Goal: Task Accomplishment & Management: Manage account settings

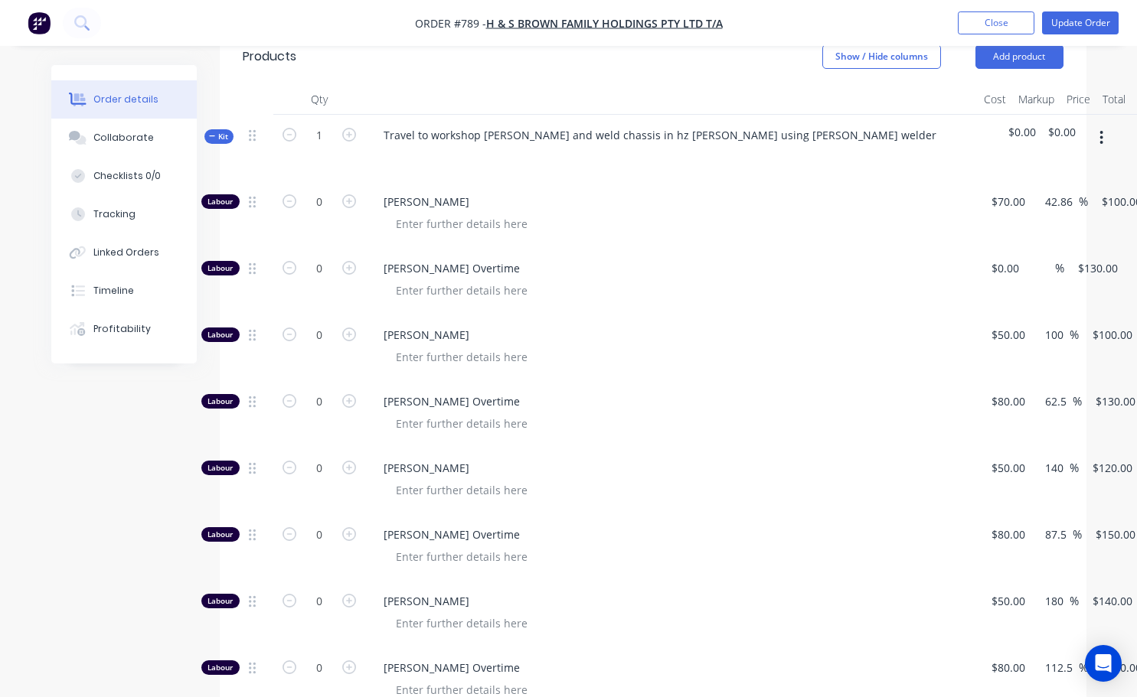
scroll to position [766, 0]
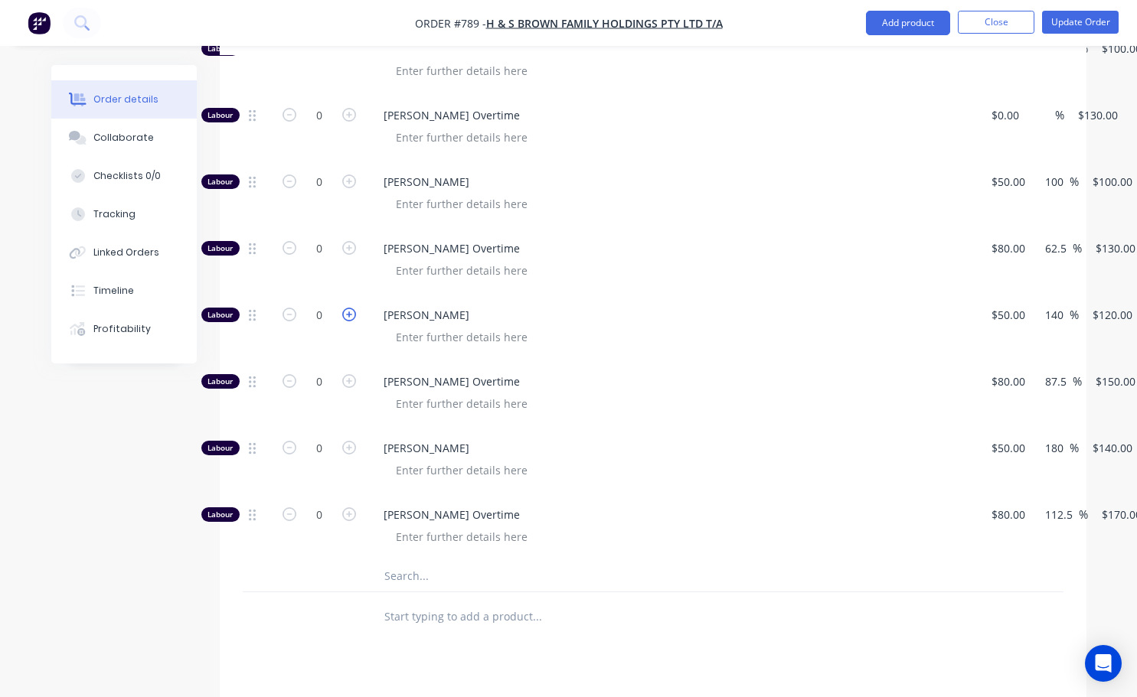
click at [344, 308] on icon "button" at bounding box center [349, 315] width 14 height 14
type input "1"
type input "$120.00"
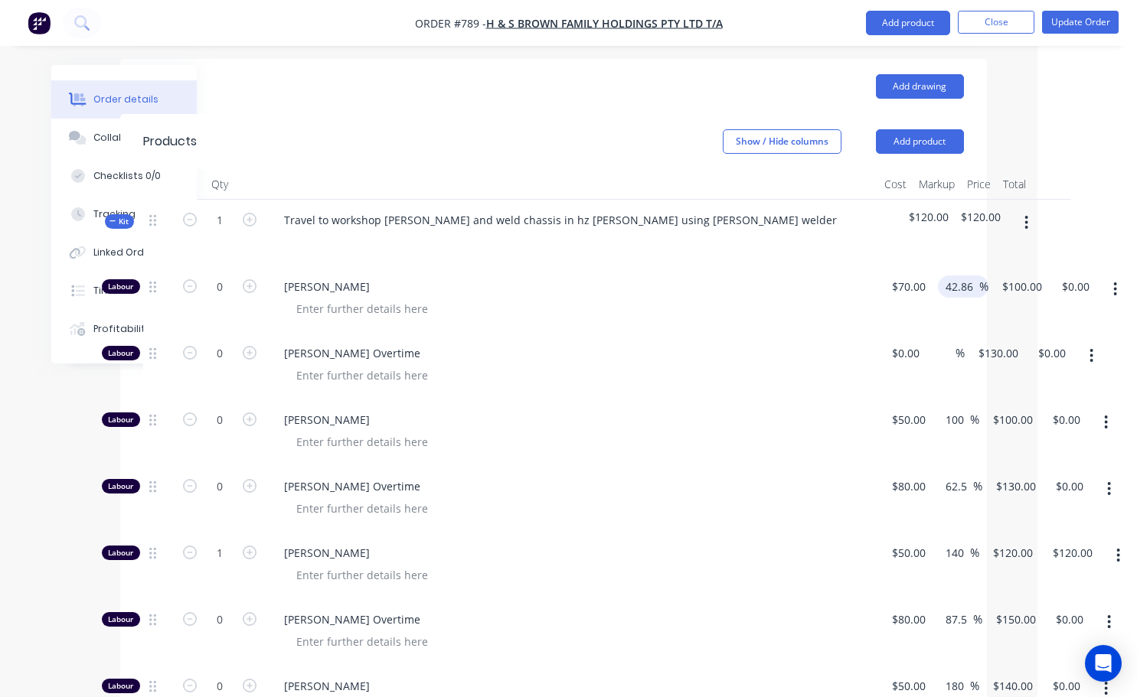
scroll to position [383, 100]
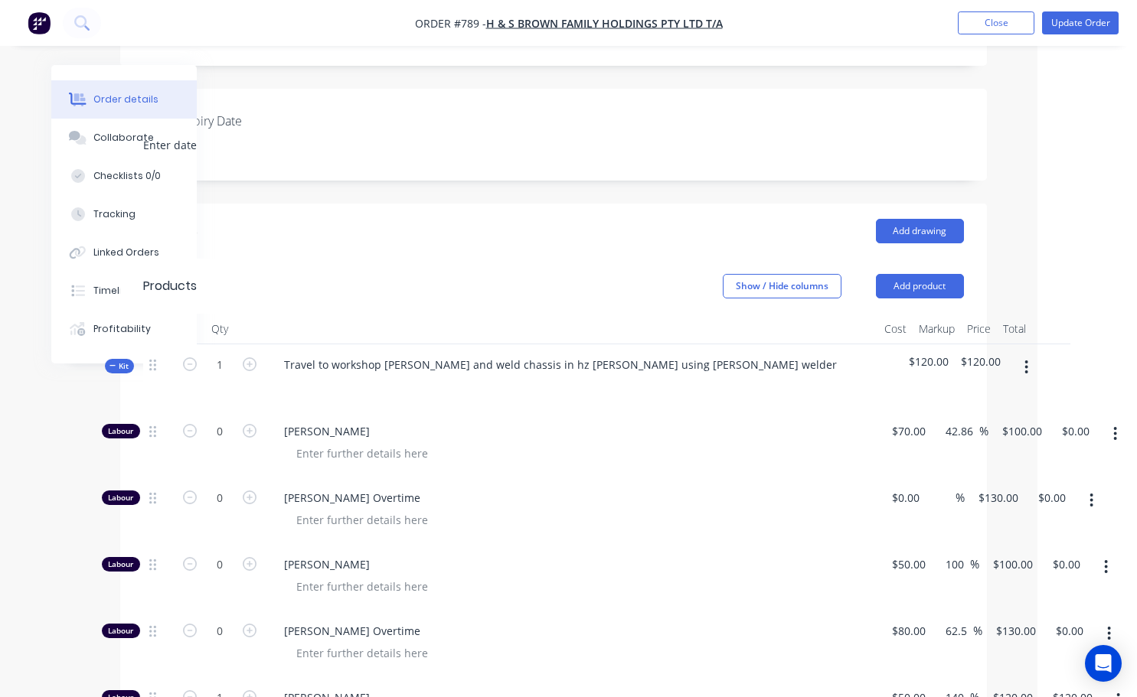
click at [988, 354] on span "$120.00" at bounding box center [981, 362] width 40 height 16
click at [978, 354] on span "$120.00" at bounding box center [981, 362] width 40 height 16
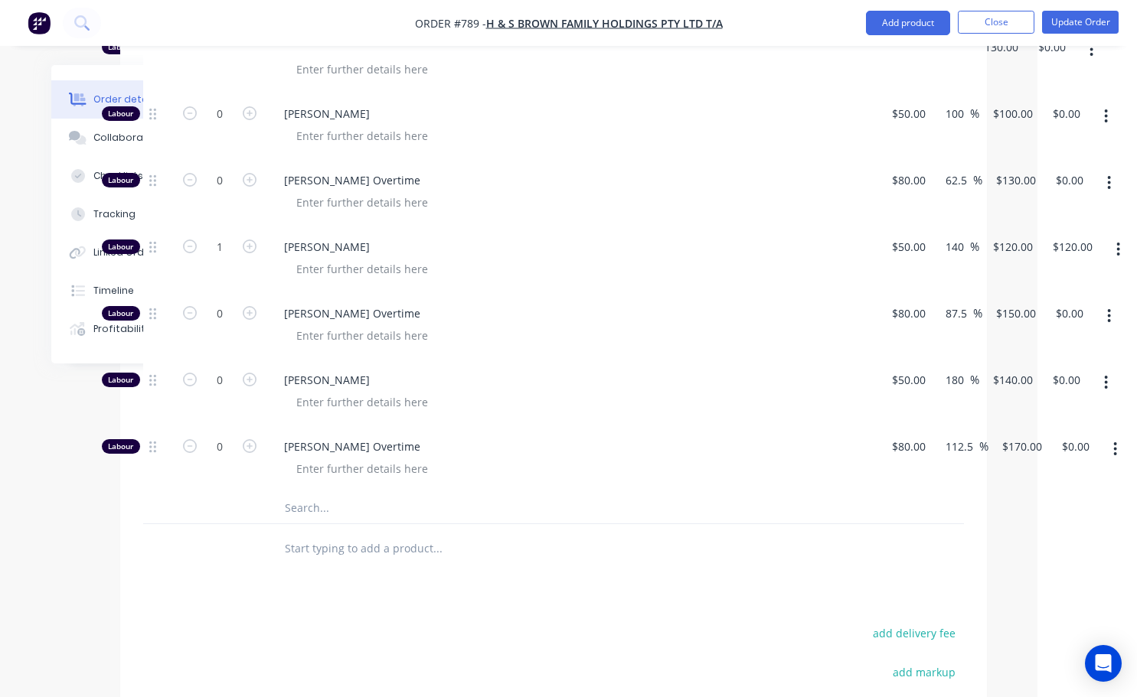
scroll to position [842, 100]
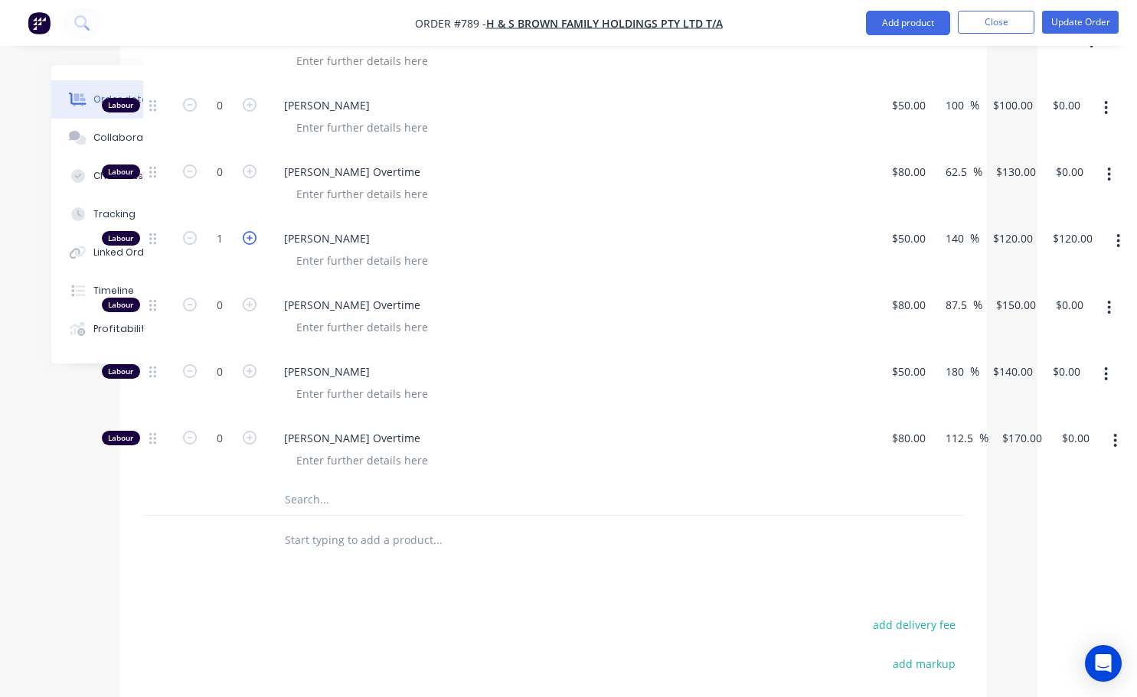
click at [250, 231] on icon "button" at bounding box center [250, 238] width 14 height 14
type input "2"
type input "$240.00"
click at [194, 226] on form "2" at bounding box center [220, 237] width 80 height 23
drag, startPoint x: 224, startPoint y: 220, endPoint x: 224, endPoint y: 228, distance: 8.4
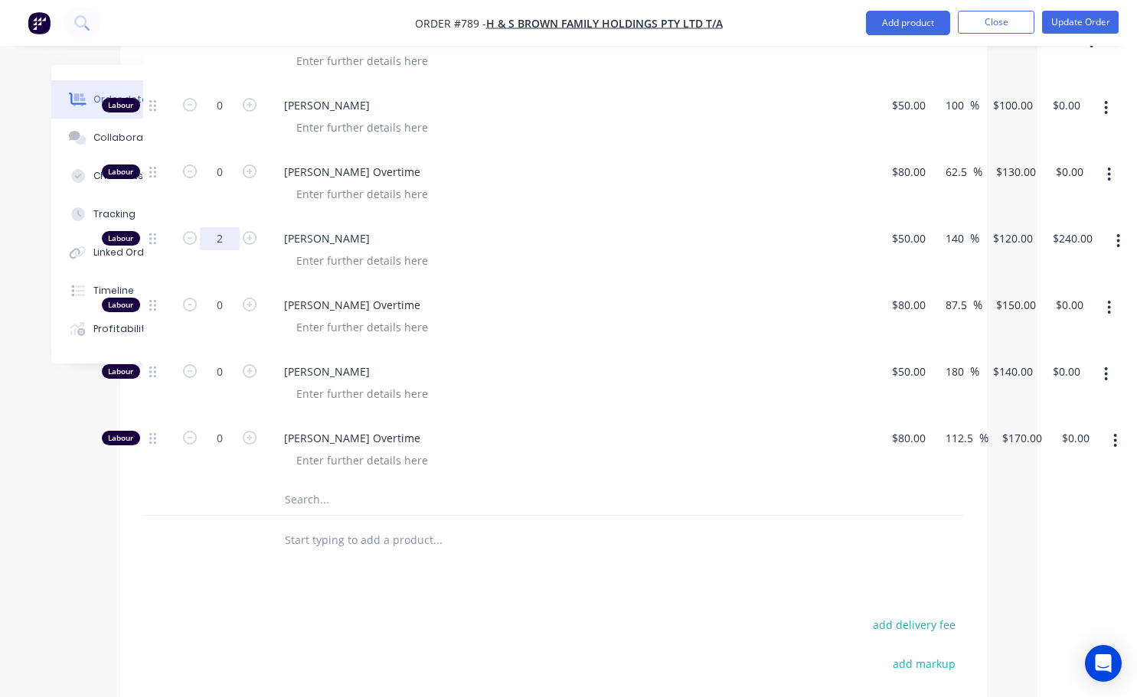
click at [224, 227] on input "2" at bounding box center [220, 238] width 40 height 23
type input "1.1"
type input "$132.00"
click at [522, 541] on div at bounding box center [541, 541] width 551 height 50
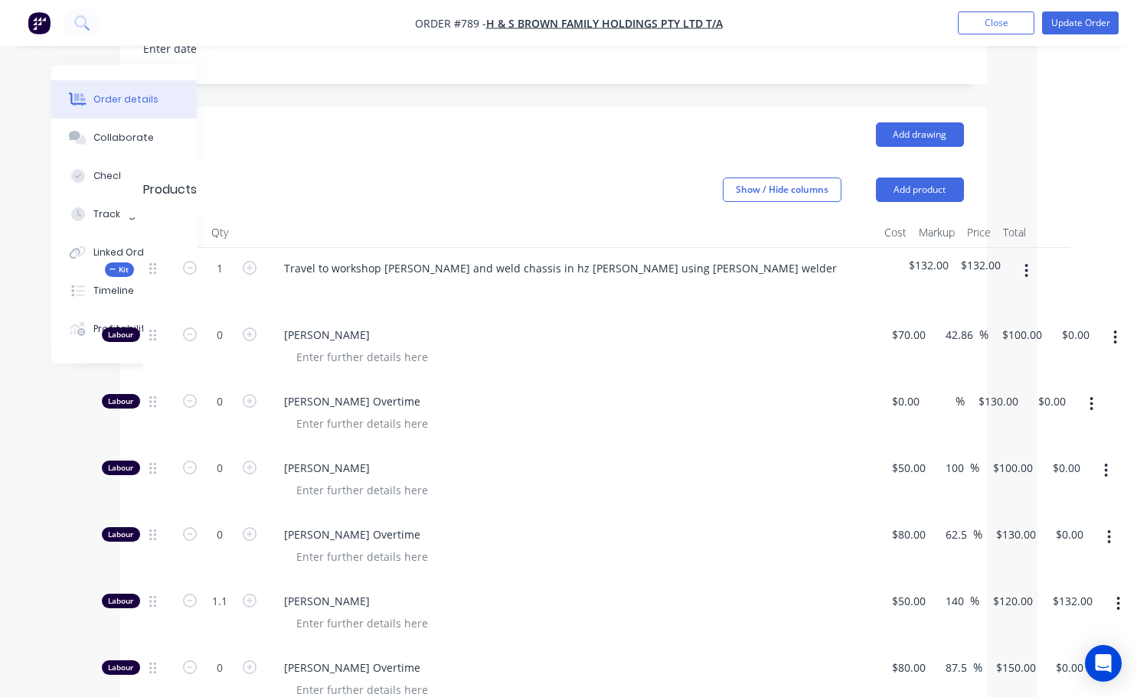
scroll to position [459, 100]
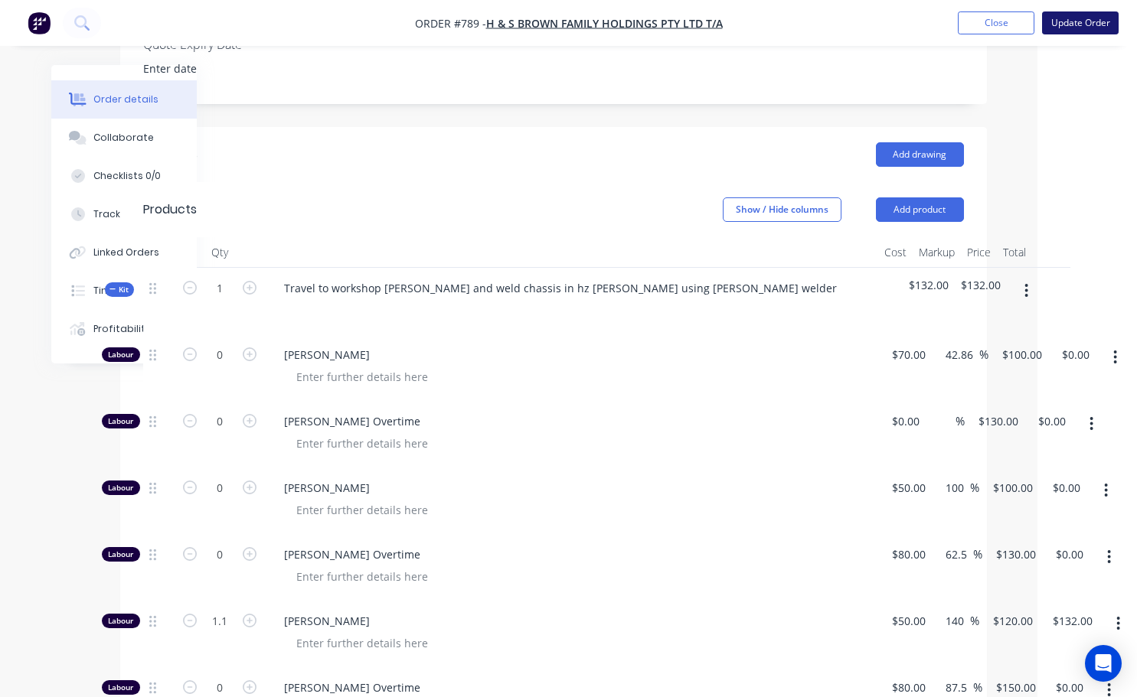
click at [1087, 24] on button "Update Order" at bounding box center [1080, 22] width 77 height 23
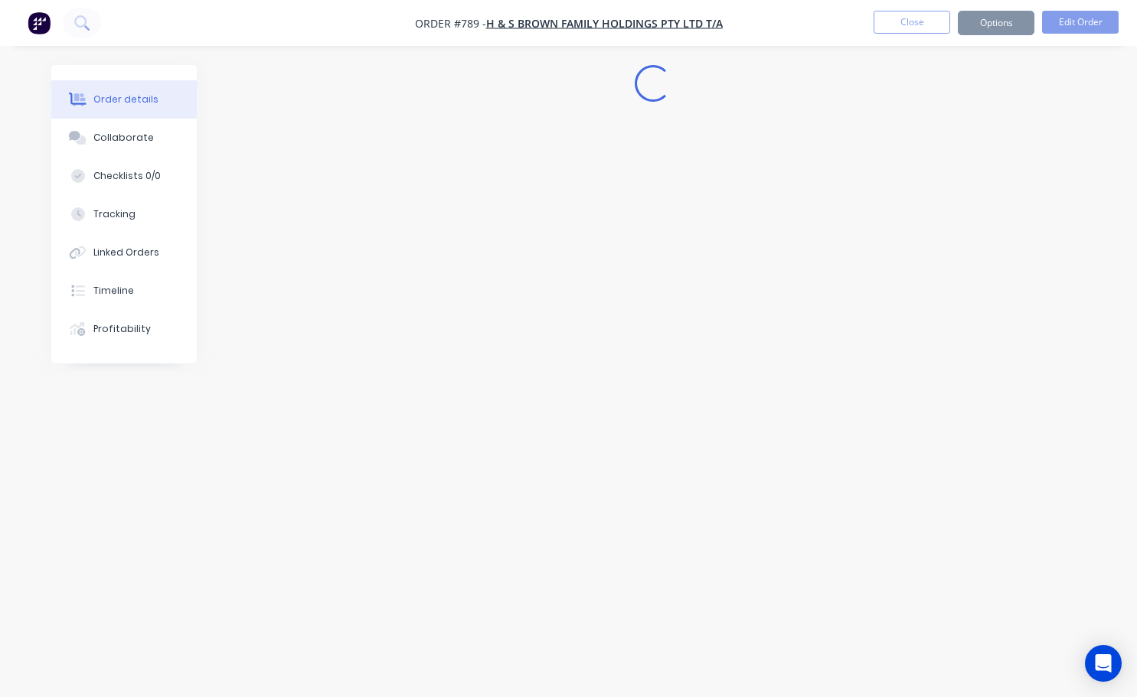
scroll to position [0, 0]
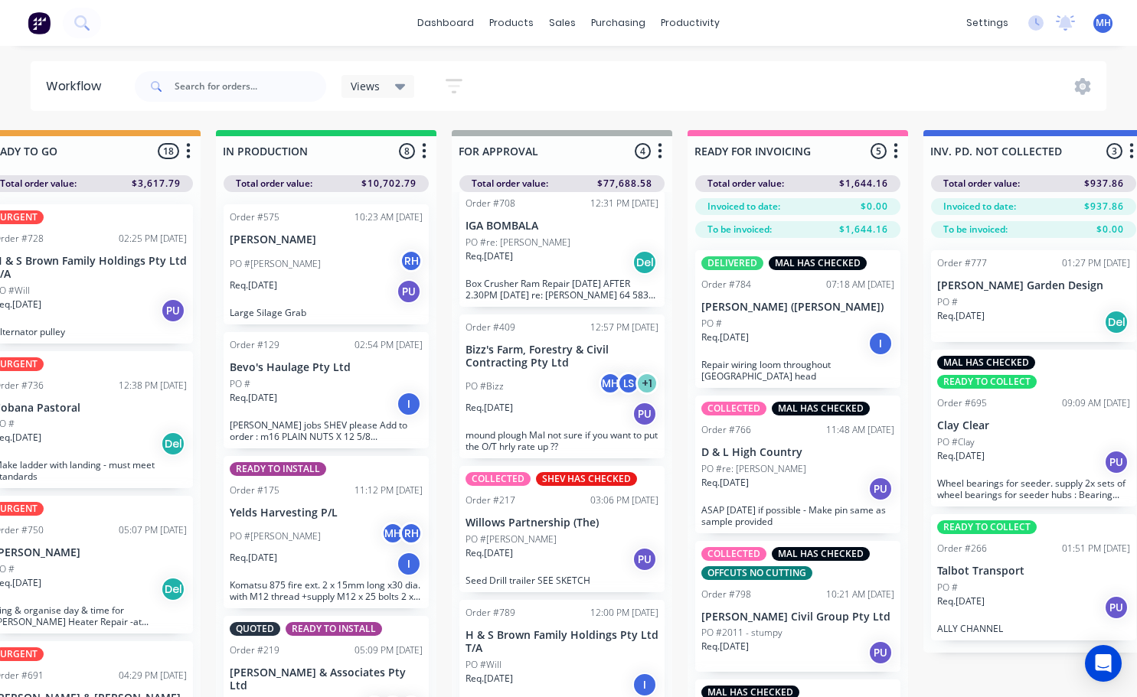
scroll to position [27, 0]
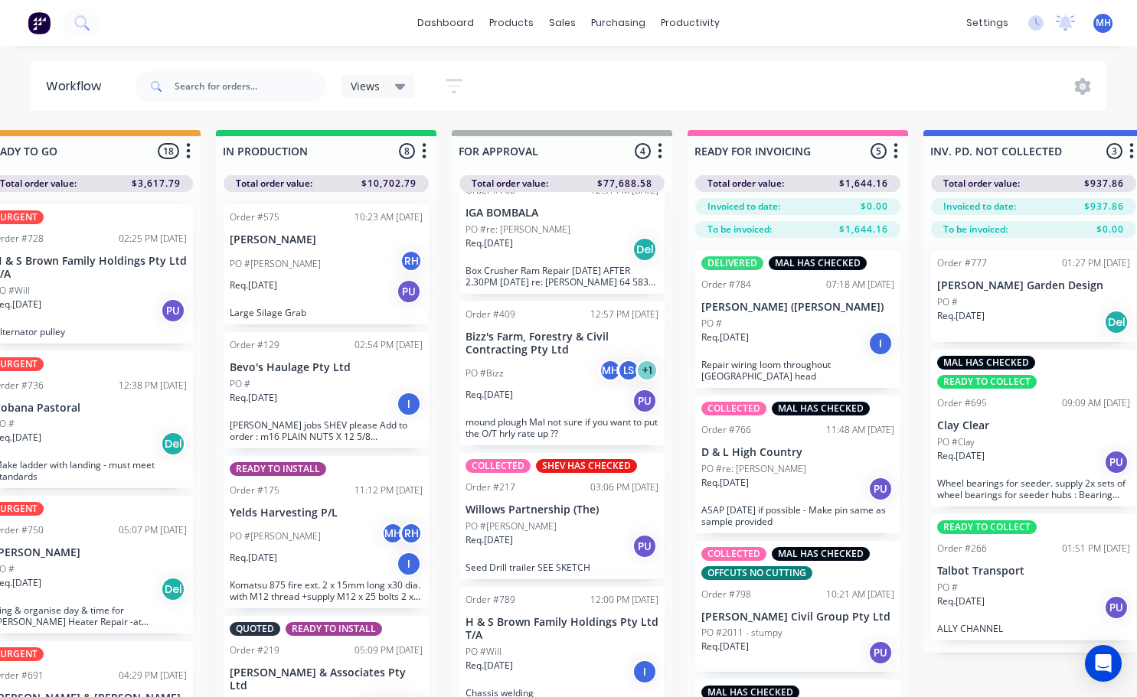
click at [569, 650] on div "PO #Will" at bounding box center [561, 652] width 193 height 14
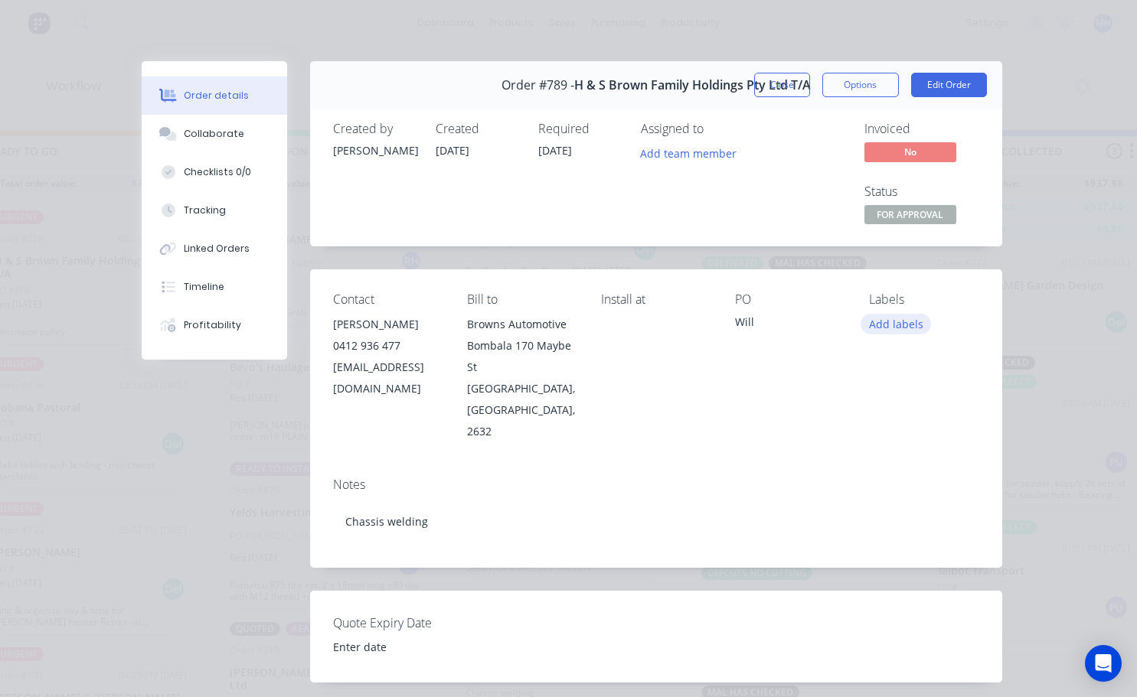
click at [892, 323] on button "Add labels" at bounding box center [895, 324] width 70 height 21
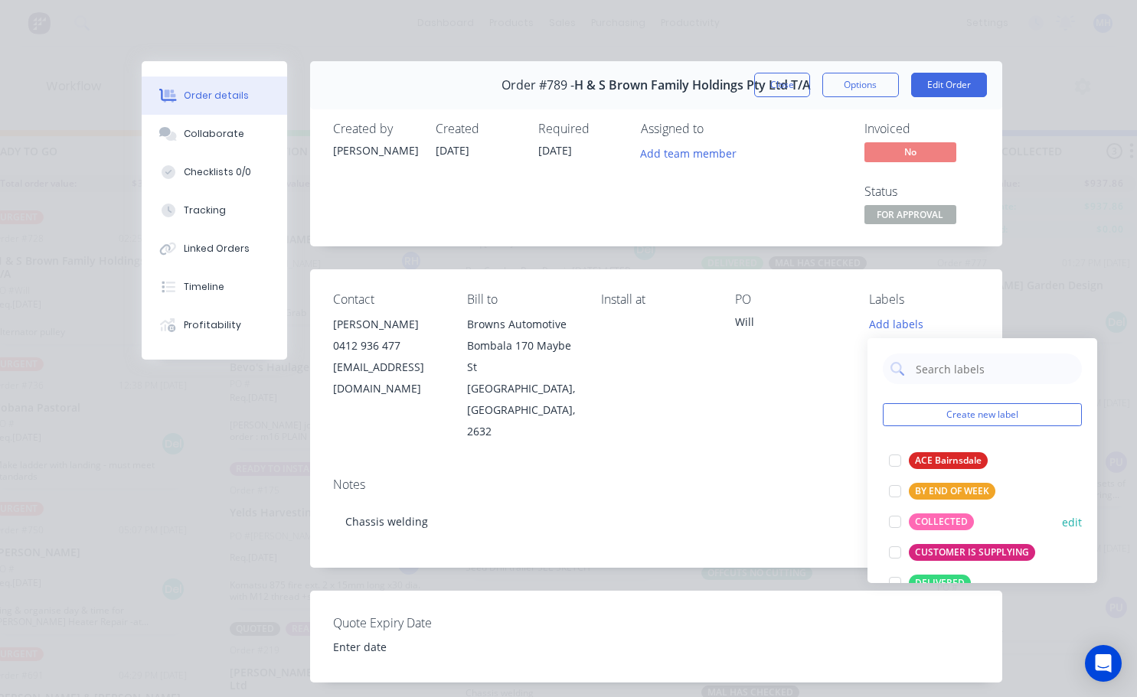
click at [895, 523] on div at bounding box center [895, 522] width 31 height 31
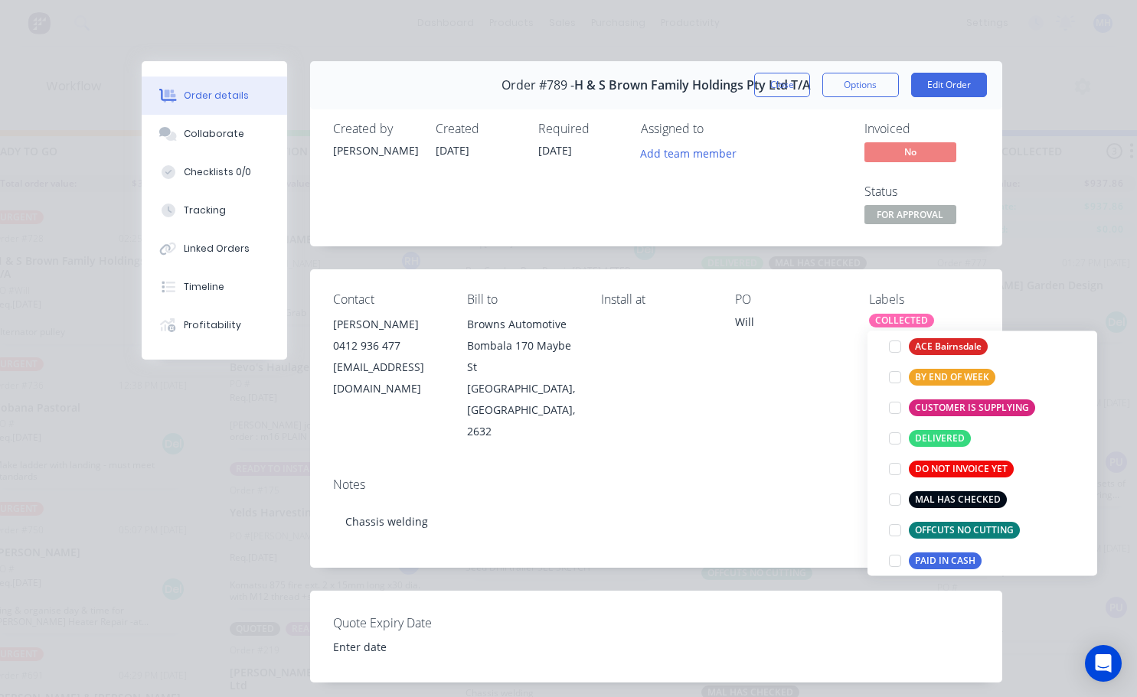
scroll to position [153, 0]
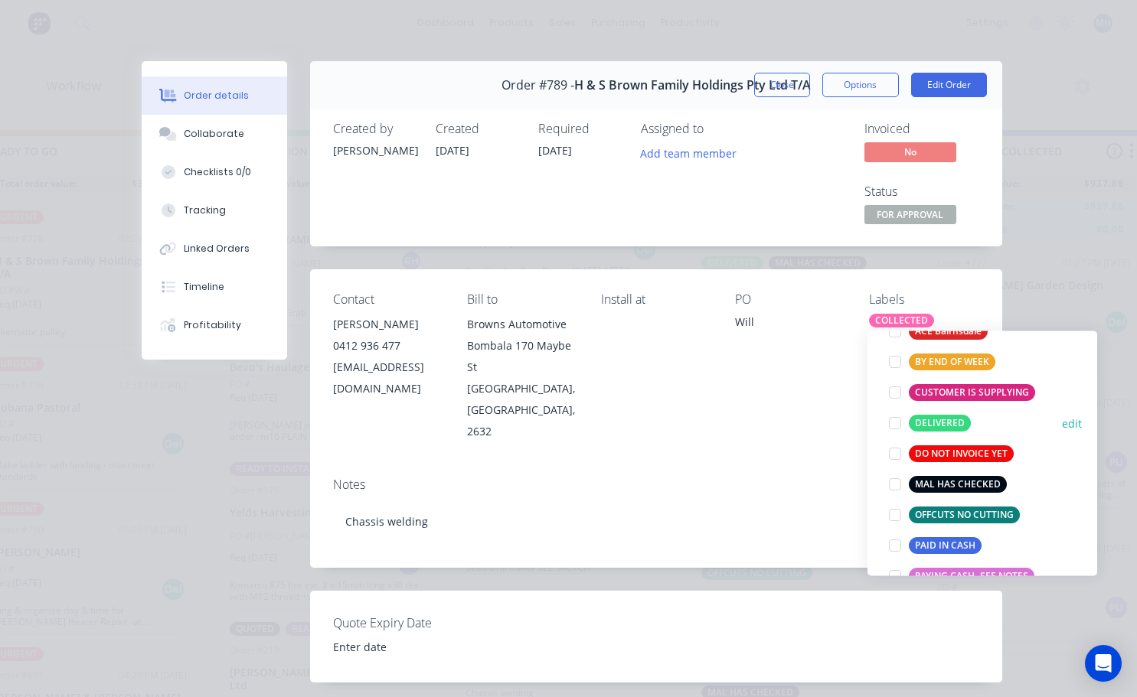
click at [895, 423] on div at bounding box center [895, 423] width 31 height 31
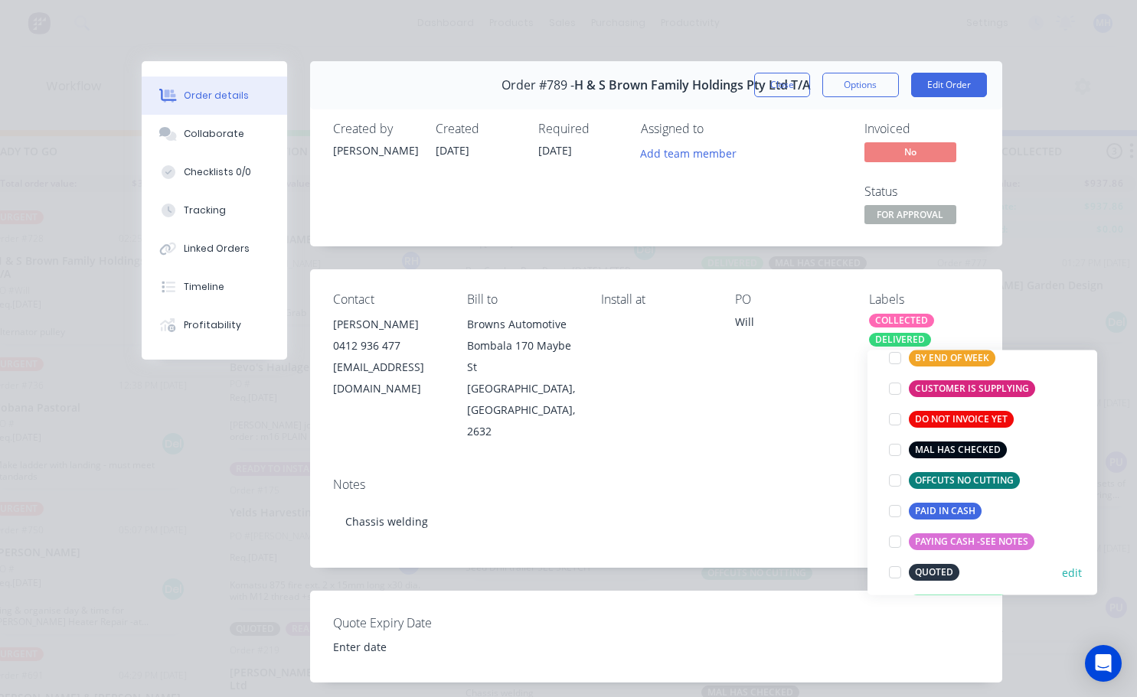
scroll to position [214, 0]
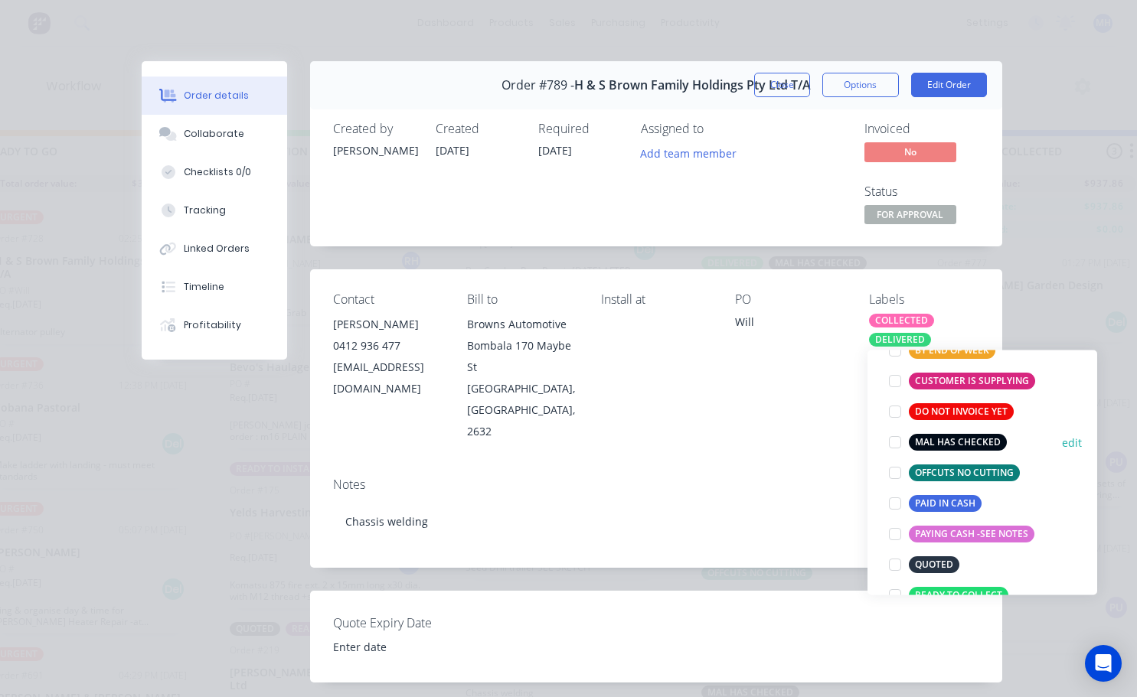
click at [893, 442] on div at bounding box center [895, 442] width 31 height 31
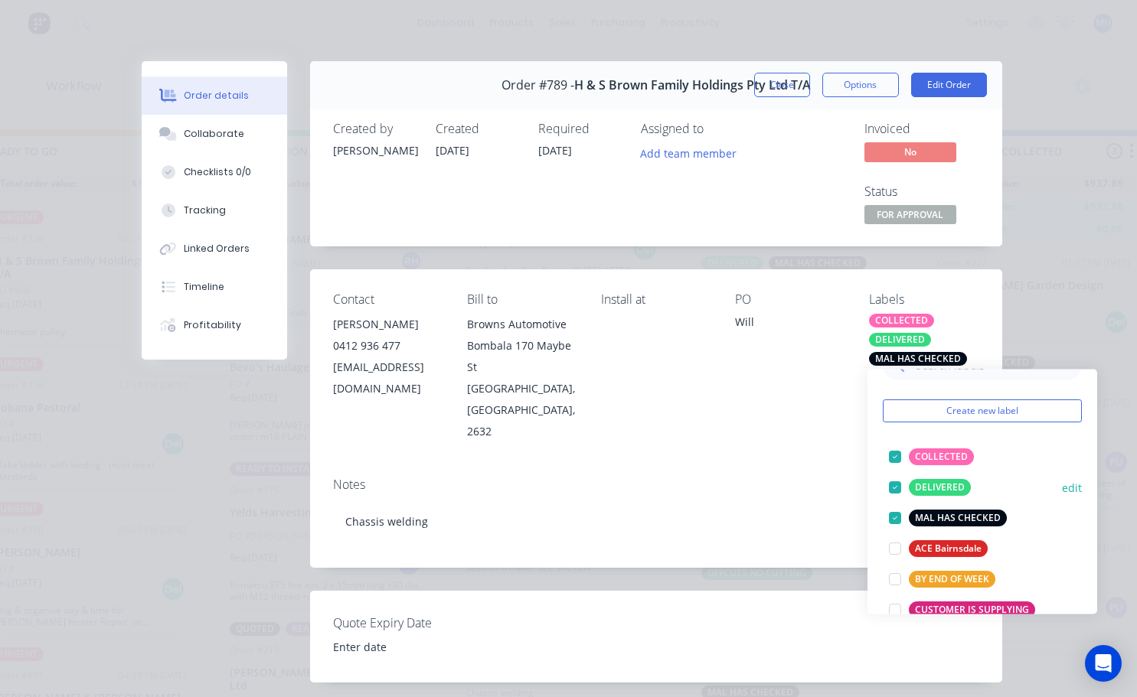
scroll to position [0, 0]
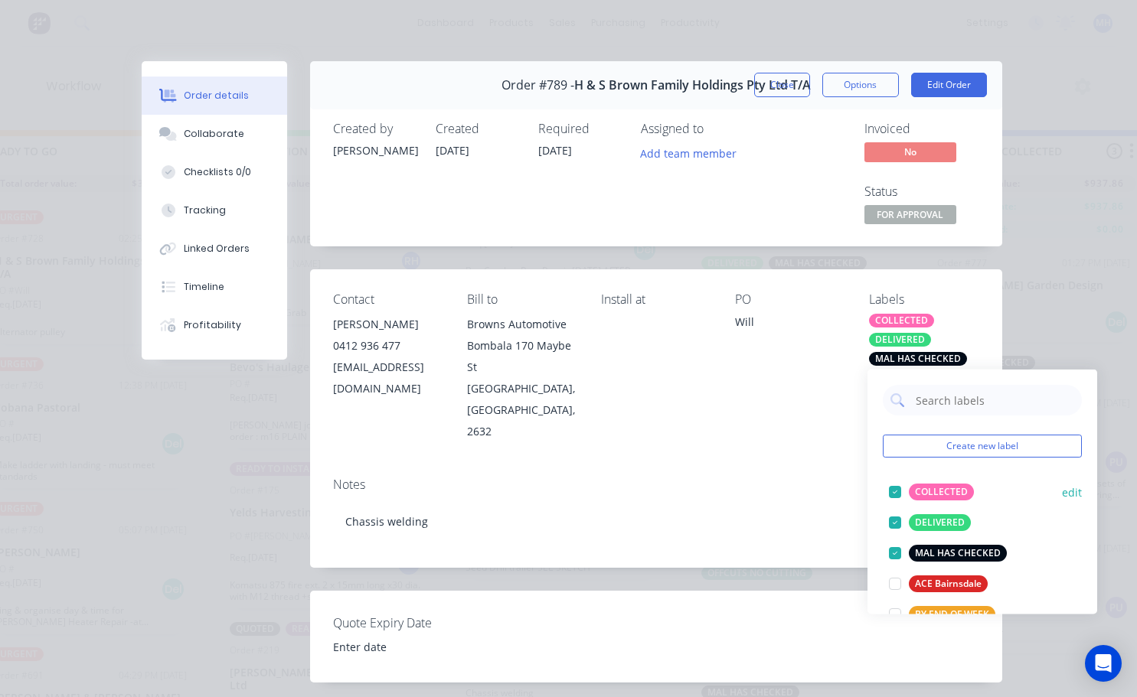
click at [896, 490] on div at bounding box center [895, 492] width 31 height 31
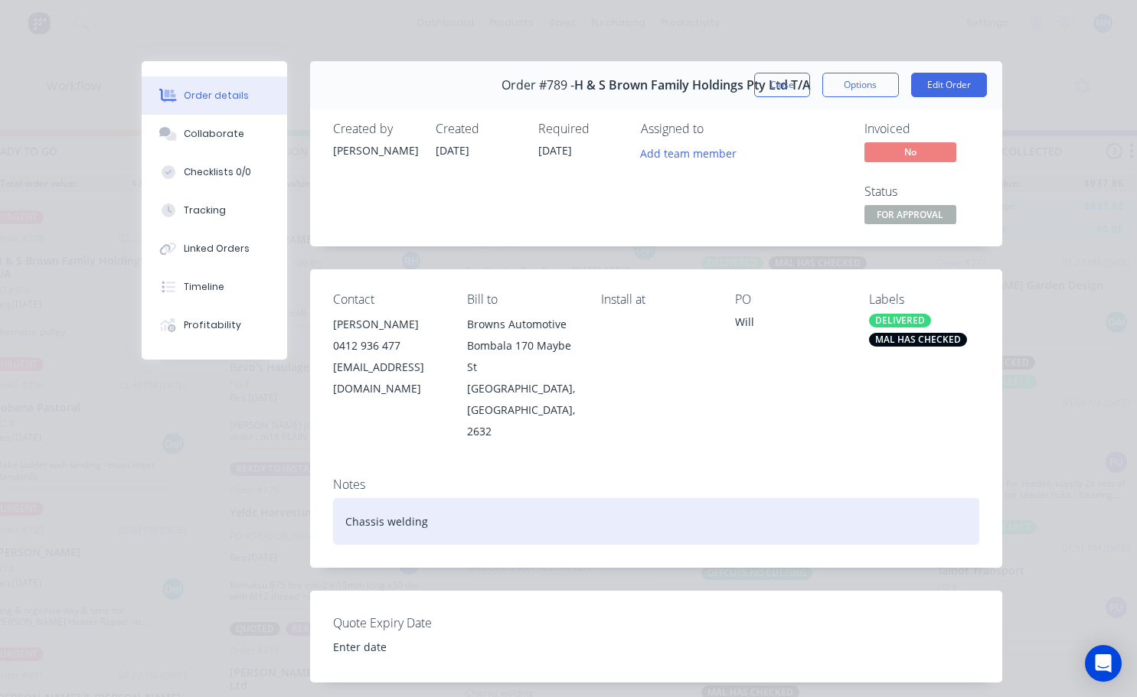
click at [799, 498] on div "Chassis welding" at bounding box center [656, 521] width 646 height 47
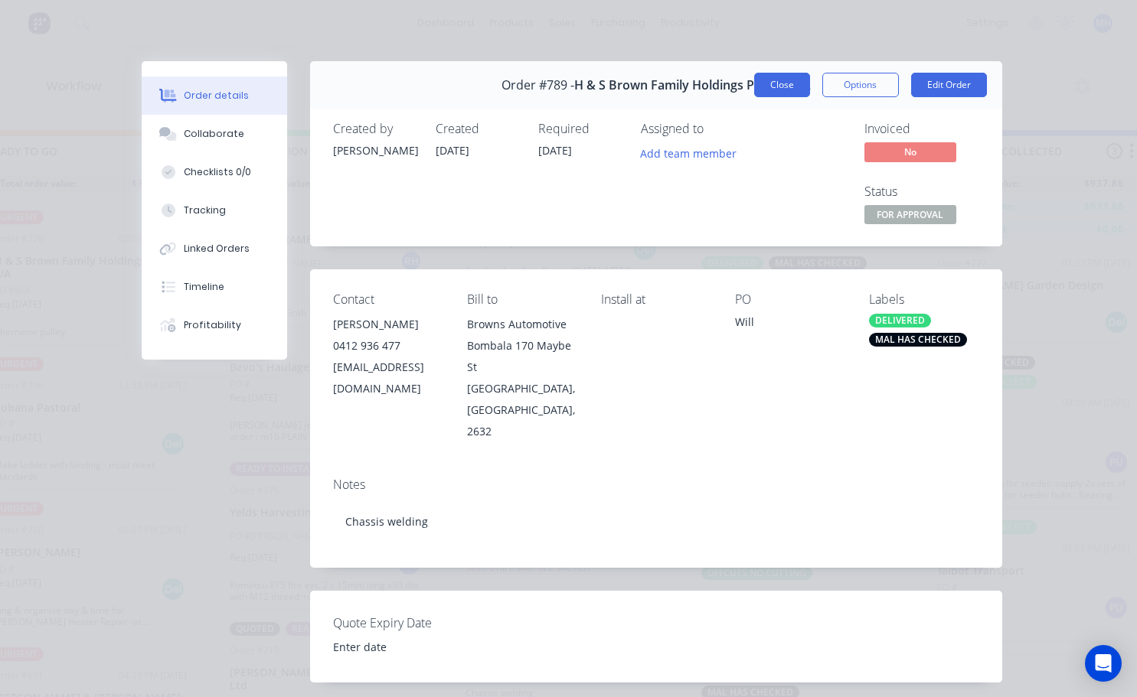
click at [770, 81] on button "Close" at bounding box center [782, 85] width 56 height 24
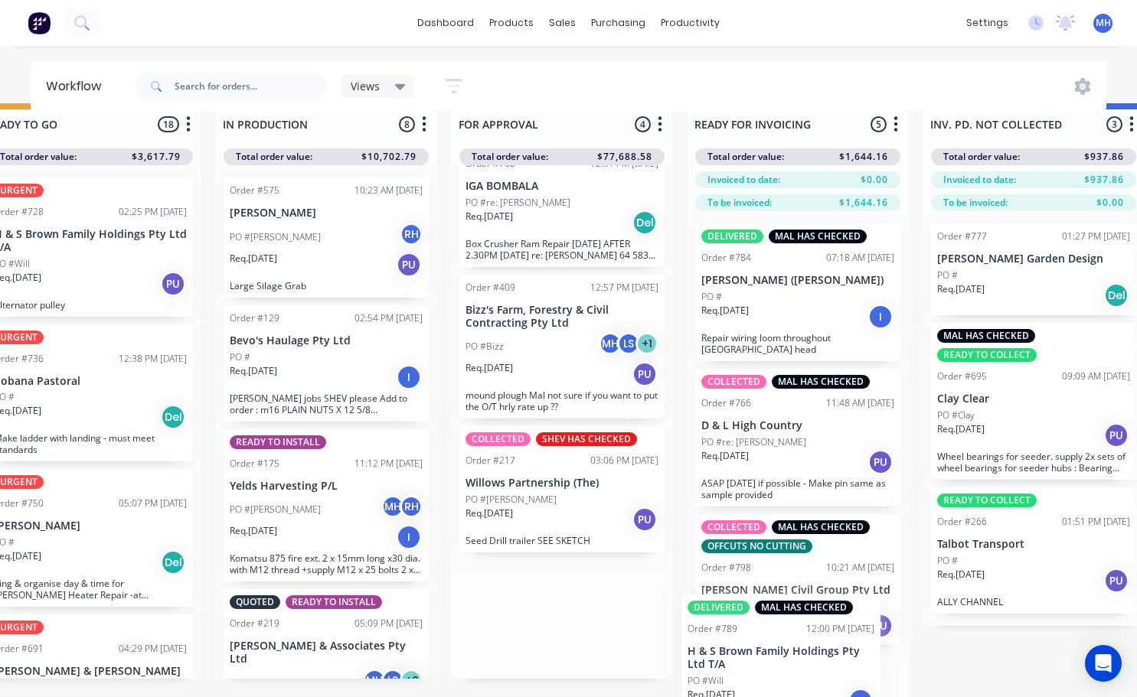
drag, startPoint x: 569, startPoint y: 632, endPoint x: 853, endPoint y: 608, distance: 285.0
click at [821, 633] on div "QUOTES TO DO 1 Status colour #273444 hex #273444 Save Cancel Notifications Emai…" at bounding box center [504, 414] width 2553 height 622
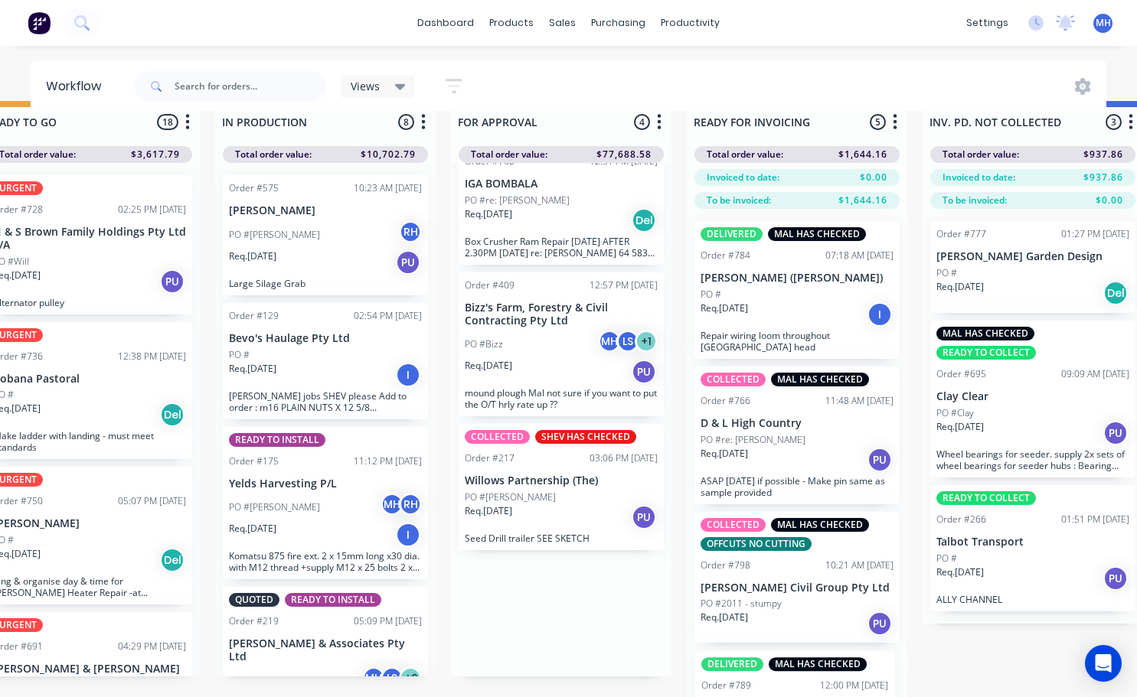
click at [853, 528] on div "DELIVERED MAL HAS CHECKED Order #784 07:18 AM [DATE] [PERSON_NAME] ([PERSON_NAM…" at bounding box center [797, 466] width 220 height 514
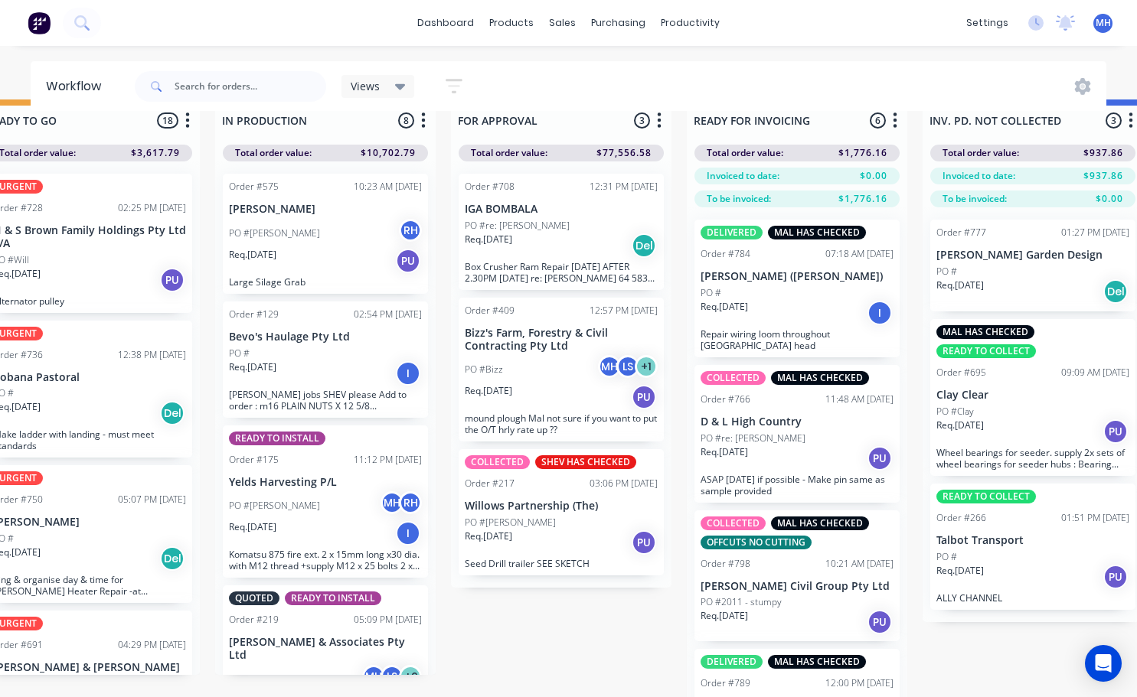
click at [539, 240] on div "Req. [DATE] Del" at bounding box center [561, 246] width 193 height 26
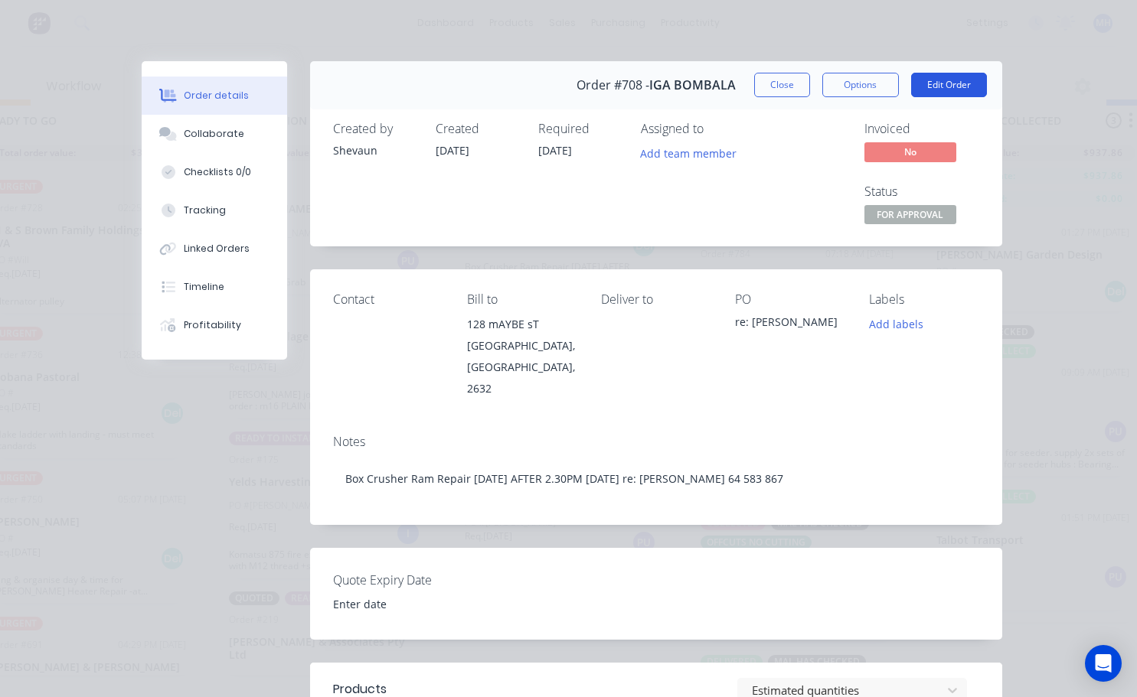
click at [947, 89] on button "Edit Order" at bounding box center [949, 85] width 76 height 24
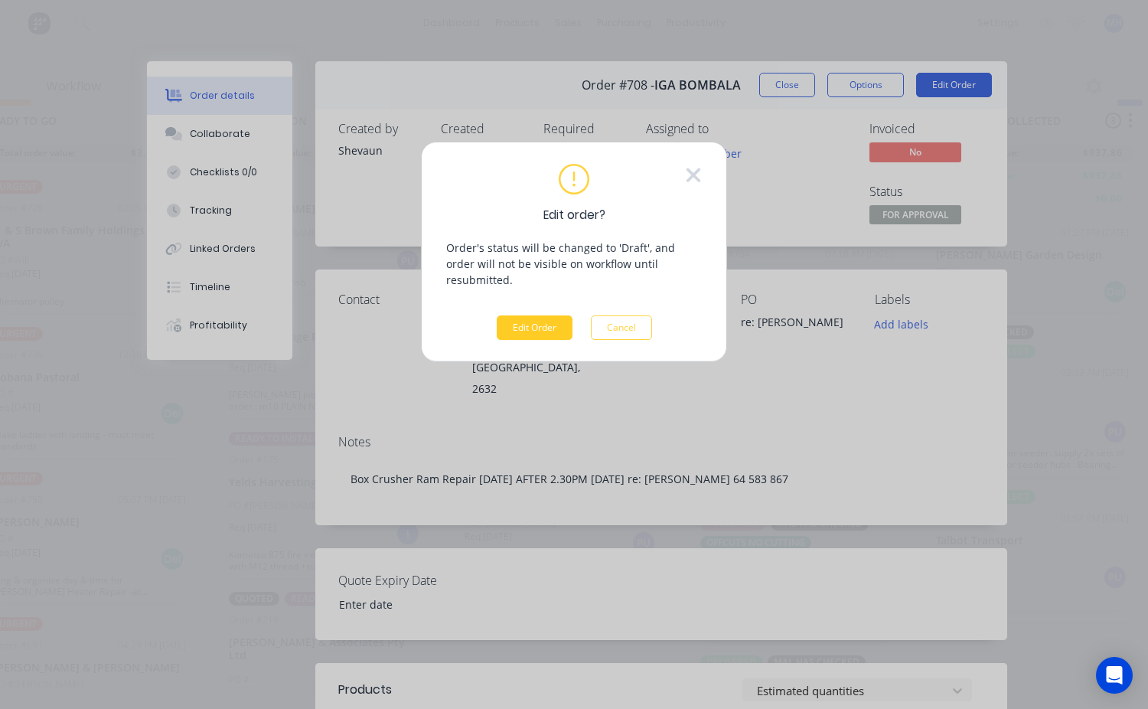
click at [523, 318] on button "Edit Order" at bounding box center [535, 327] width 76 height 24
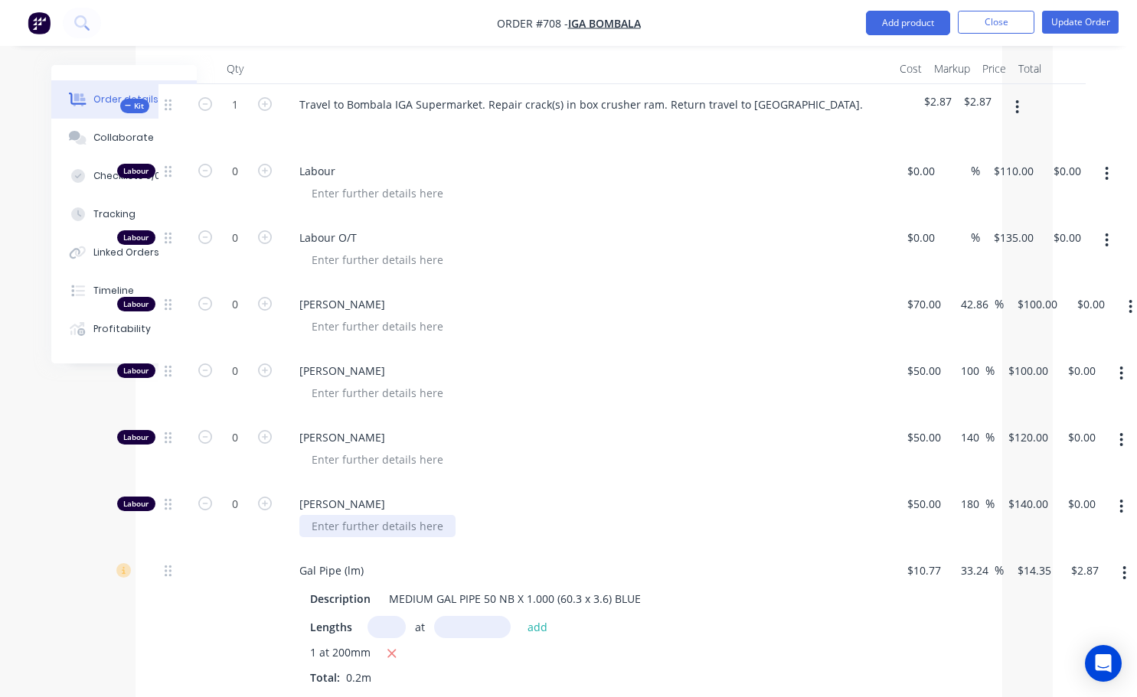
scroll to position [612, 84]
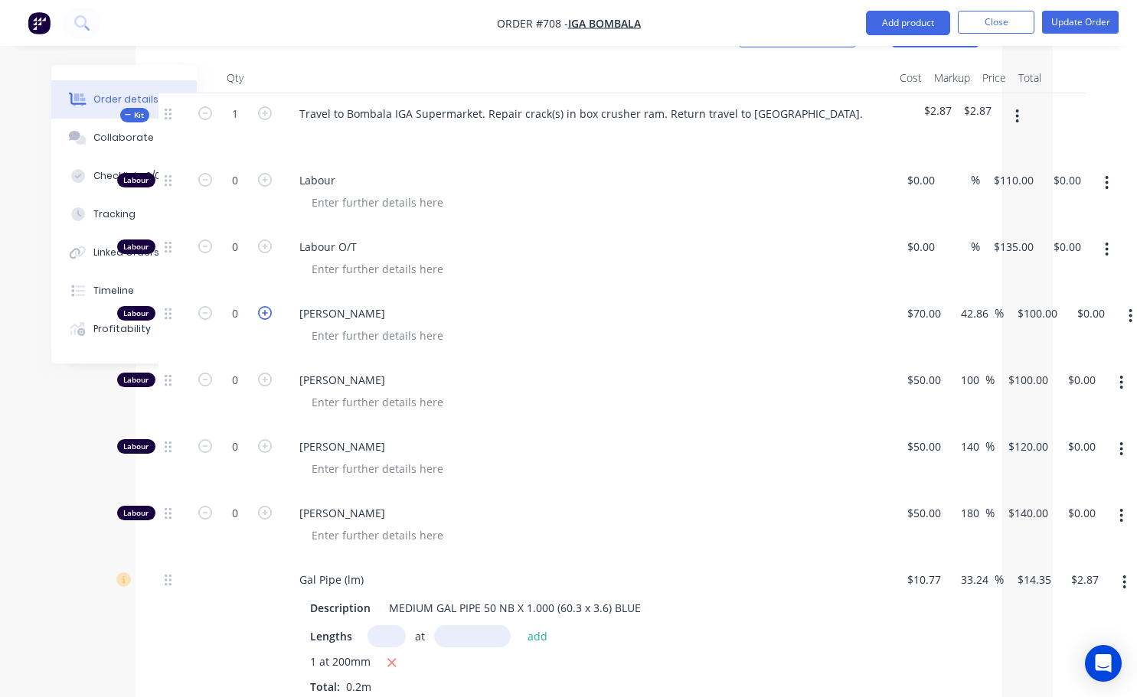
click at [266, 306] on icon "button" at bounding box center [265, 313] width 14 height 14
type input "1"
type input "$100.00"
click at [243, 302] on input "1" at bounding box center [235, 313] width 40 height 23
type input "1.5"
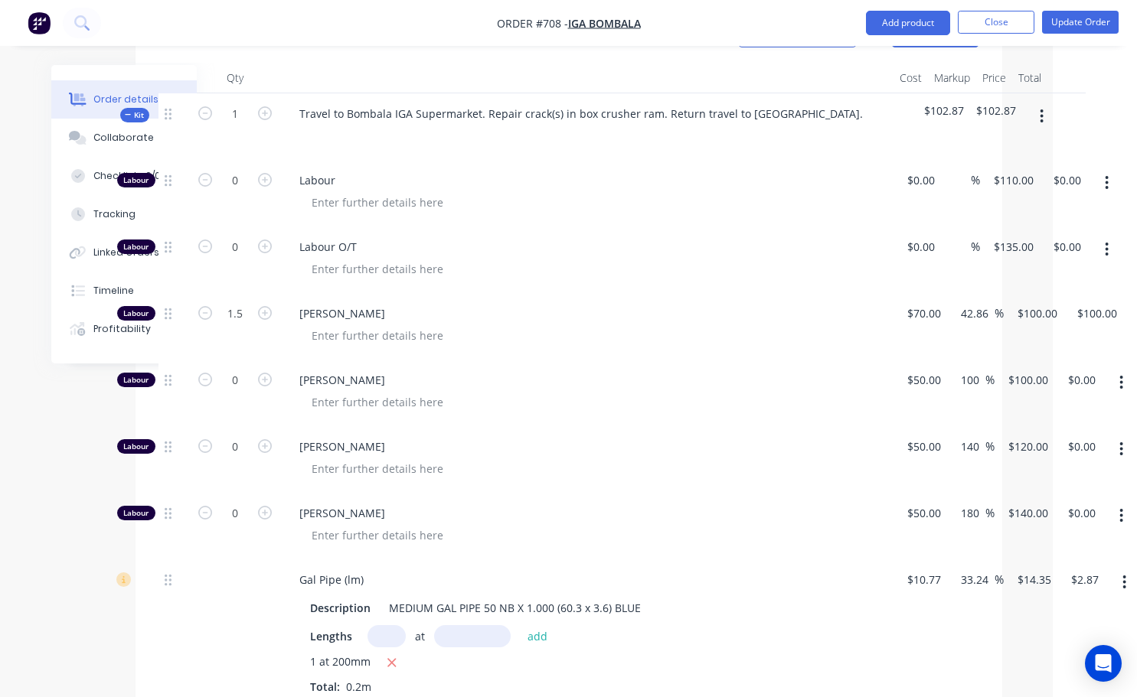
type input "$150.00"
click at [597, 372] on span "[PERSON_NAME]" at bounding box center [593, 380] width 588 height 16
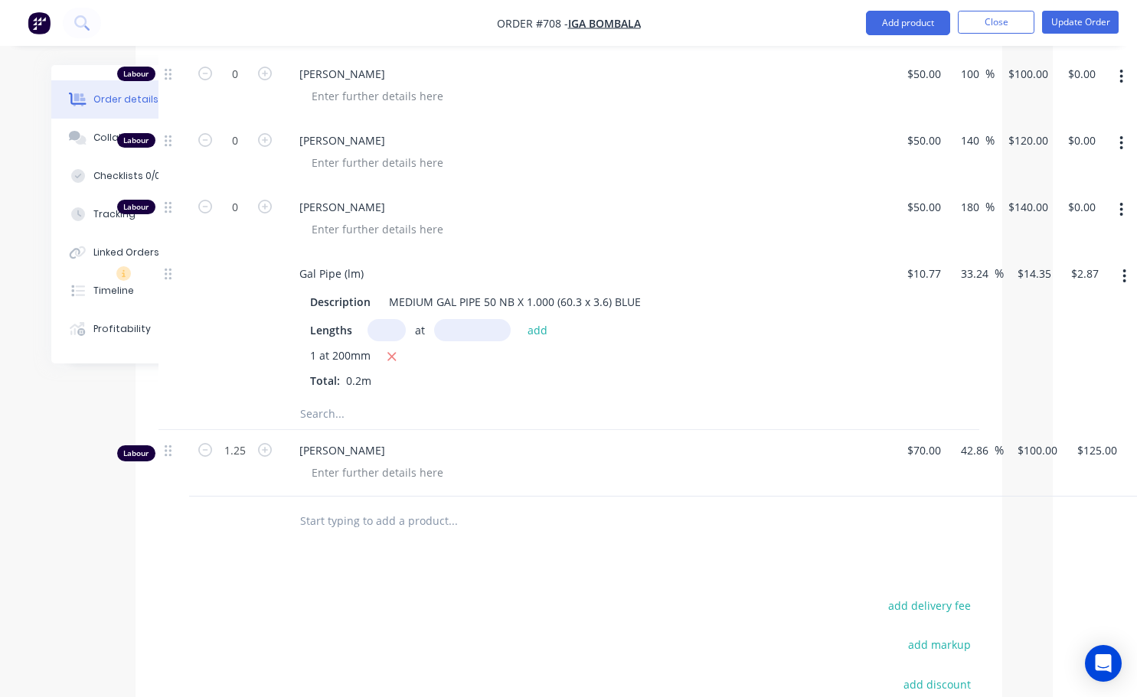
scroll to position [919, 109]
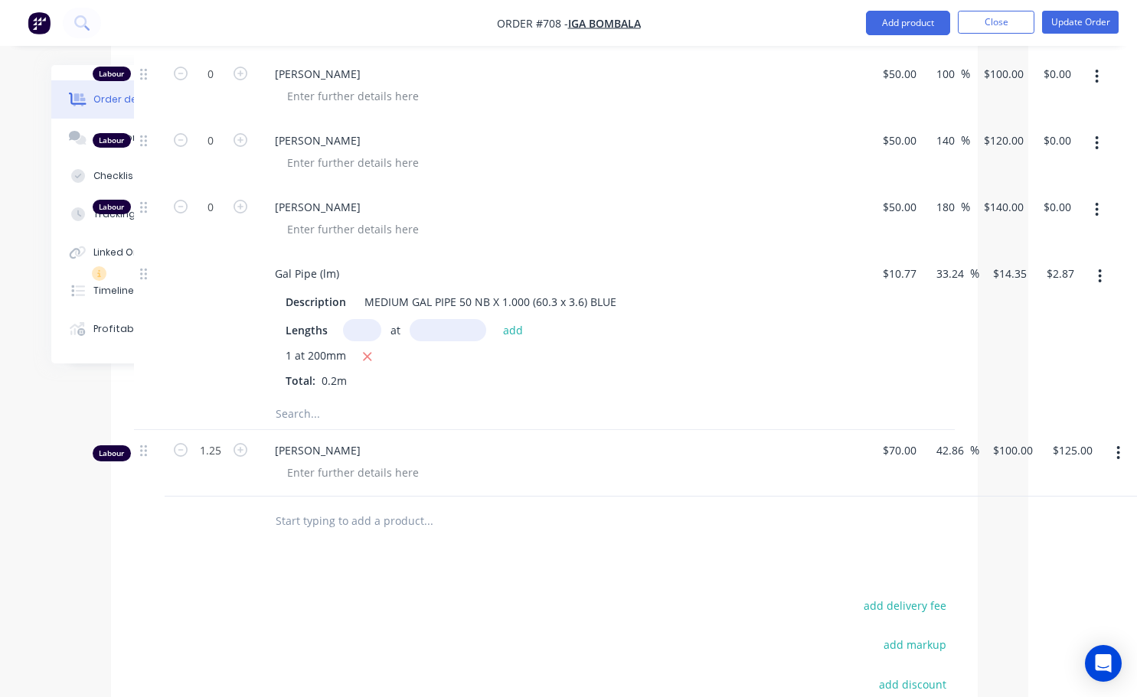
click at [1118, 445] on icon "button" at bounding box center [1118, 453] width 4 height 17
click at [1020, 574] on div "Delete" at bounding box center [1064, 585] width 118 height 22
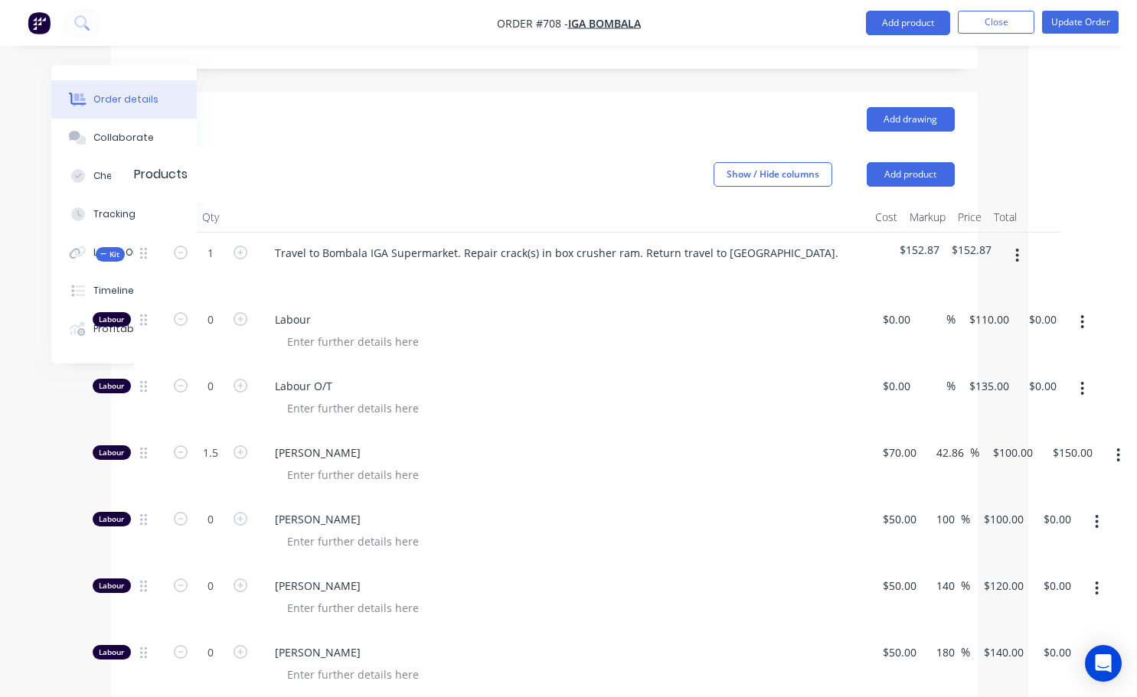
scroll to position [383, 109]
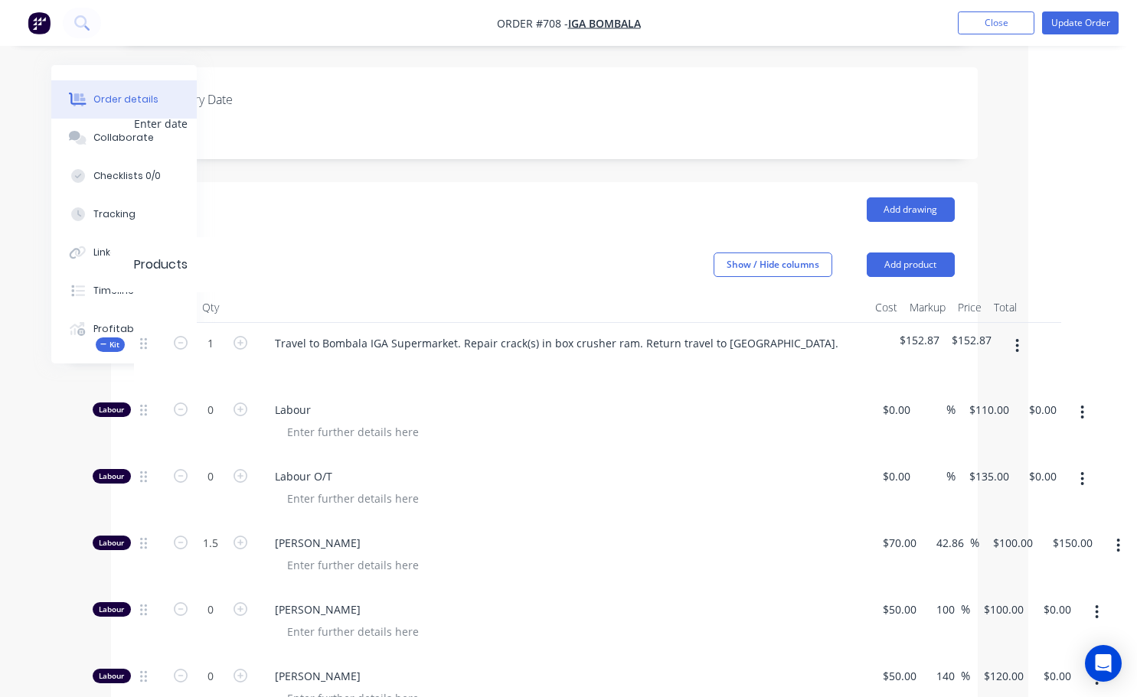
click at [1018, 338] on icon "button" at bounding box center [1017, 346] width 4 height 17
click at [955, 375] on div "Add product to kit" at bounding box center [963, 386] width 118 height 22
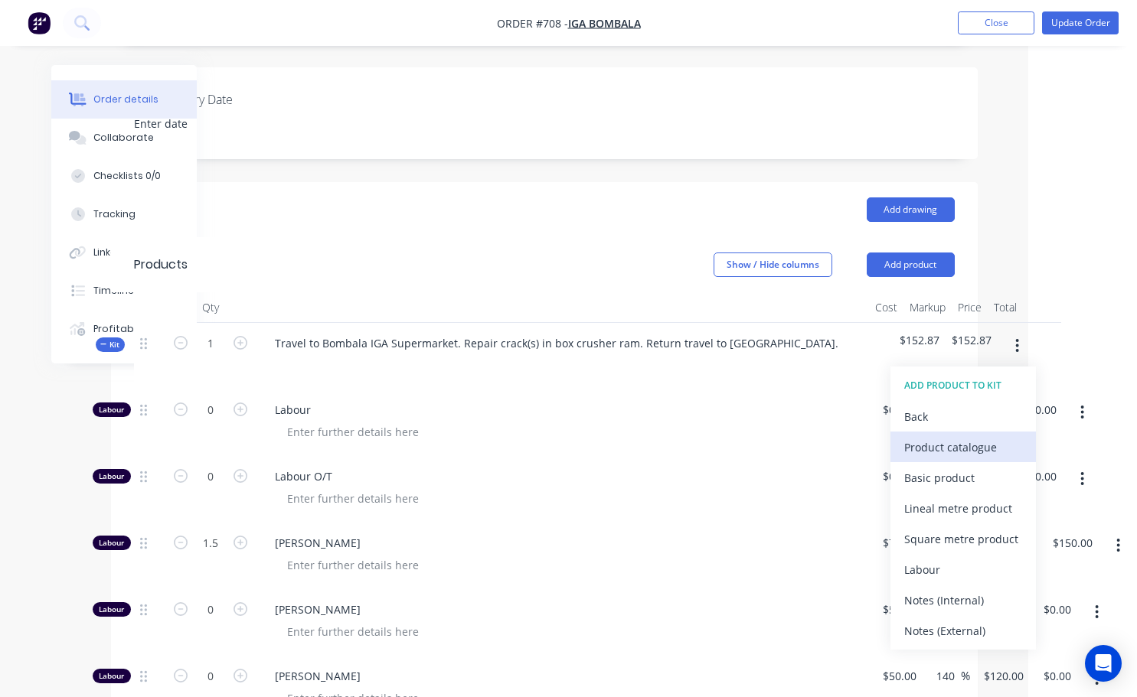
click at [973, 436] on div "Product catalogue" at bounding box center [963, 447] width 118 height 22
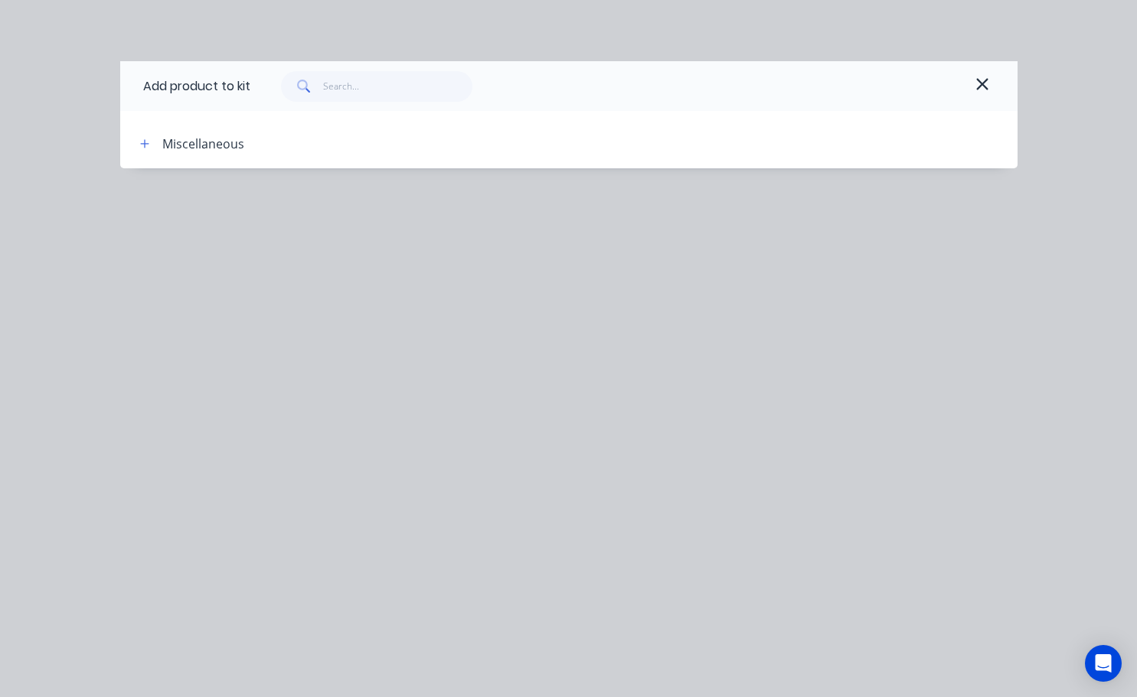
scroll to position [383, 103]
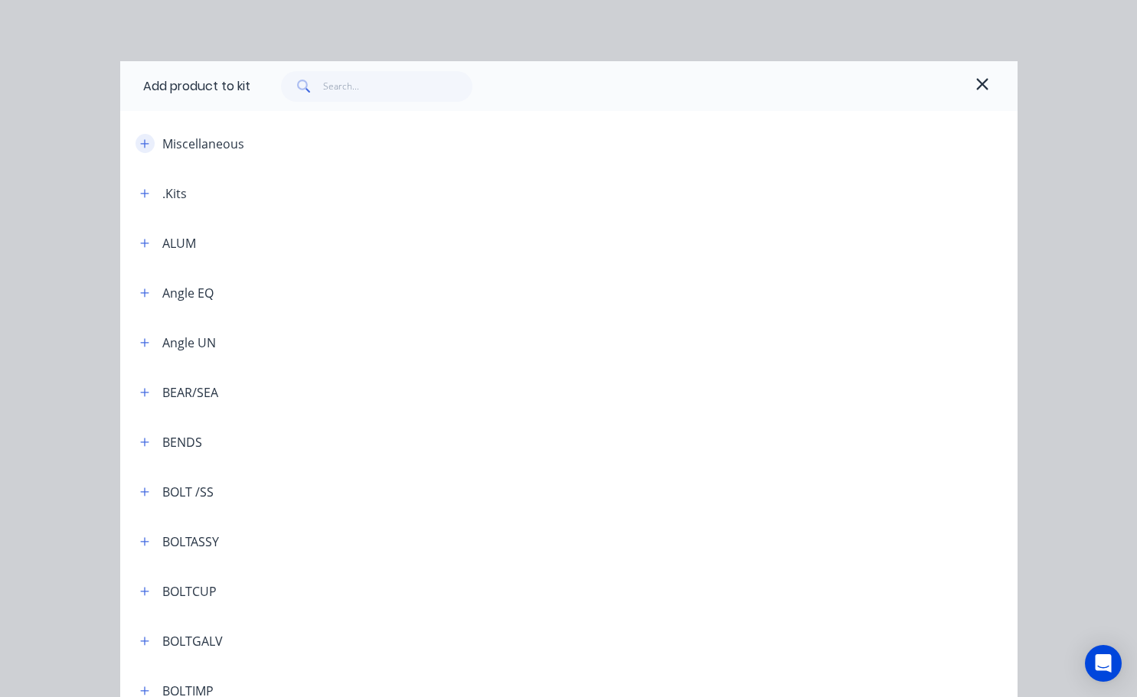
click at [148, 142] on button "button" at bounding box center [144, 143] width 19 height 19
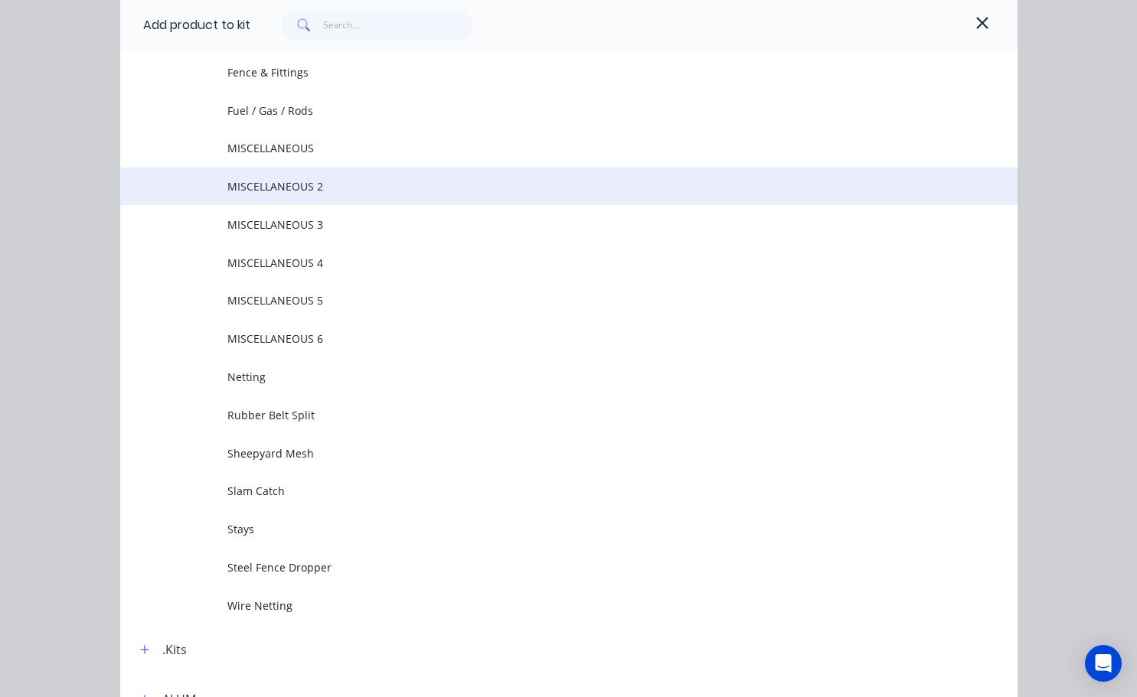
scroll to position [77, 0]
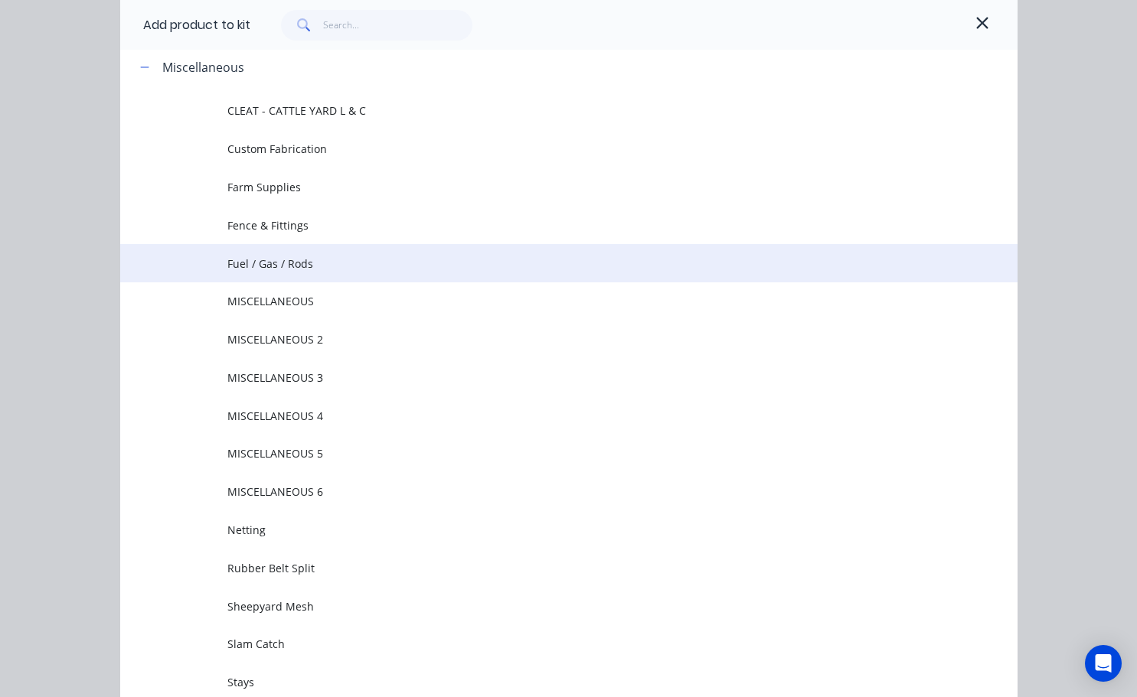
click at [266, 260] on span "Fuel / Gas / Rods" at bounding box center [543, 264] width 632 height 16
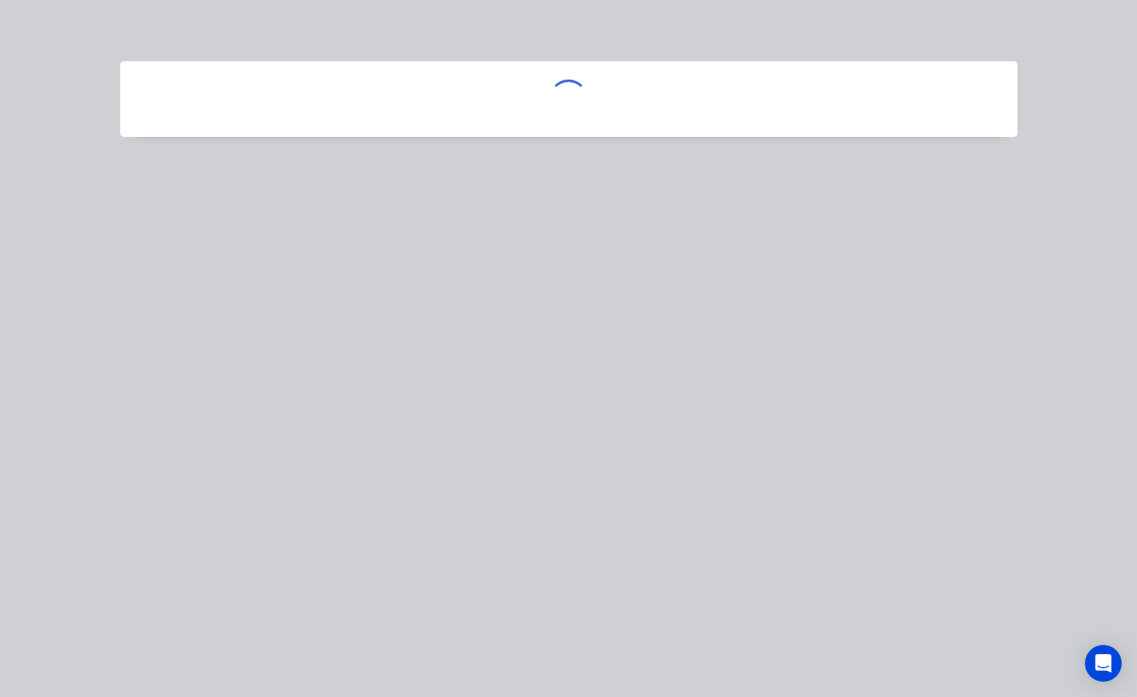
scroll to position [0, 0]
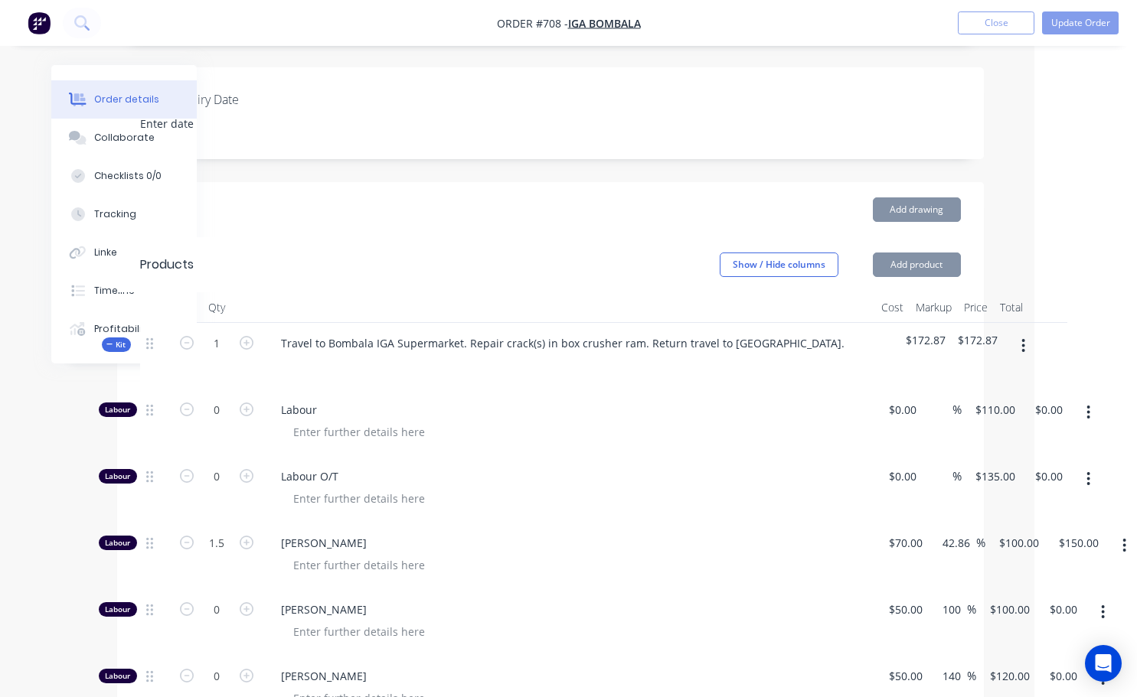
type input "$20.00"
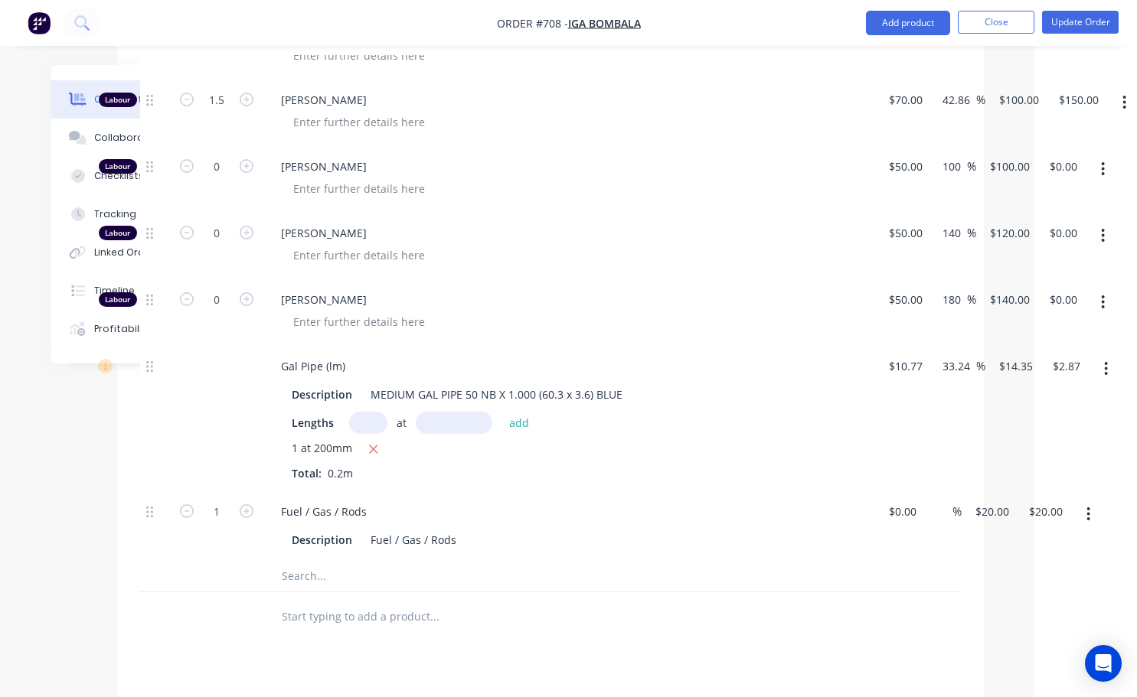
scroll to position [842, 103]
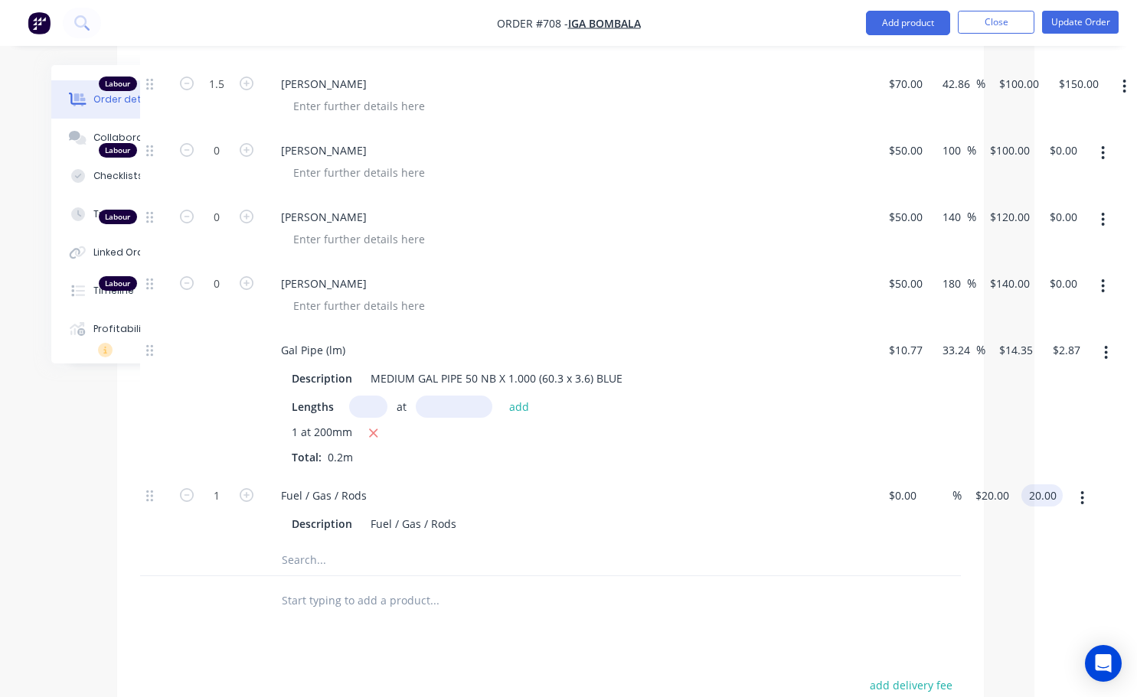
click at [1039, 485] on input "20.00" at bounding box center [1044, 496] width 35 height 22
type input "10"
type input "$10.00"
click at [906, 415] on div "$10.77 $10.77" at bounding box center [902, 402] width 54 height 145
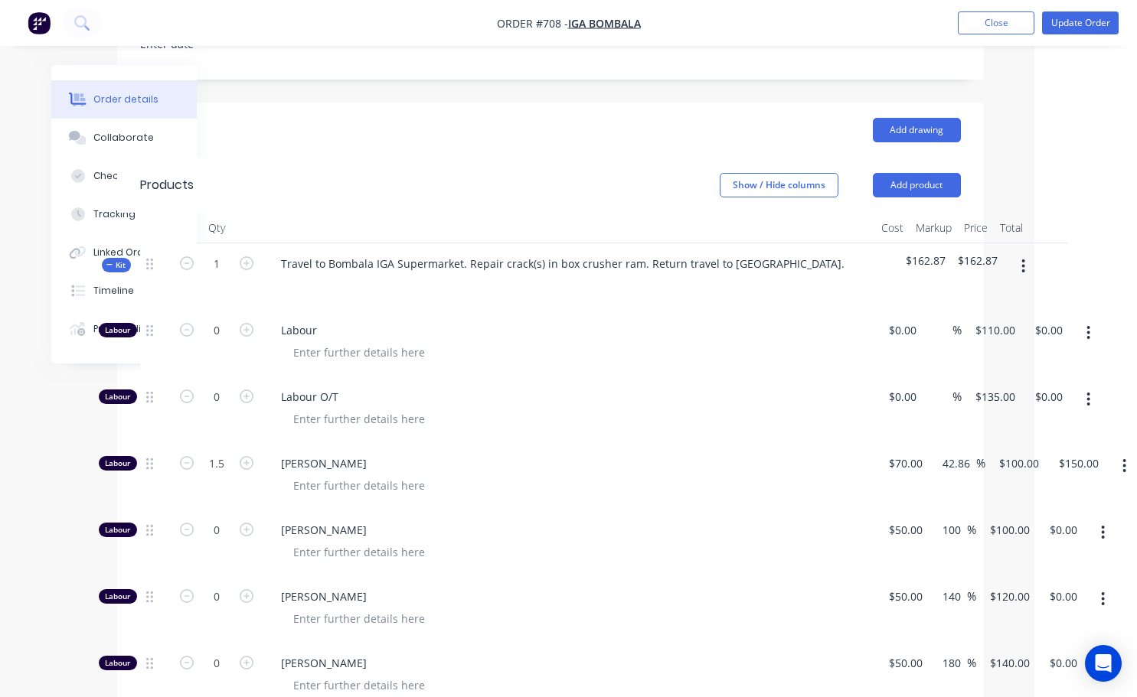
scroll to position [459, 103]
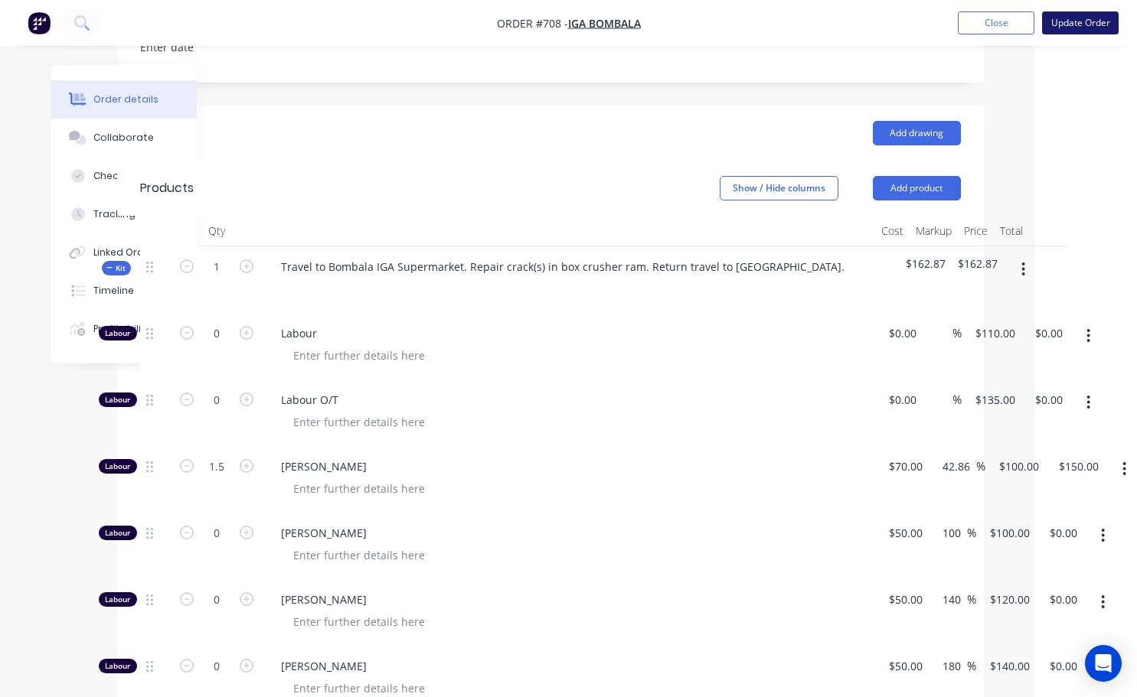
click at [1079, 19] on button "Update Order" at bounding box center [1080, 22] width 77 height 23
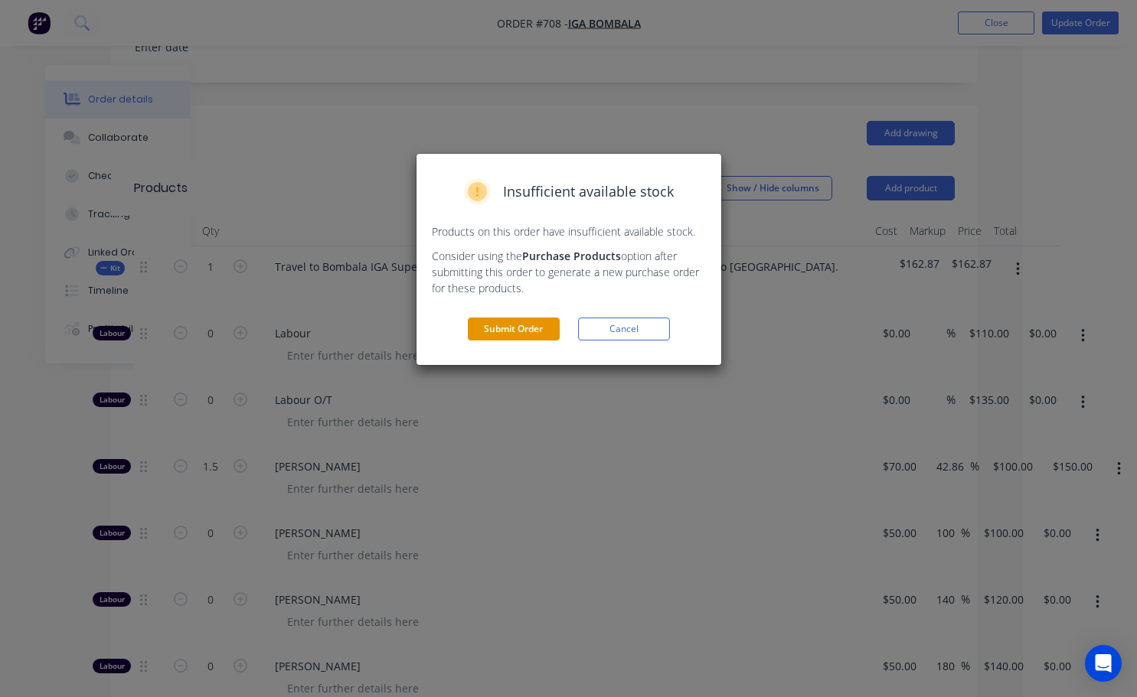
click at [542, 322] on button "Submit Order" at bounding box center [514, 329] width 92 height 23
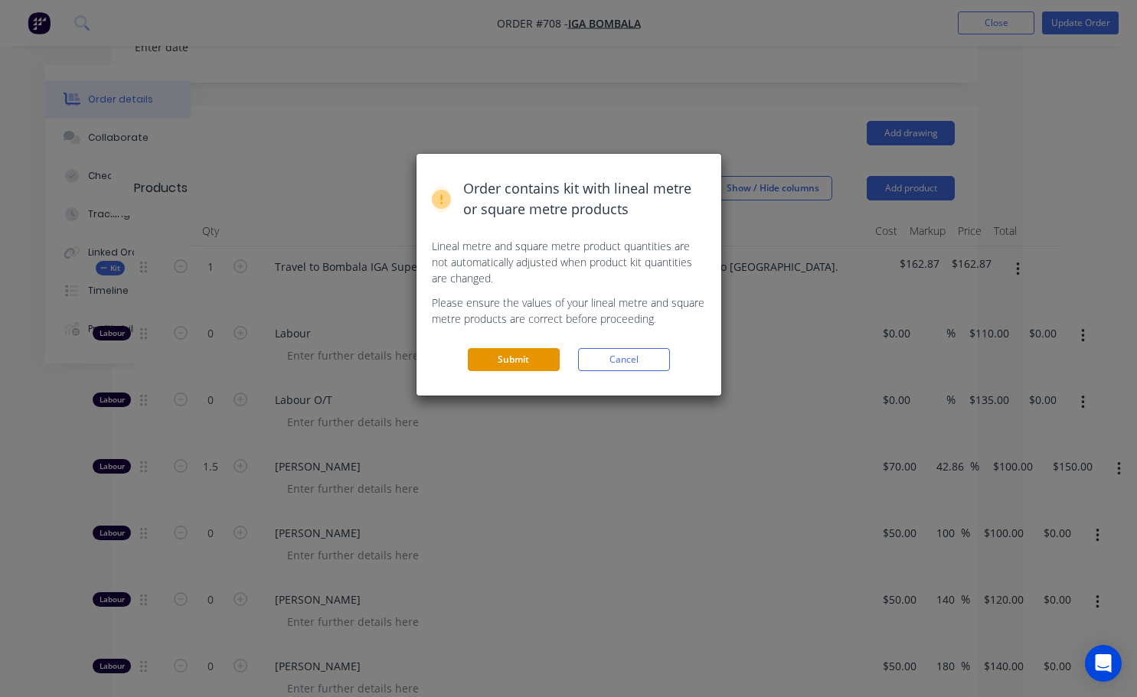
click at [539, 358] on button "Submit" at bounding box center [514, 359] width 92 height 23
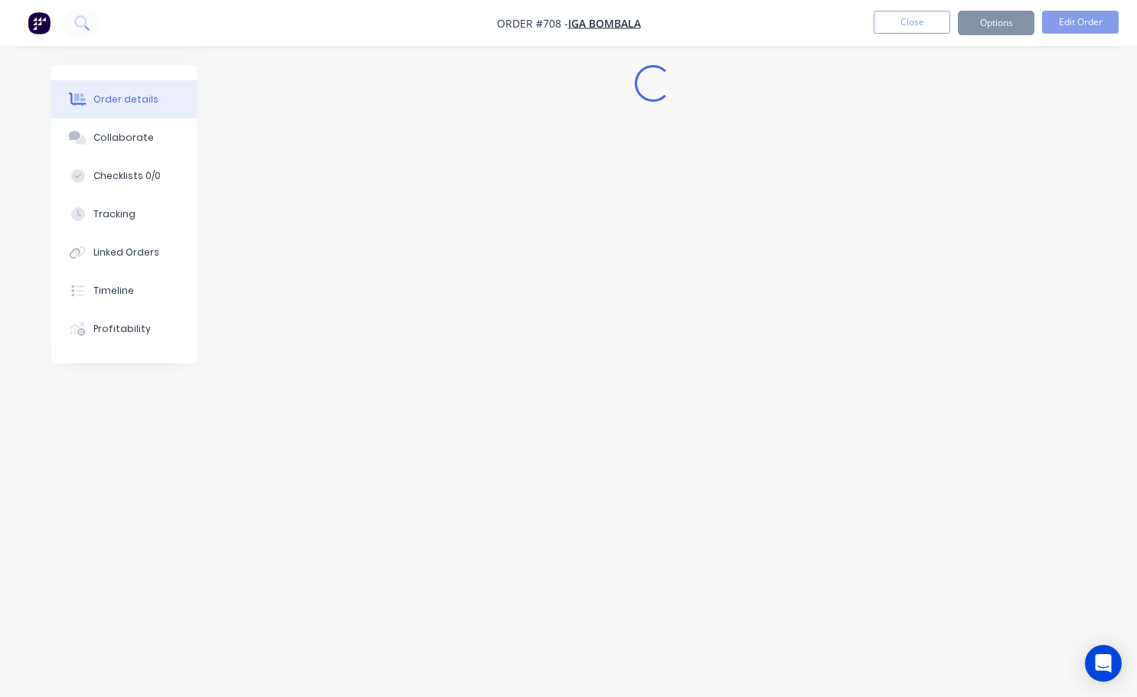
scroll to position [0, 0]
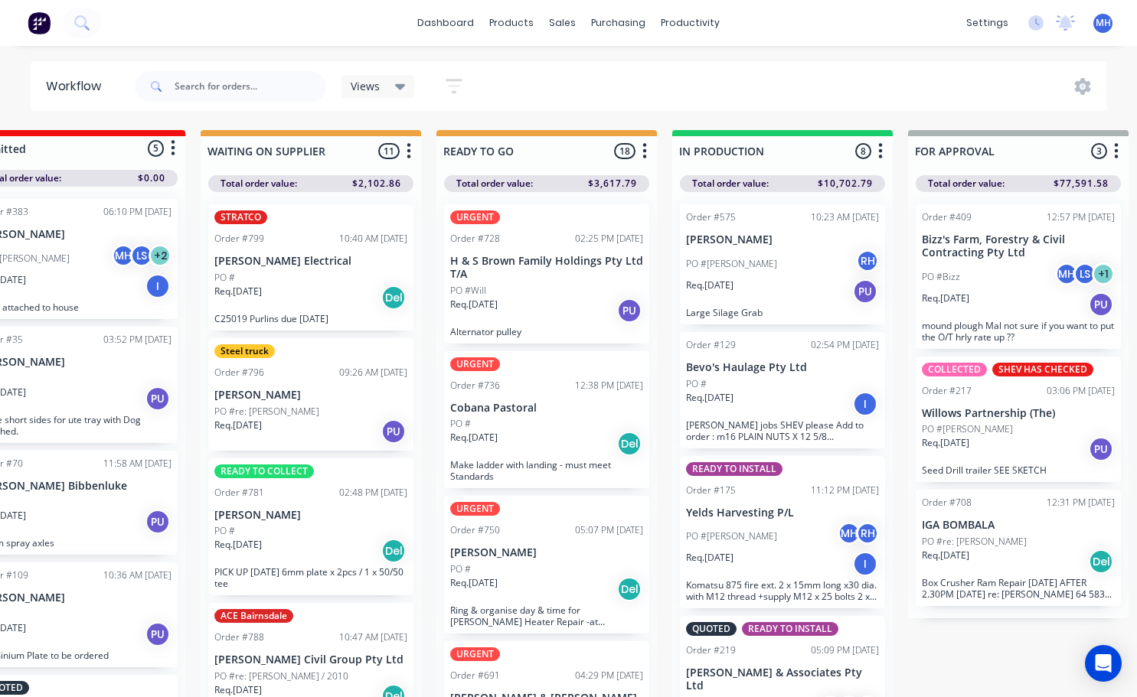
scroll to position [0, 854]
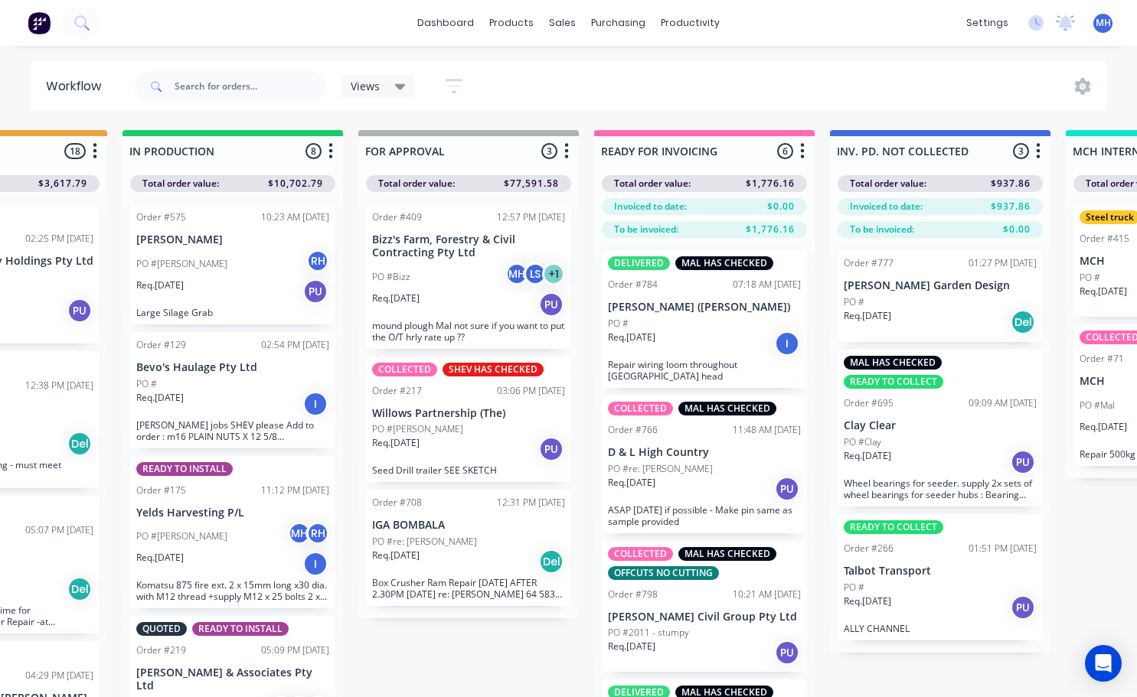
click at [457, 557] on div "Req. [DATE] Del" at bounding box center [468, 562] width 193 height 26
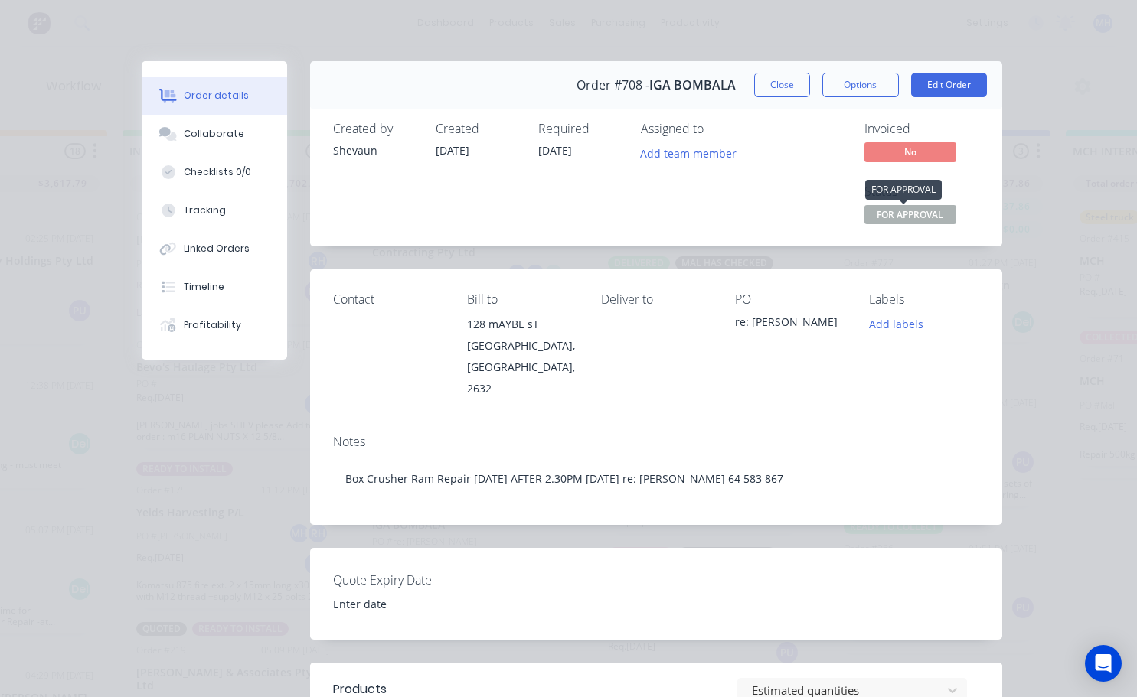
click at [909, 219] on span "FOR APPROVAL" at bounding box center [910, 214] width 92 height 19
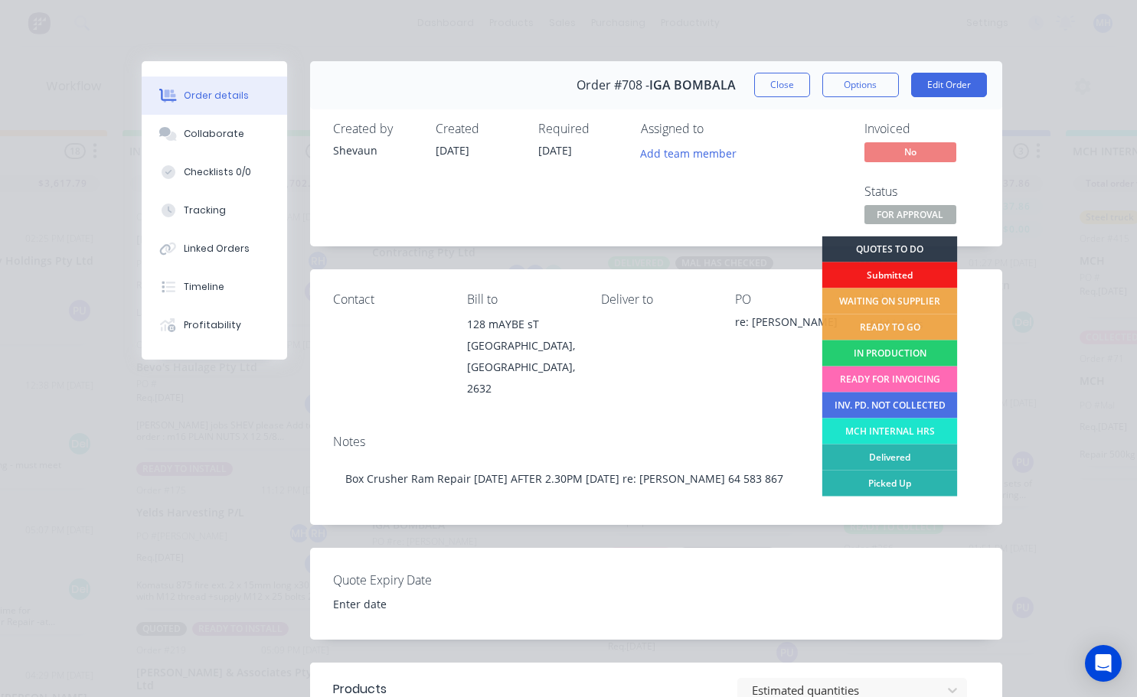
click at [883, 383] on div "READY FOR INVOICING" at bounding box center [888, 380] width 135 height 26
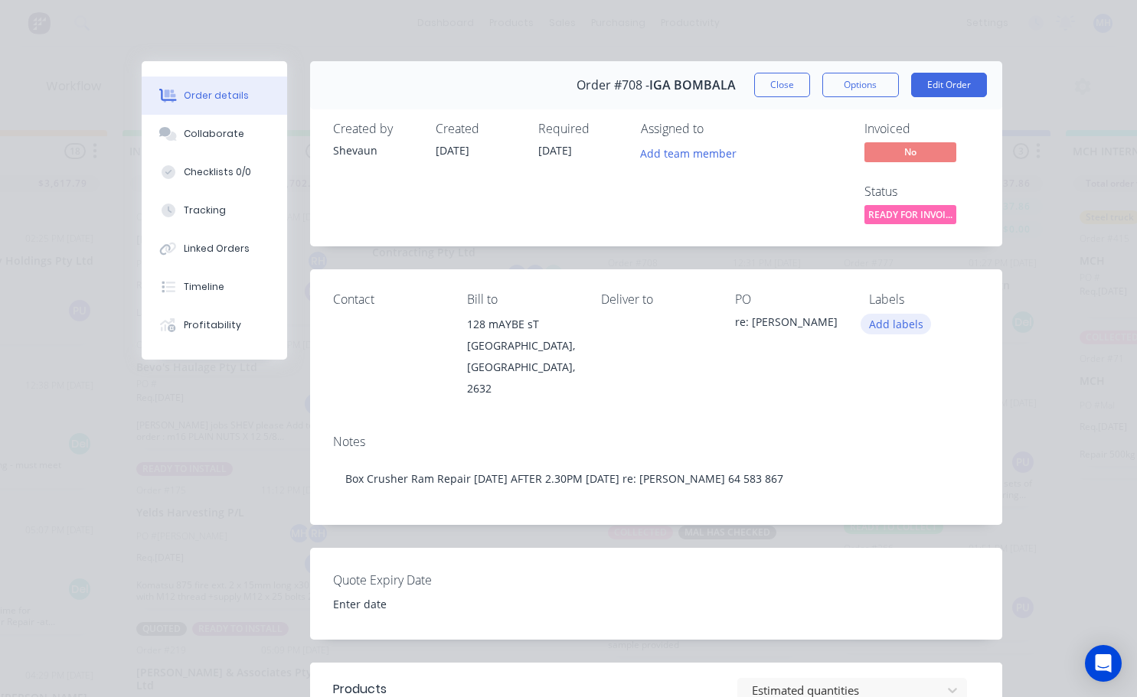
click at [886, 328] on button "Add labels" at bounding box center [895, 324] width 70 height 21
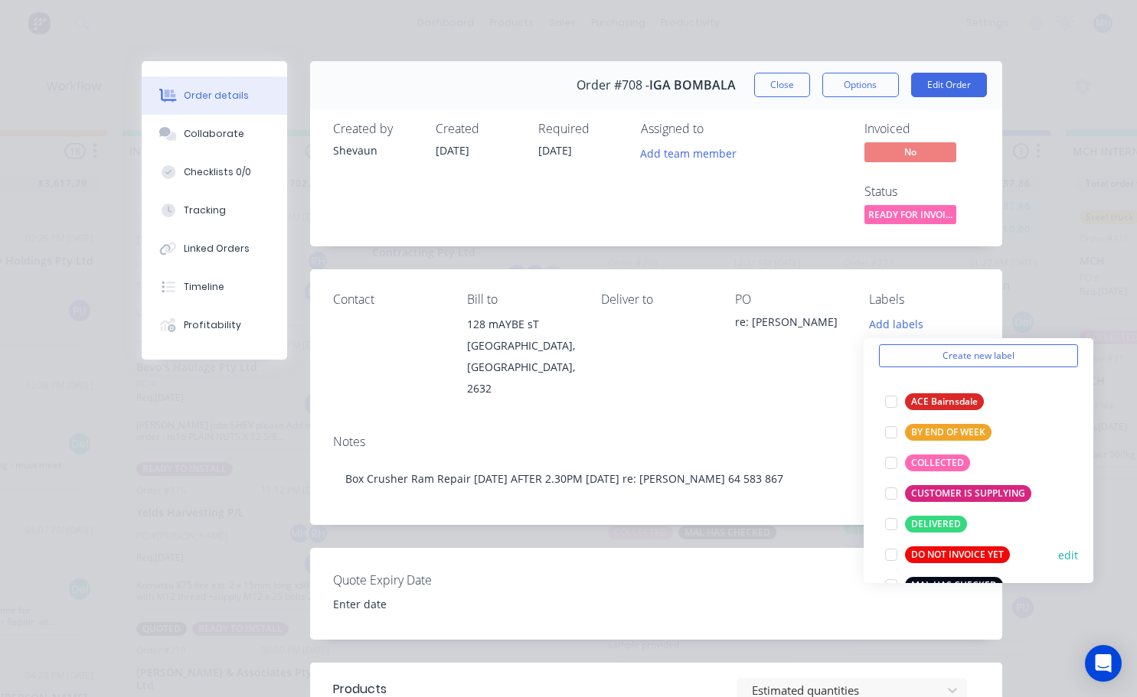
scroll to position [77, 0]
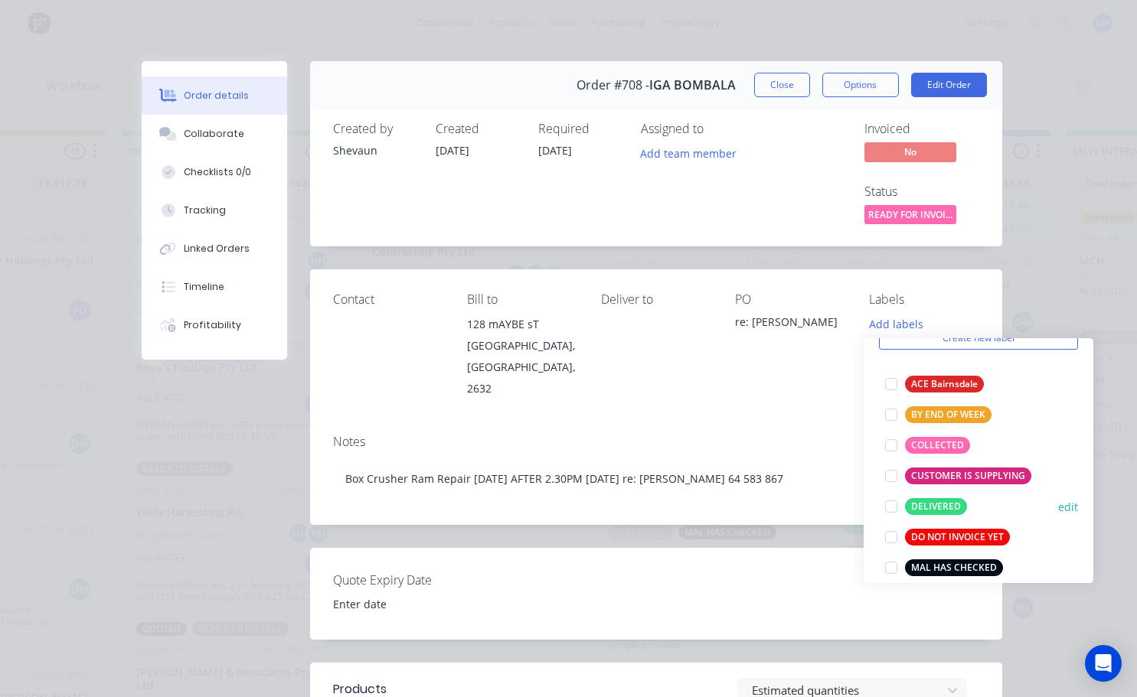
click at [897, 508] on div at bounding box center [891, 506] width 31 height 31
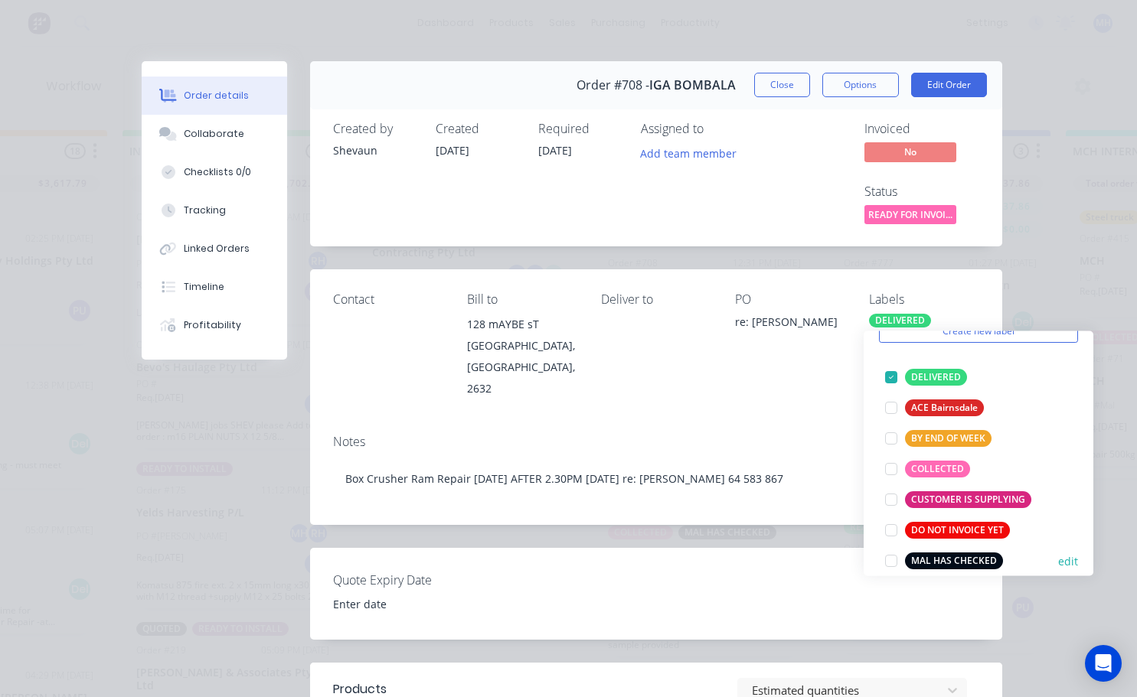
click at [889, 564] on div at bounding box center [891, 561] width 31 height 31
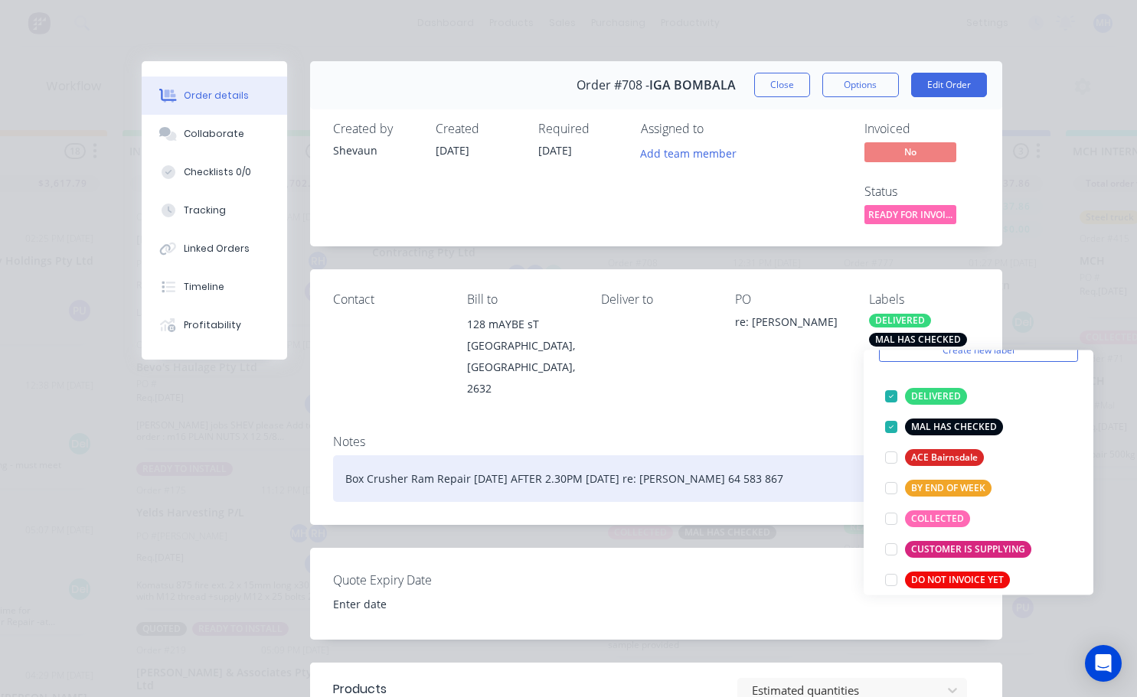
click at [814, 455] on div "Box Crusher Ram Repair [DATE] AFTER 2.30PM [DATE] re: [PERSON_NAME] 64 583 867" at bounding box center [656, 478] width 646 height 47
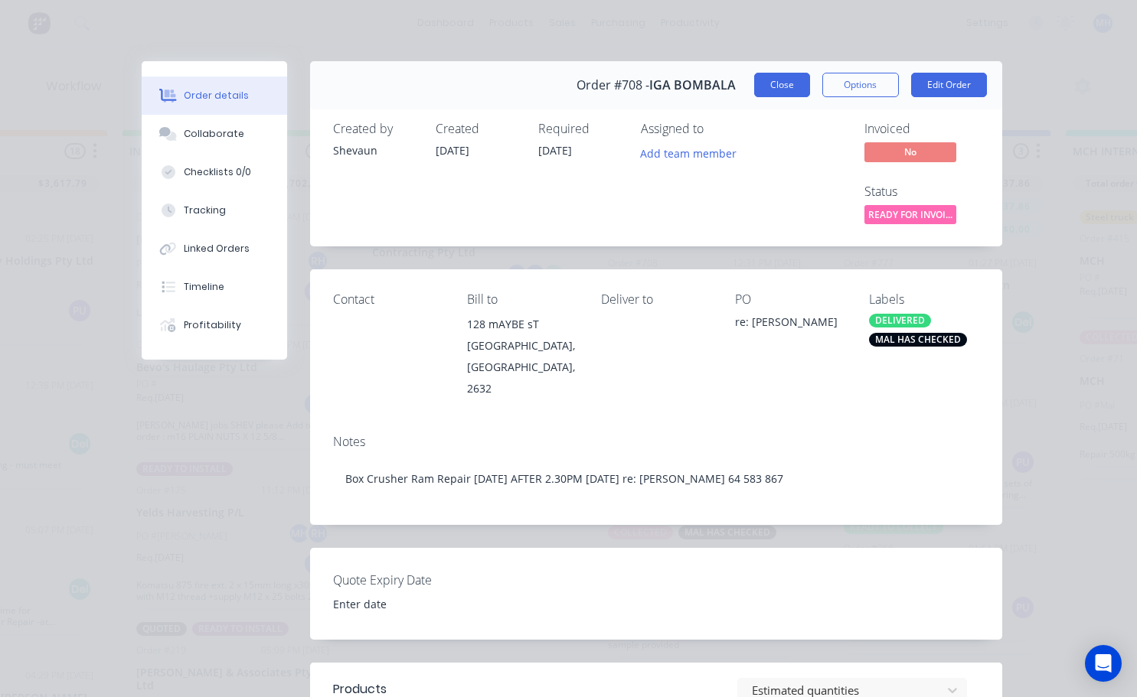
click at [792, 90] on button "Close" at bounding box center [782, 85] width 56 height 24
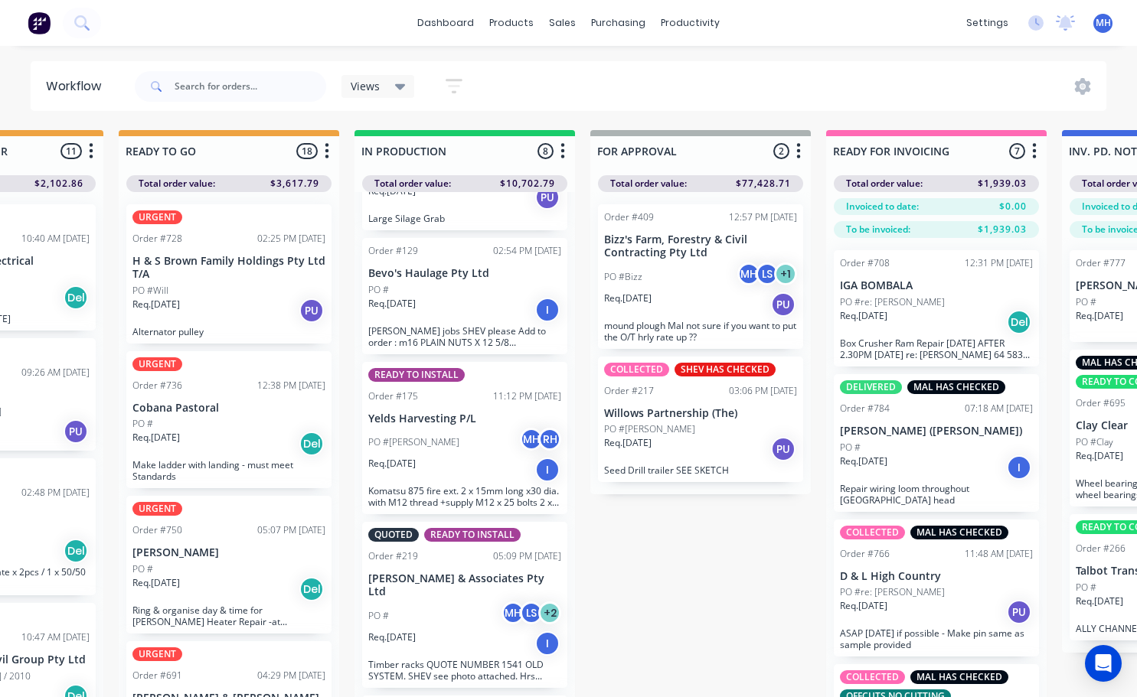
scroll to position [0, 0]
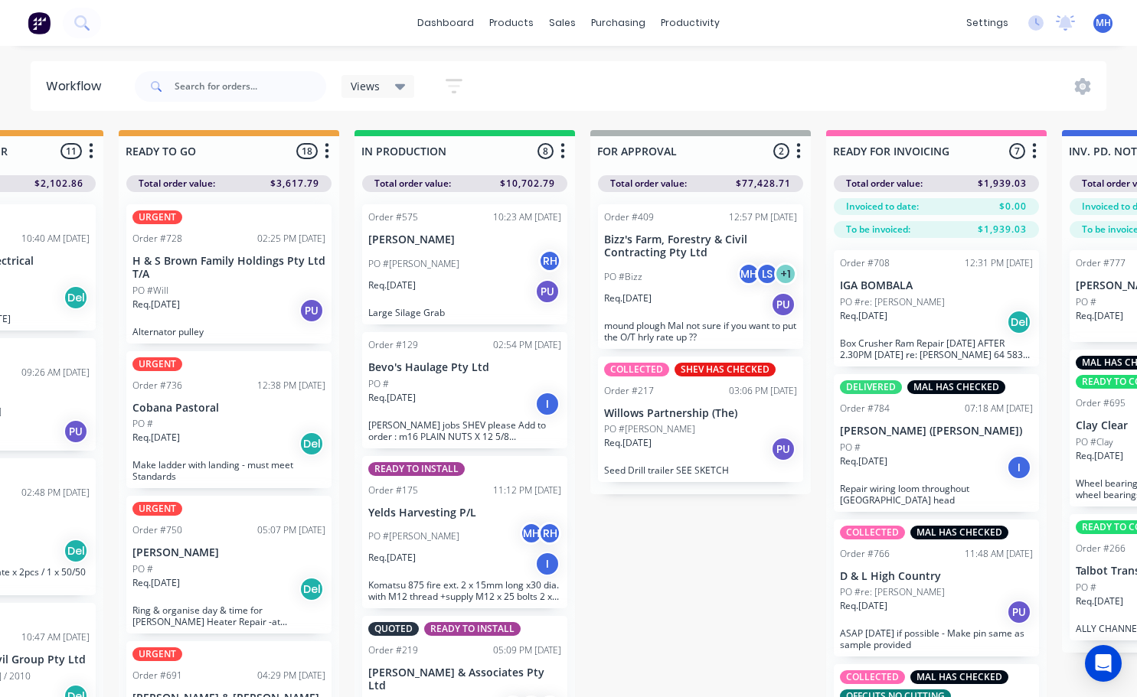
click at [230, 272] on p "H & S Brown Family Holdings Pty Ltd T/A" at bounding box center [228, 268] width 193 height 26
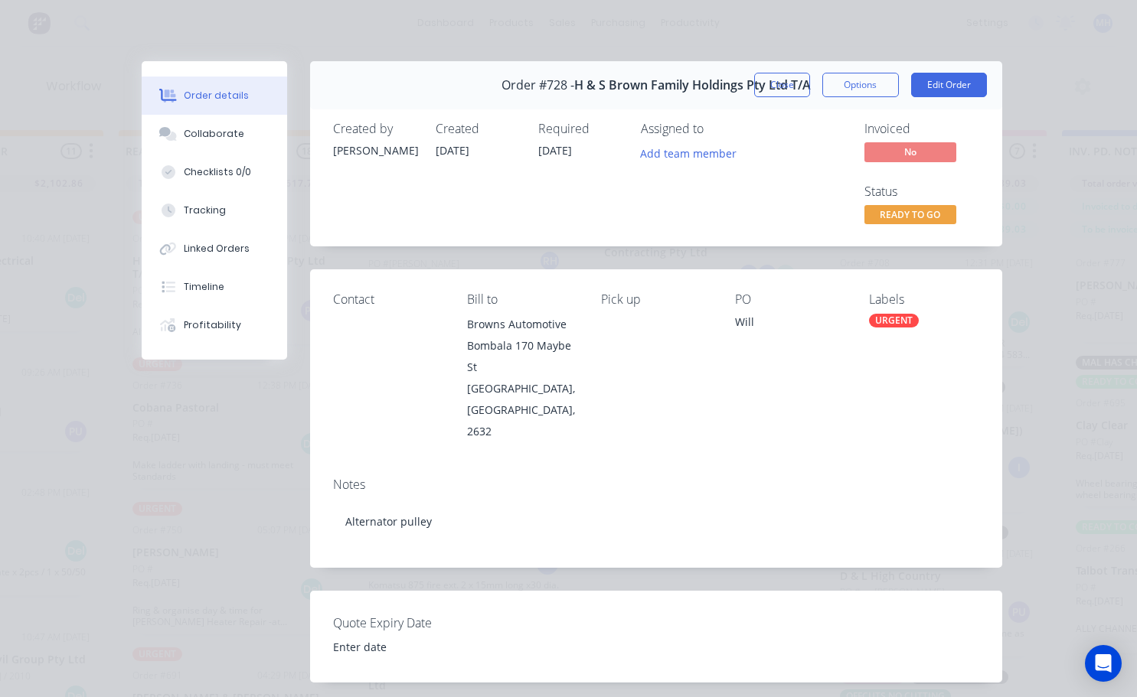
click at [905, 314] on div "URGENT" at bounding box center [894, 321] width 50 height 14
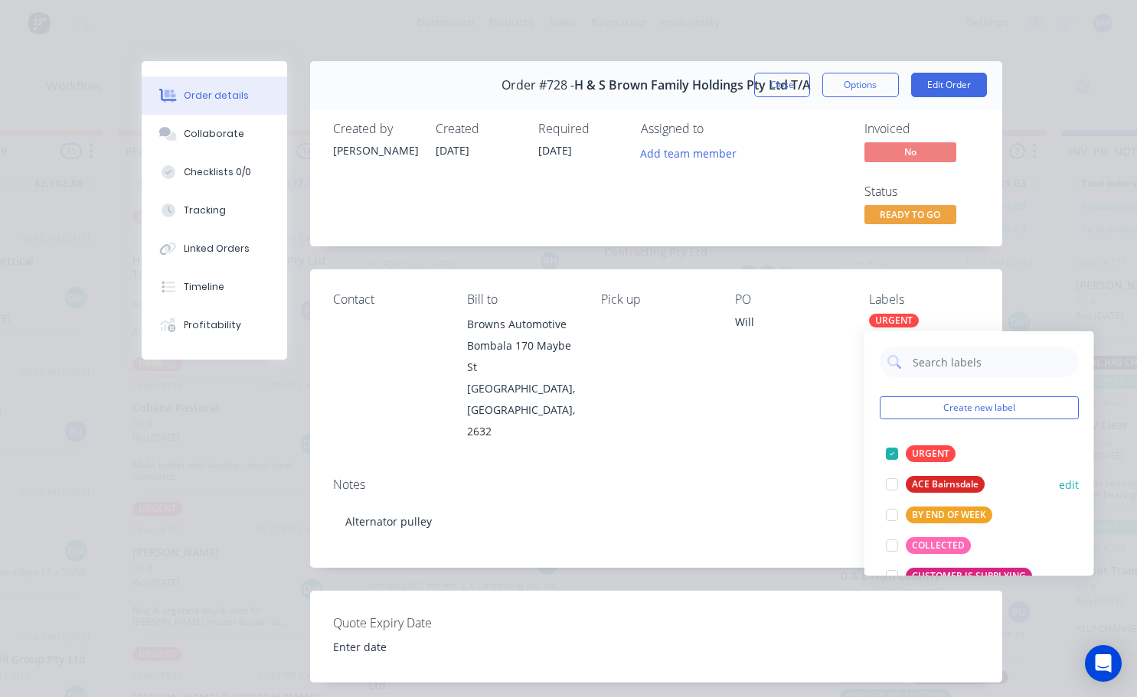
click at [890, 454] on div at bounding box center [892, 454] width 31 height 31
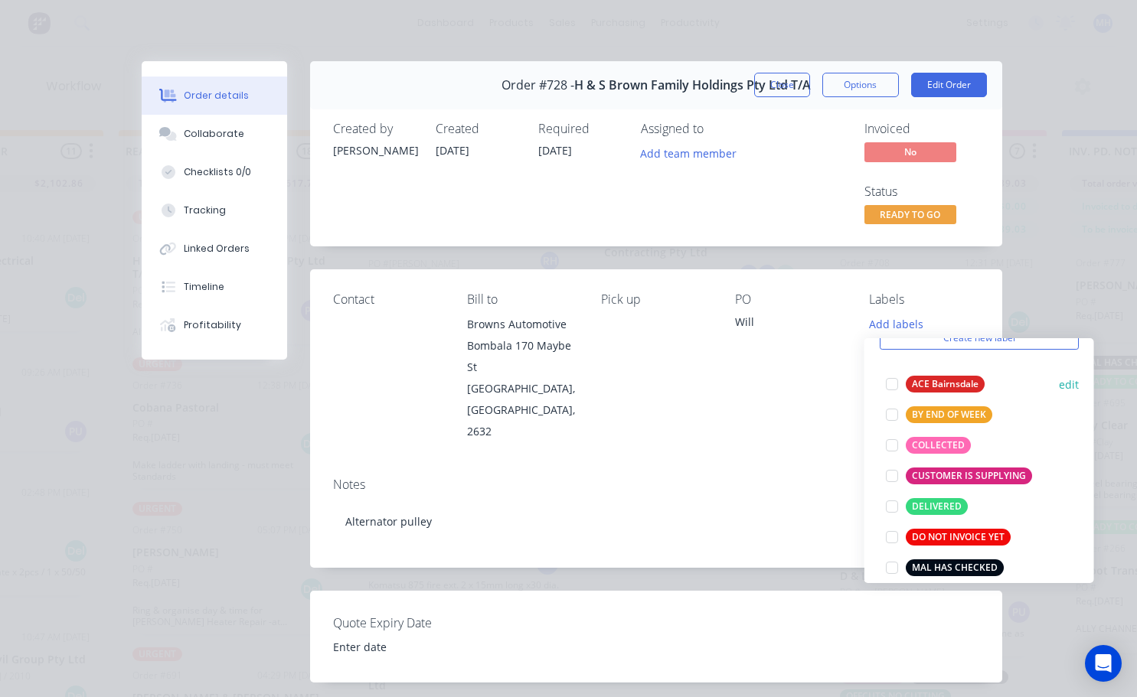
scroll to position [153, 0]
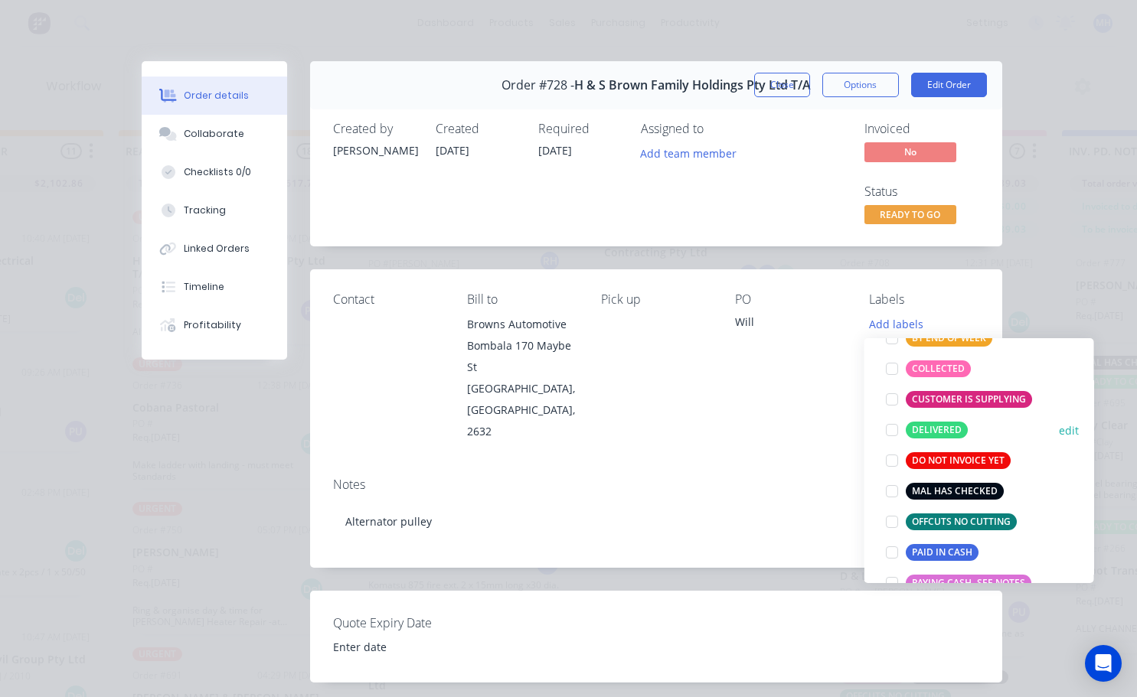
click at [893, 433] on div at bounding box center [892, 430] width 31 height 31
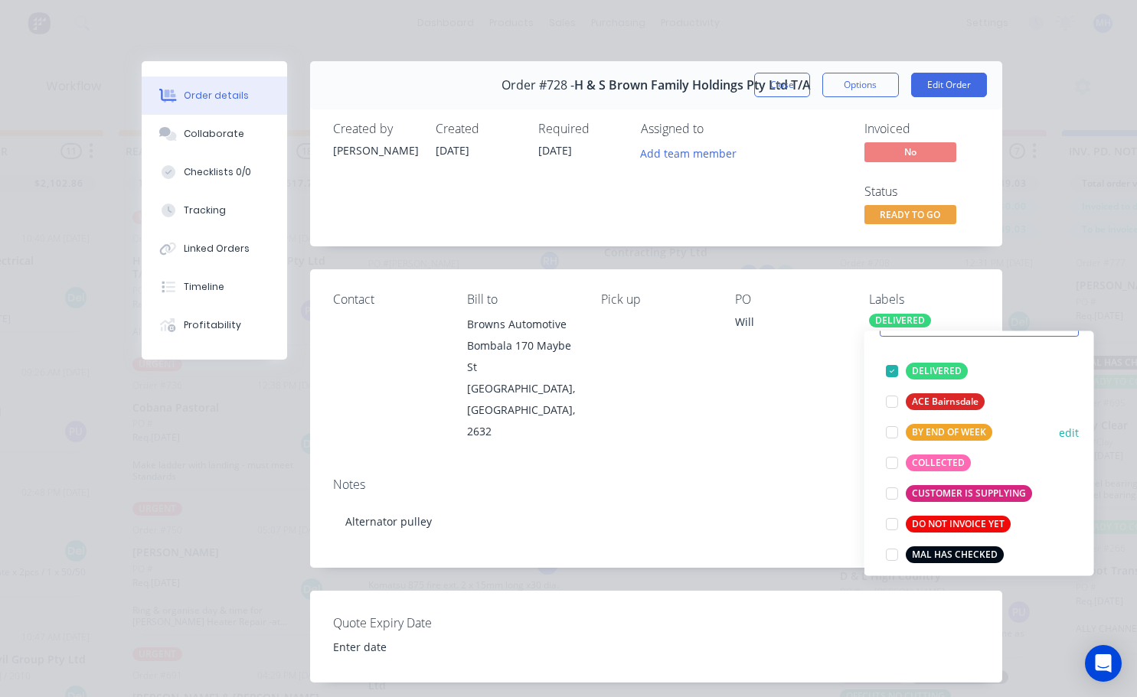
scroll to position [107, 0]
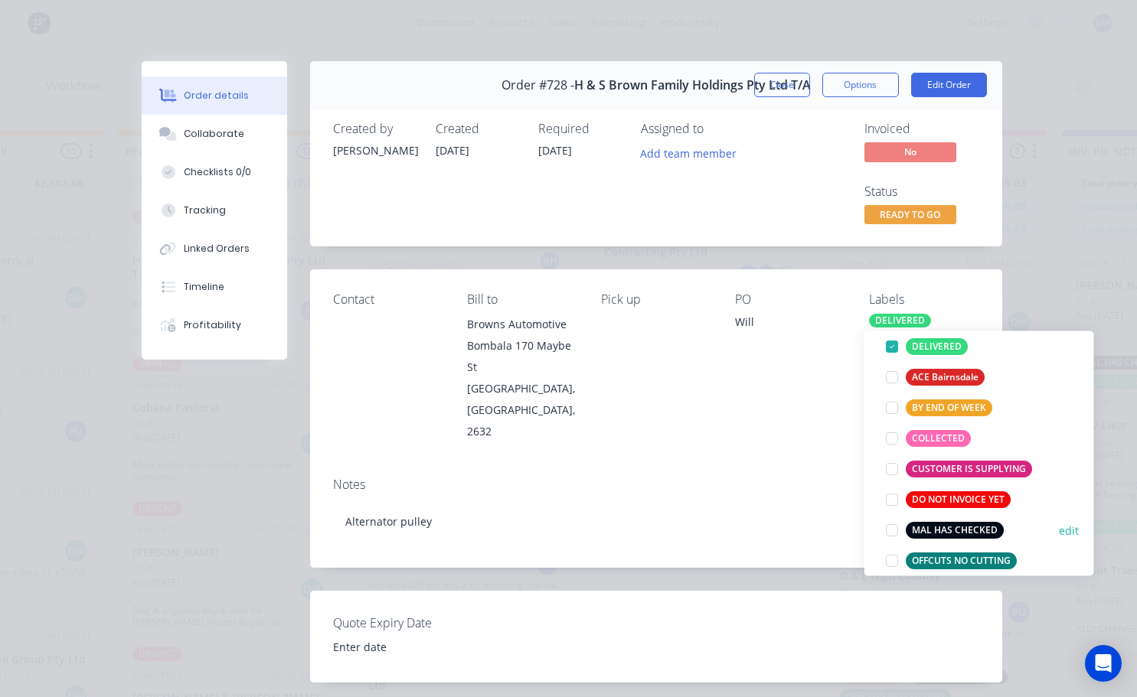
click at [892, 536] on div at bounding box center [892, 530] width 31 height 31
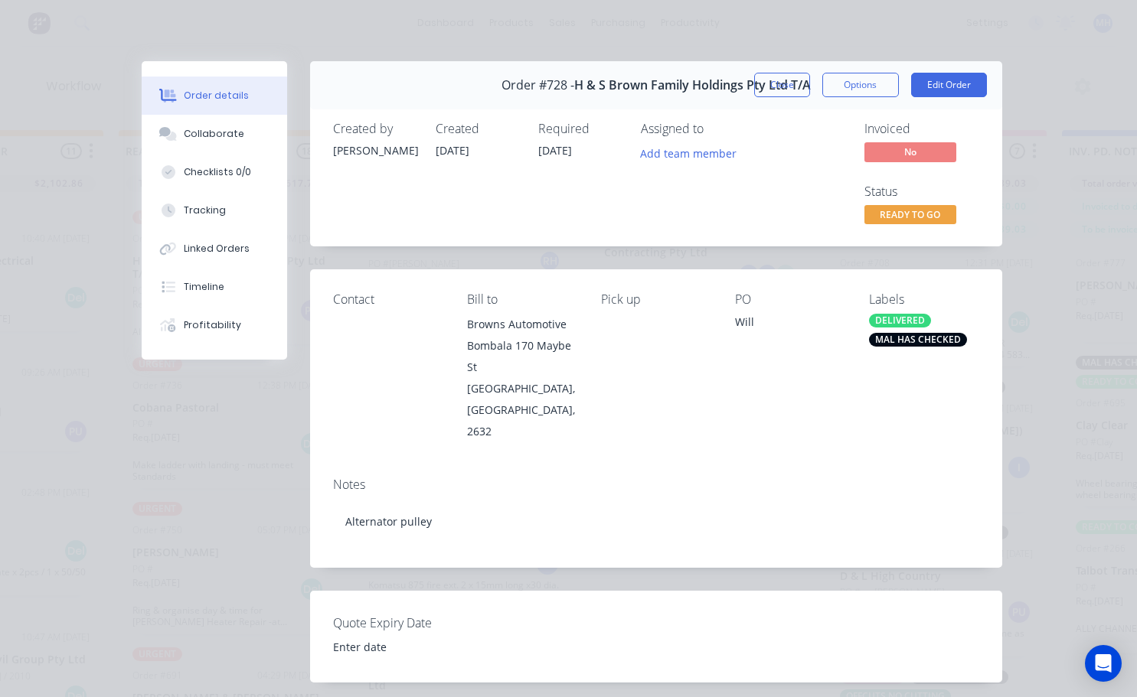
click at [681, 410] on div "Pick up" at bounding box center [655, 366] width 109 height 149
click at [893, 216] on span "READY TO GO" at bounding box center [910, 214] width 92 height 19
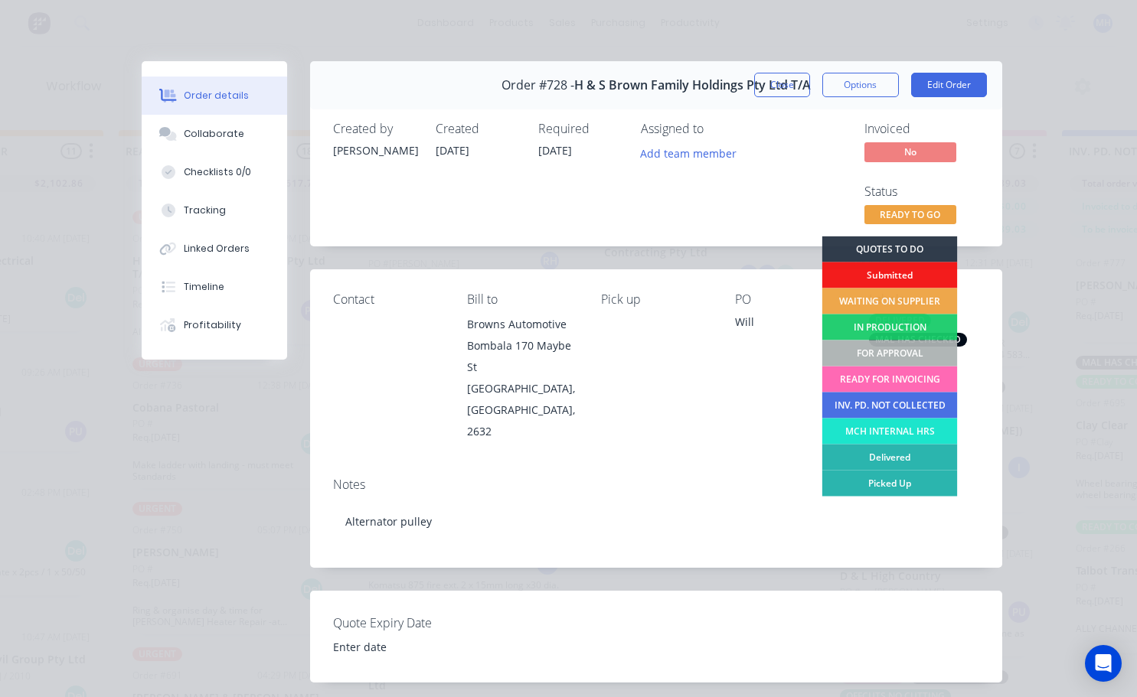
click at [886, 386] on div "READY FOR INVOICING" at bounding box center [888, 380] width 135 height 26
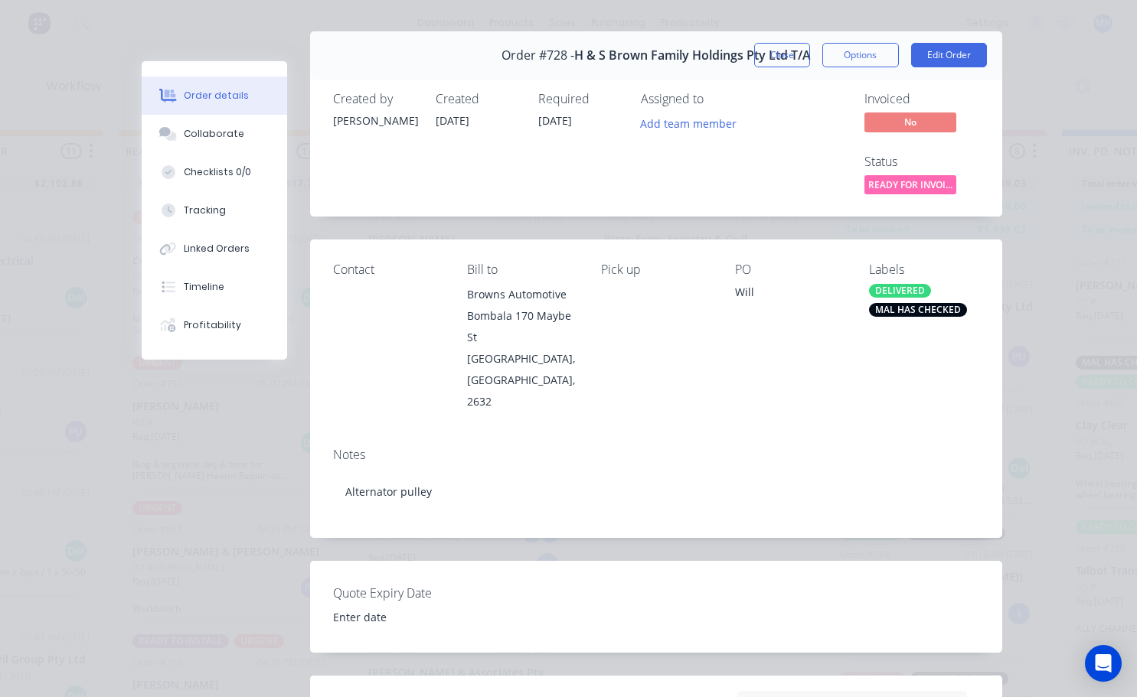
scroll to position [0, 0]
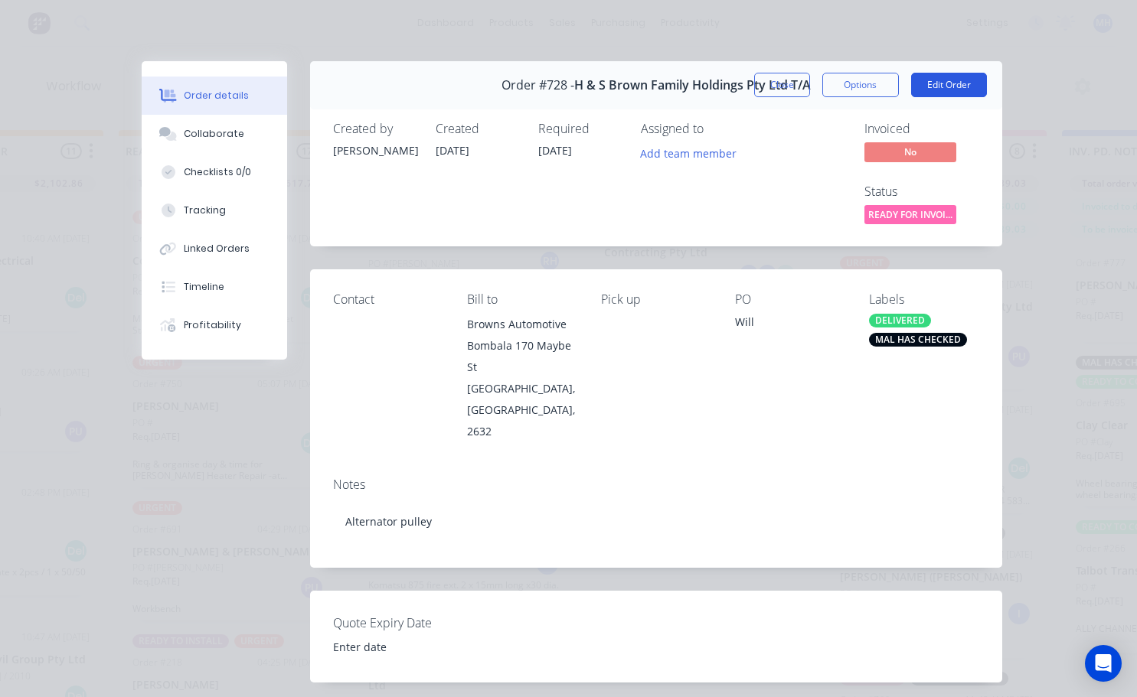
click at [919, 88] on button "Edit Order" at bounding box center [949, 85] width 76 height 24
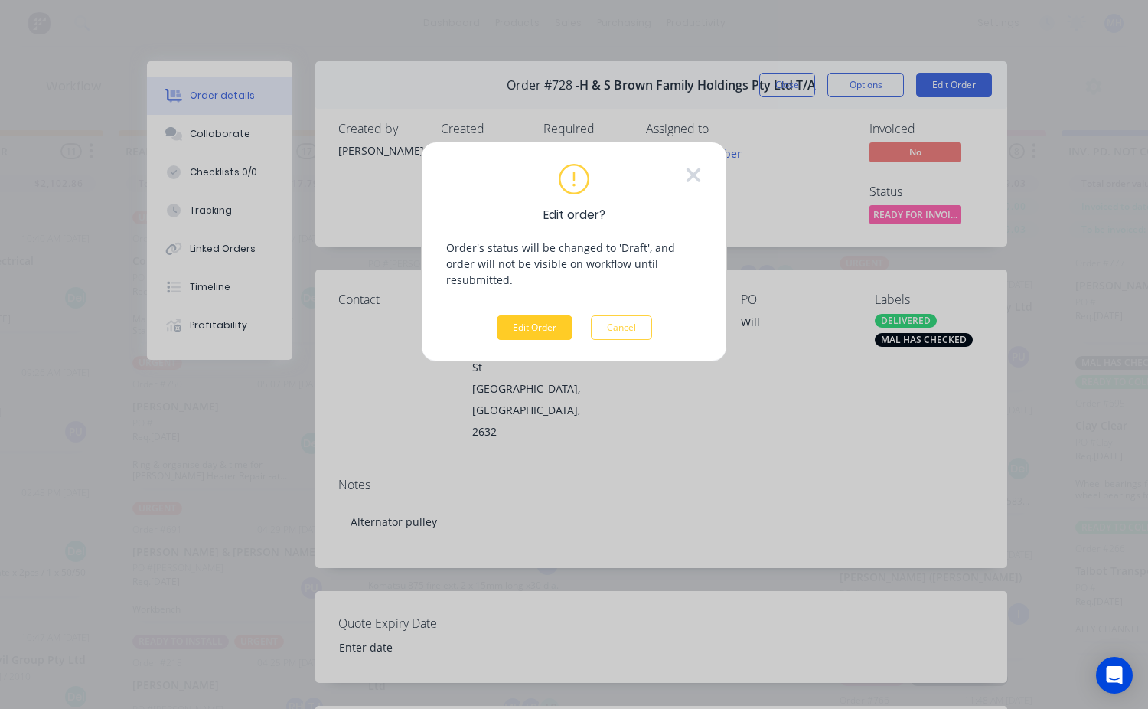
click at [554, 315] on button "Edit Order" at bounding box center [535, 327] width 76 height 24
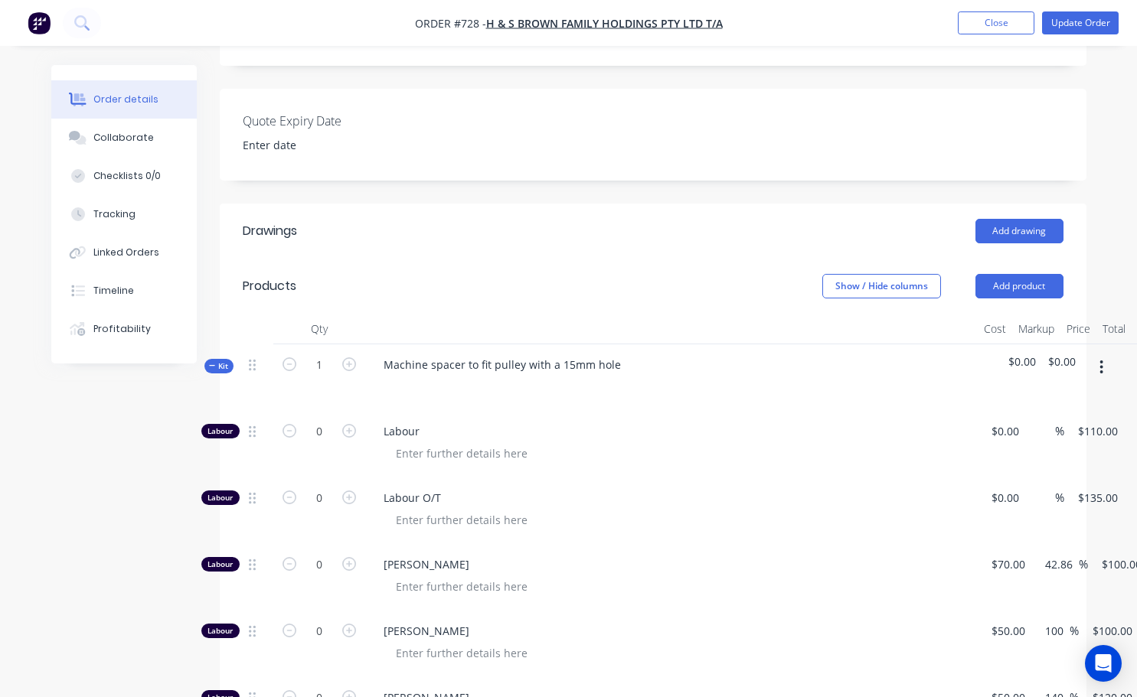
scroll to position [612, 0]
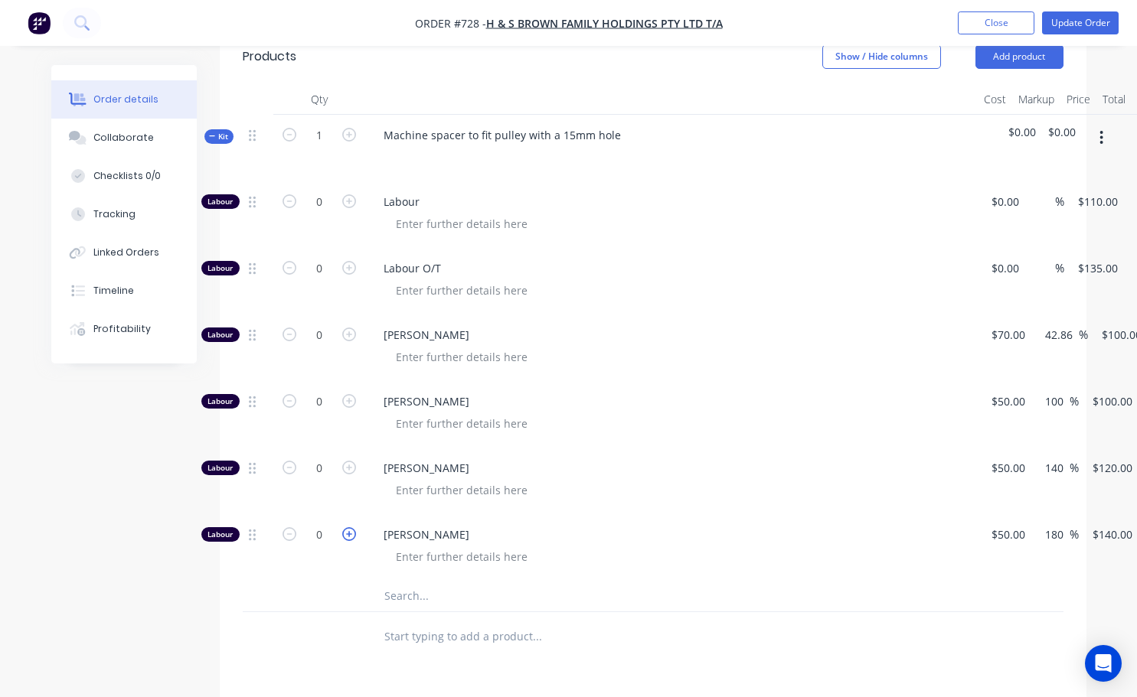
click at [348, 527] on icon "button" at bounding box center [349, 534] width 14 height 14
type input "1"
type input "$140.00"
click at [316, 524] on input "1" at bounding box center [319, 535] width 40 height 23
type input "0.8"
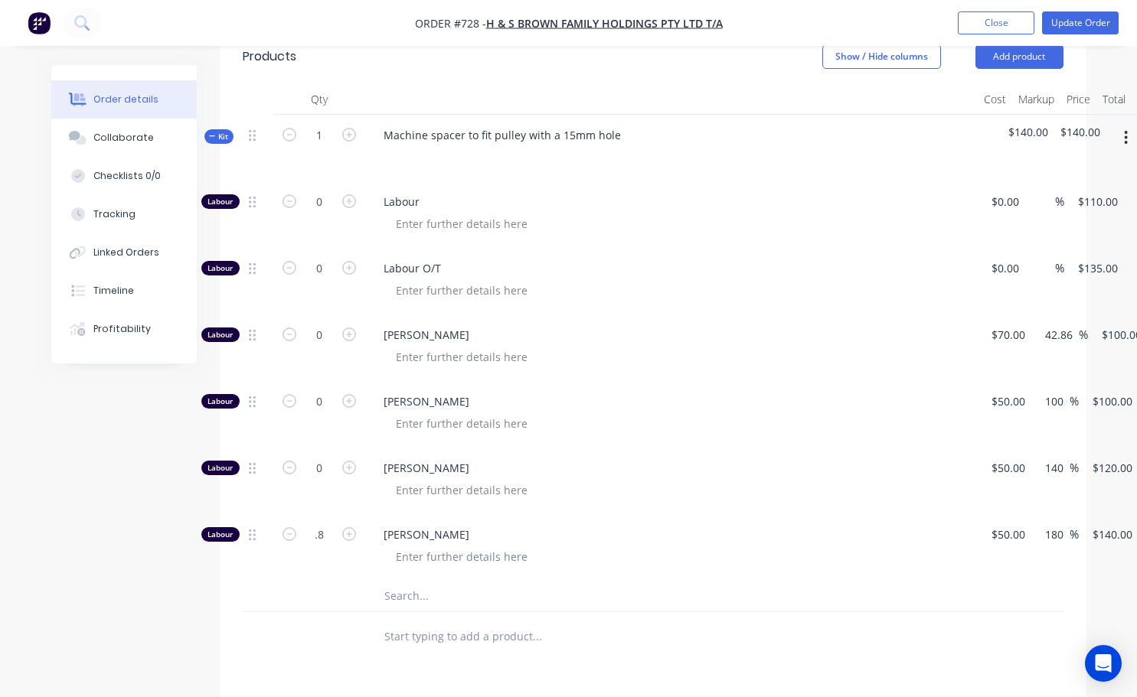
type input "$112.00"
click at [626, 554] on div "[PERSON_NAME]" at bounding box center [671, 547] width 612 height 67
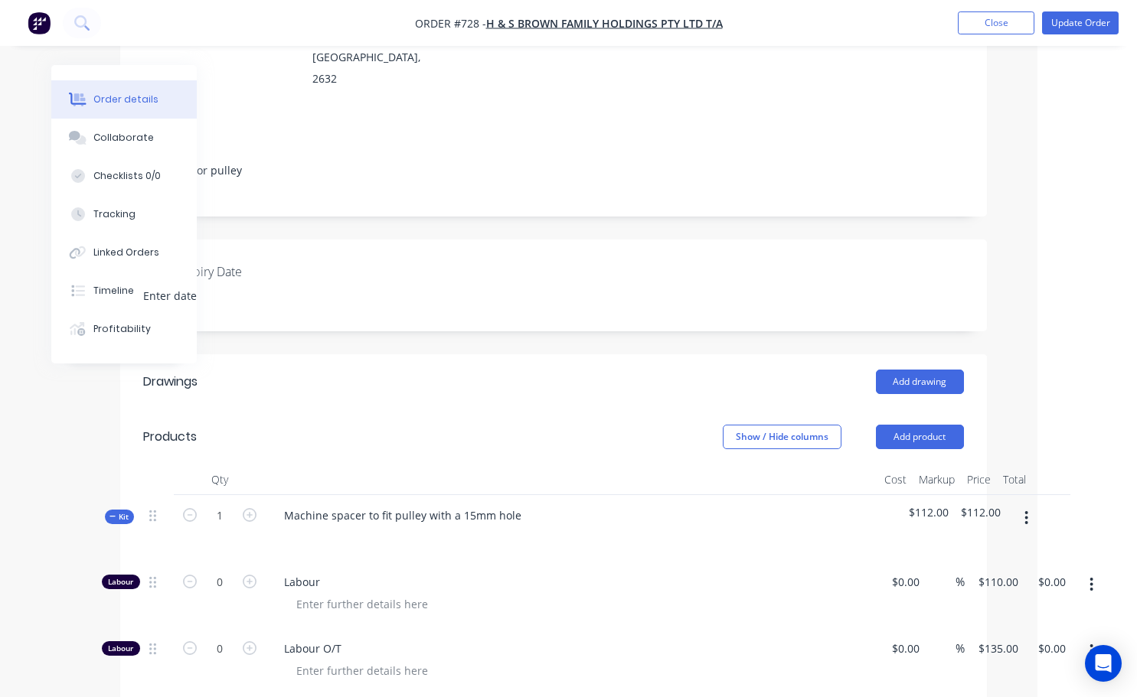
scroll to position [230, 100]
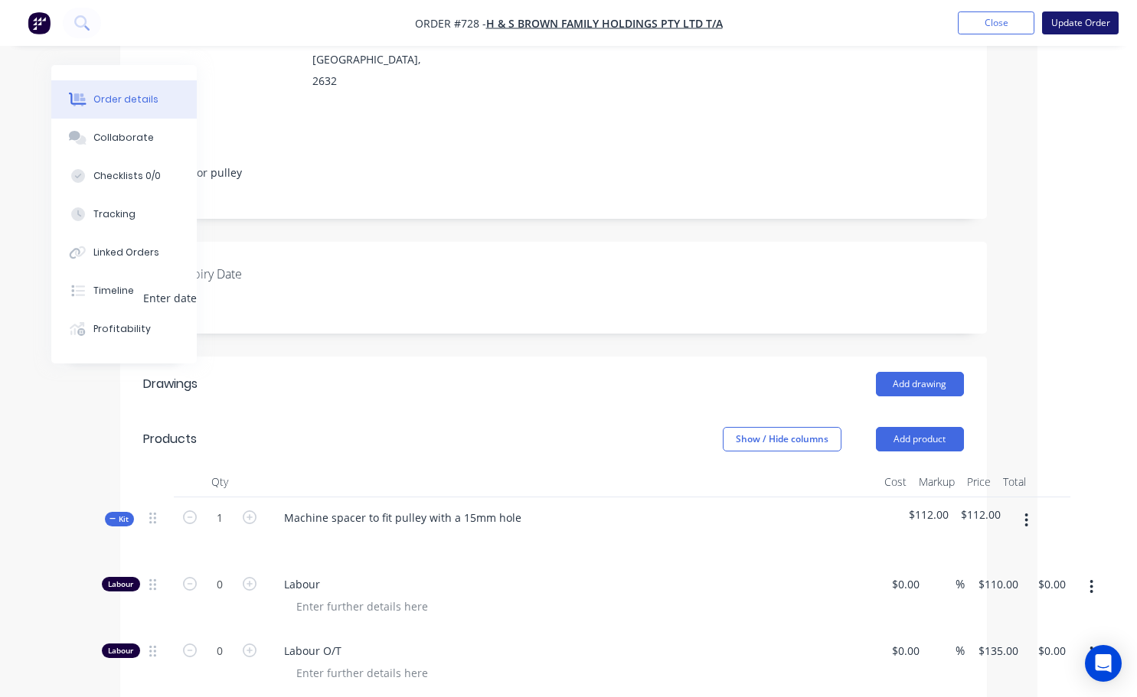
click at [1082, 25] on button "Update Order" at bounding box center [1080, 22] width 77 height 23
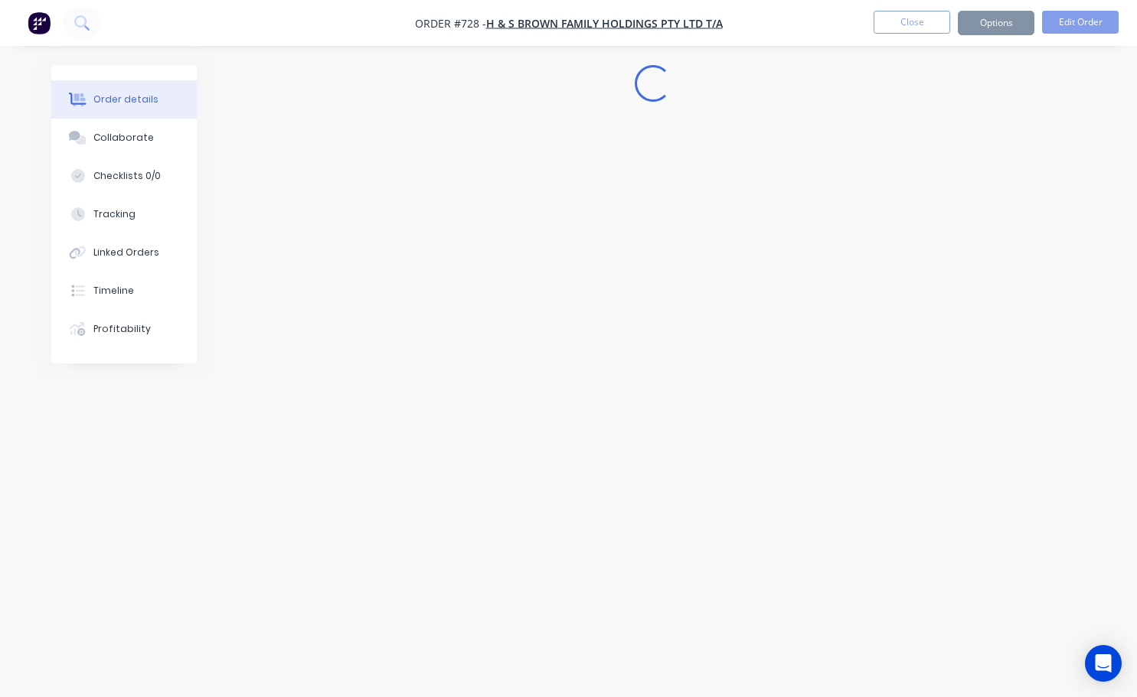
scroll to position [0, 0]
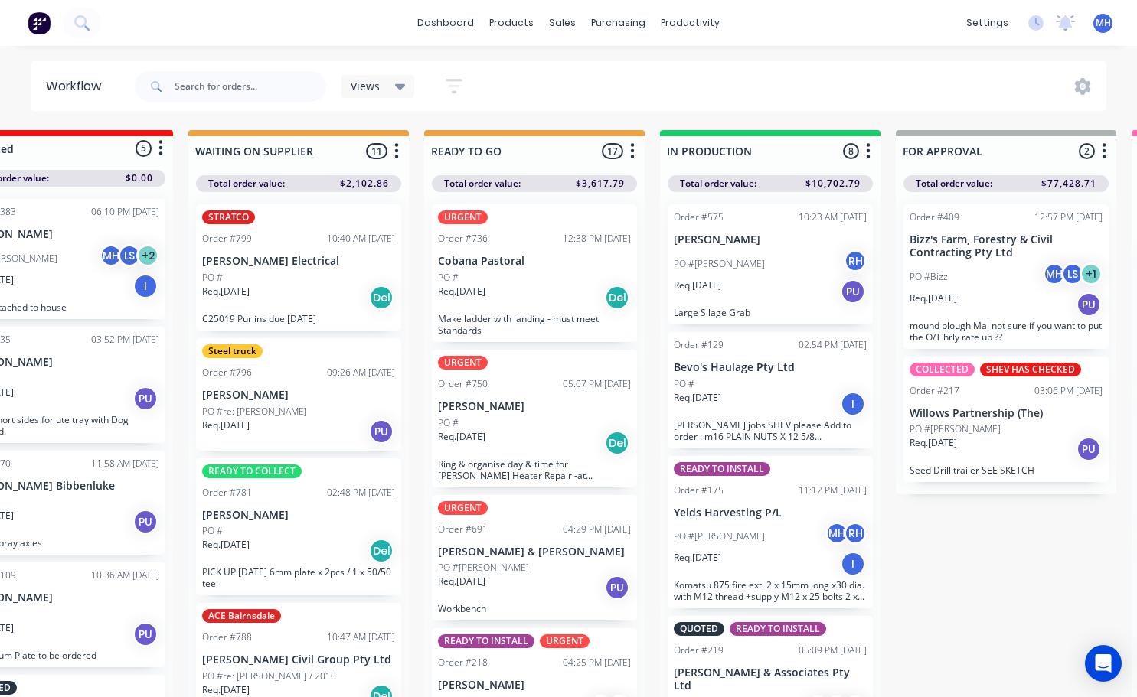
scroll to position [2, 316]
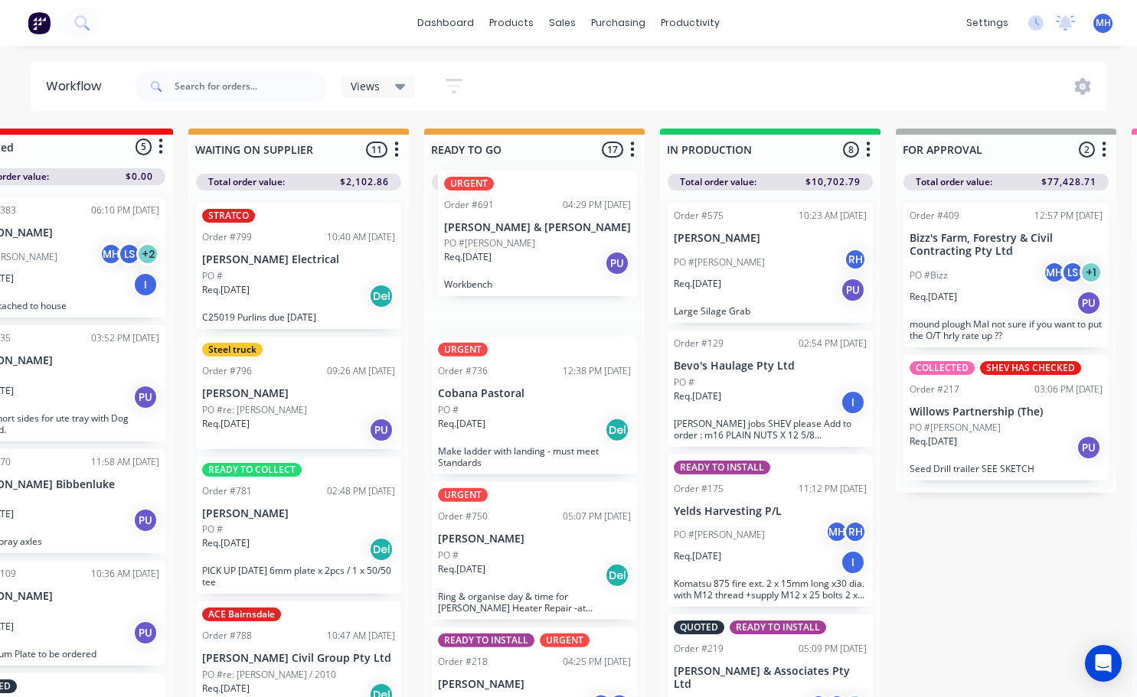
drag, startPoint x: 543, startPoint y: 574, endPoint x: 549, endPoint y: 245, distance: 329.2
click at [549, 245] on div "URGENT Order #736 12:38 PM [DATE] Cobana Pastoral PO # Req. [DATE] Del Make lad…" at bounding box center [534, 448] width 220 height 514
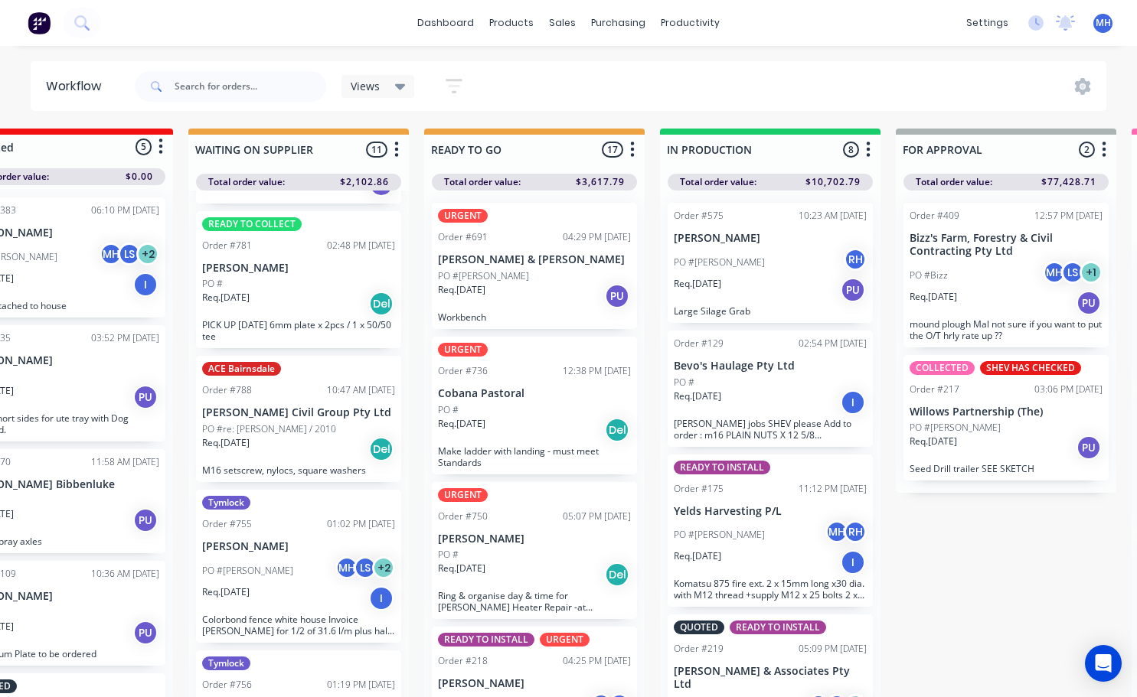
scroll to position [131, 0]
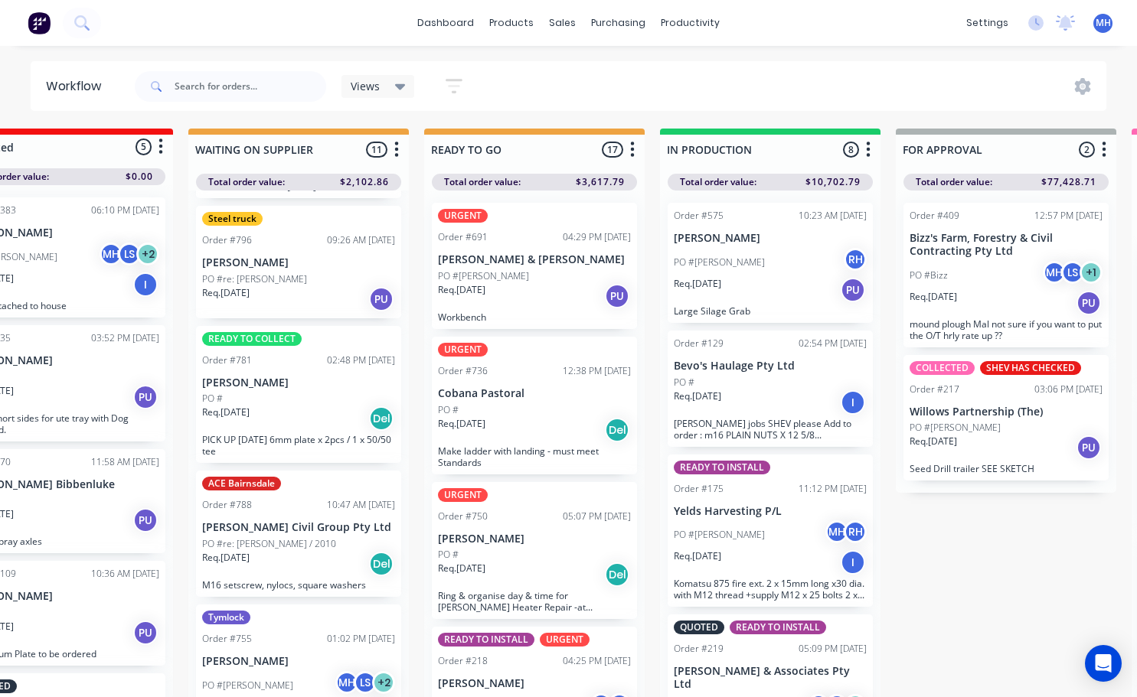
click at [326, 426] on div "Req. [DATE] Del" at bounding box center [298, 419] width 193 height 26
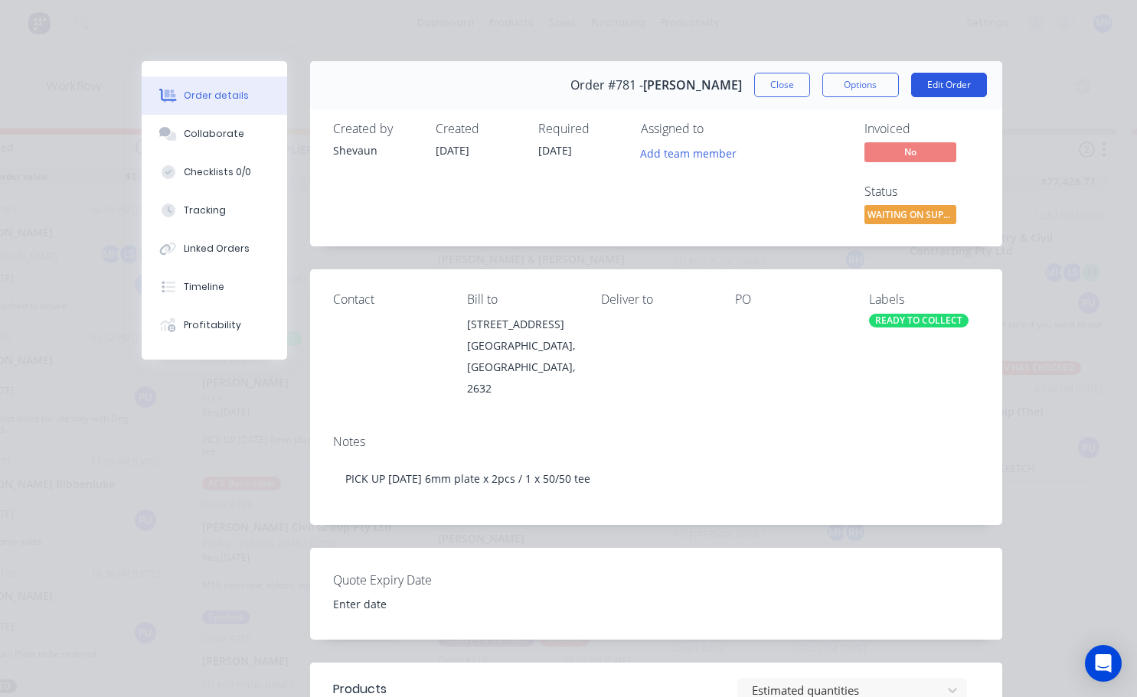
click at [942, 90] on button "Edit Order" at bounding box center [949, 85] width 76 height 24
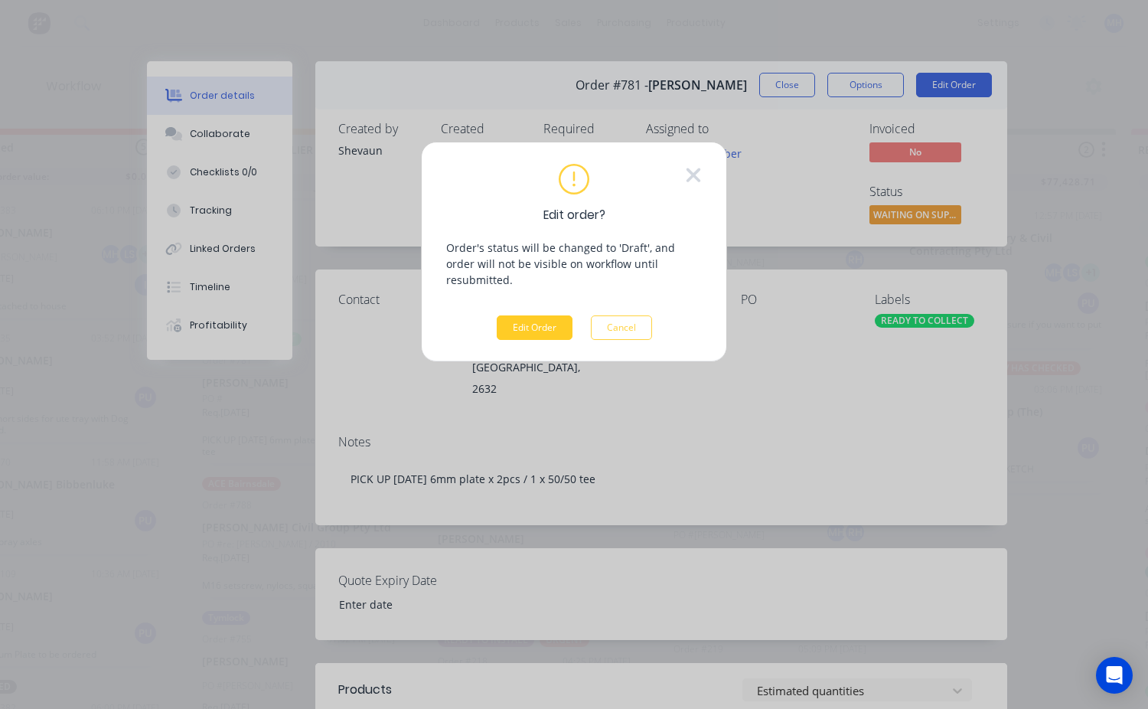
click at [526, 315] on button "Edit Order" at bounding box center [535, 327] width 76 height 24
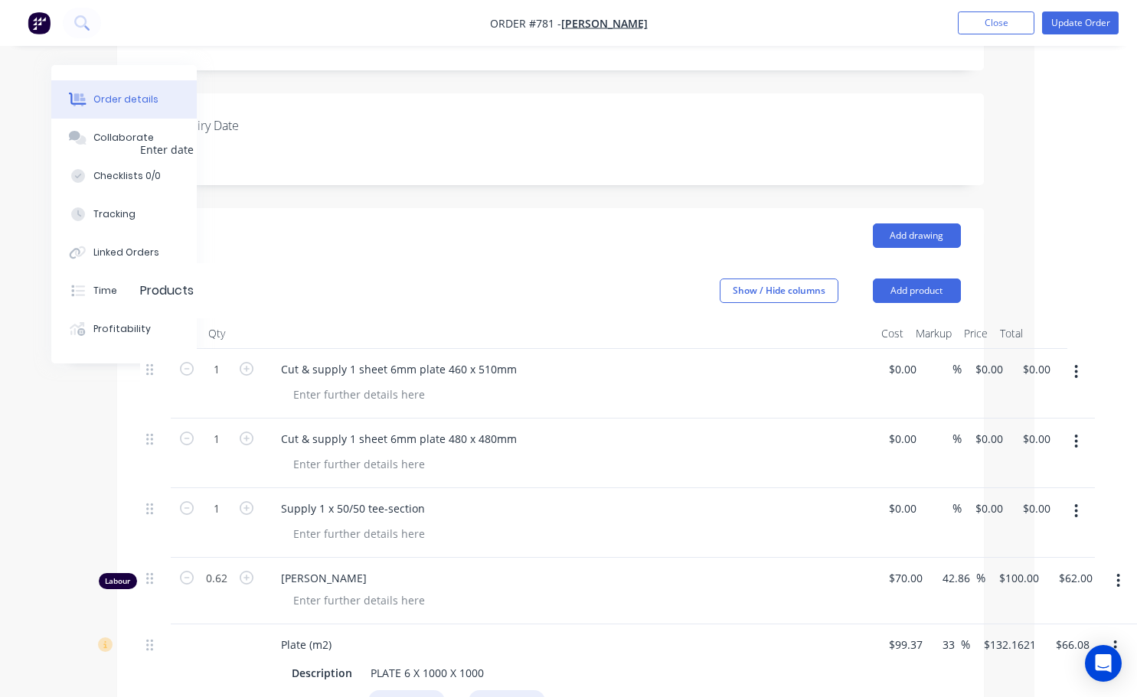
scroll to position [383, 103]
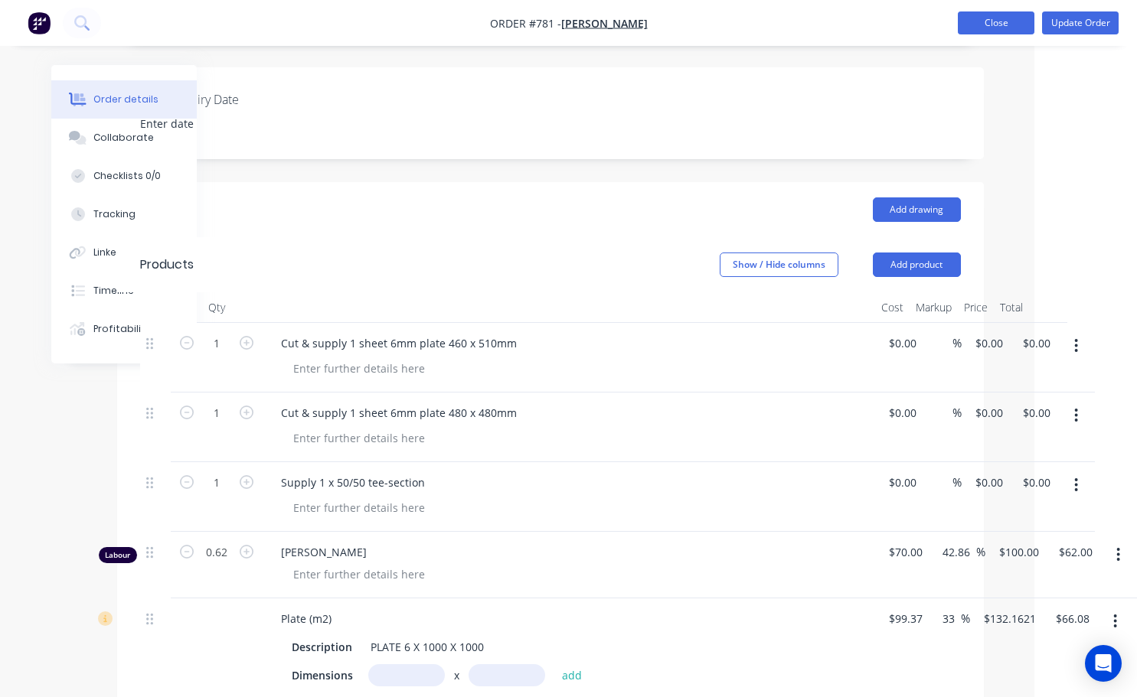
click at [1013, 31] on button "Close" at bounding box center [996, 22] width 77 height 23
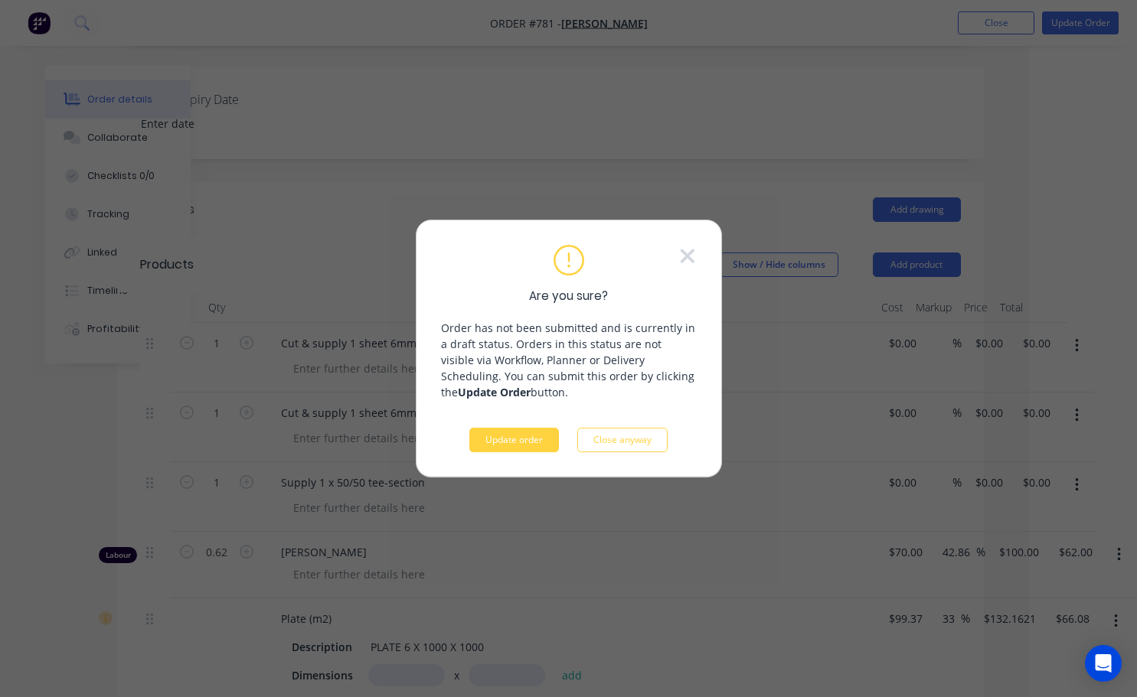
scroll to position [383, 91]
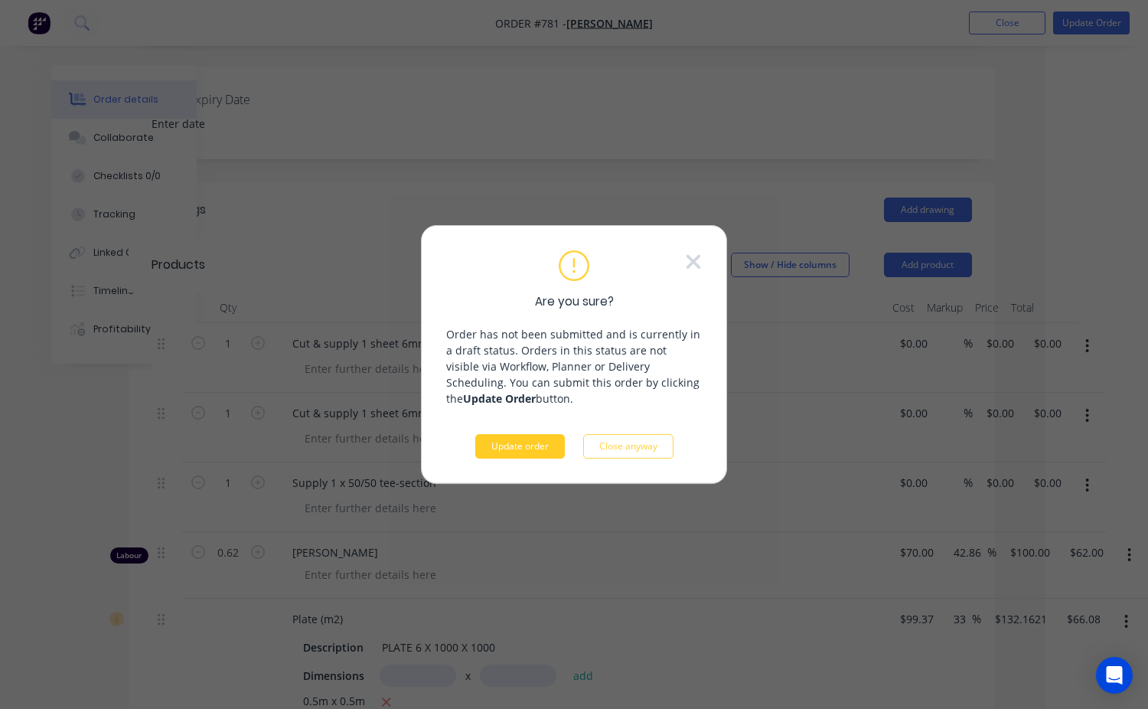
click at [531, 445] on button "Update order" at bounding box center [520, 446] width 90 height 24
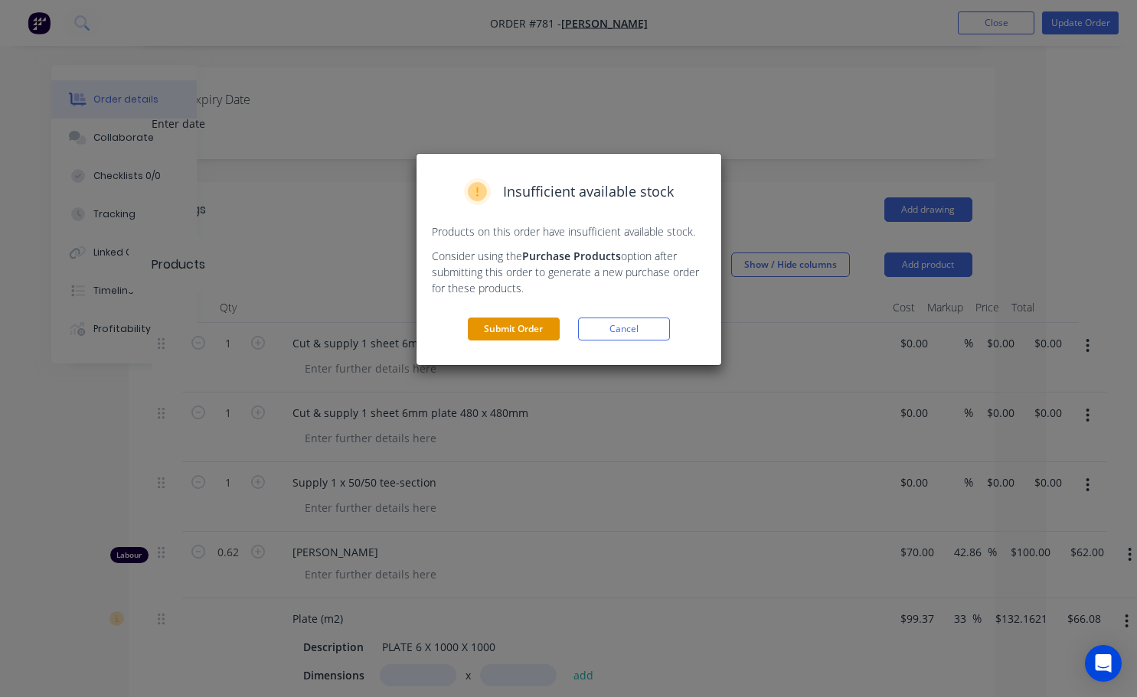
click at [511, 336] on button "Submit Order" at bounding box center [514, 329] width 92 height 23
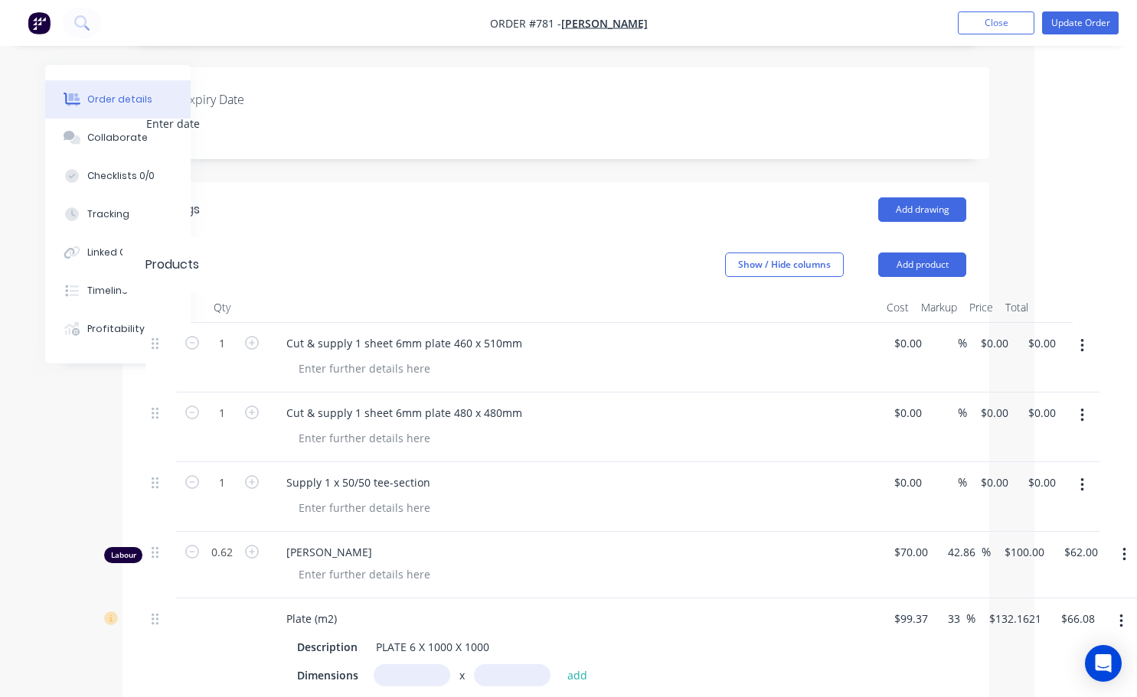
scroll to position [0, 0]
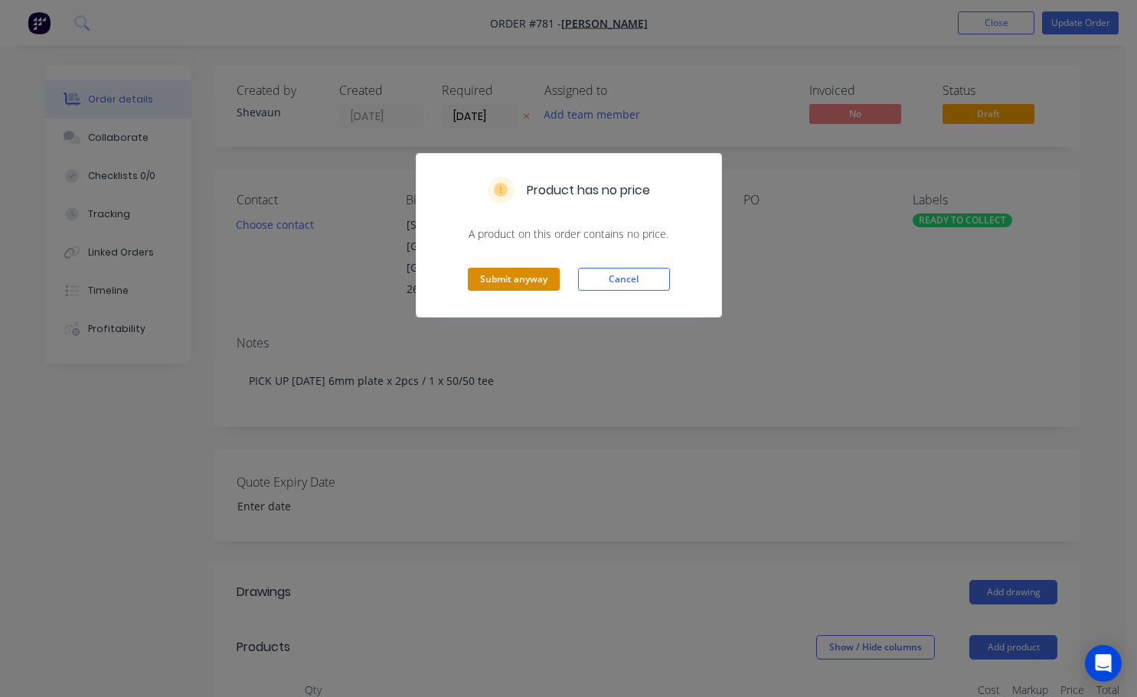
click at [516, 285] on button "Submit anyway" at bounding box center [514, 279] width 92 height 23
